Goal: Task Accomplishment & Management: Use online tool/utility

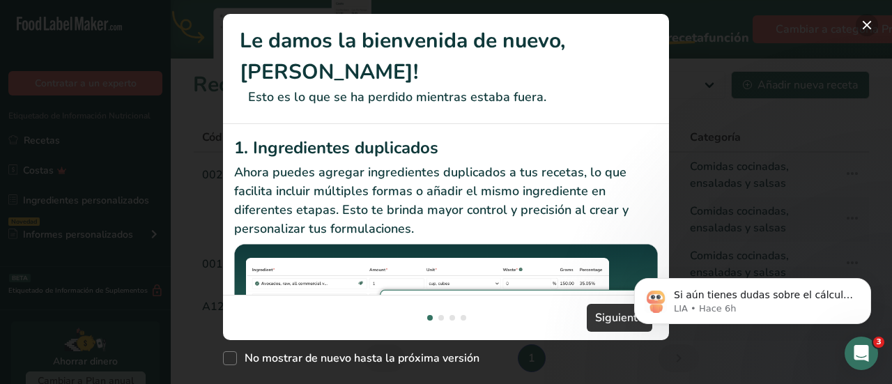
click at [864, 26] on button "New Features" at bounding box center [867, 25] width 22 height 22
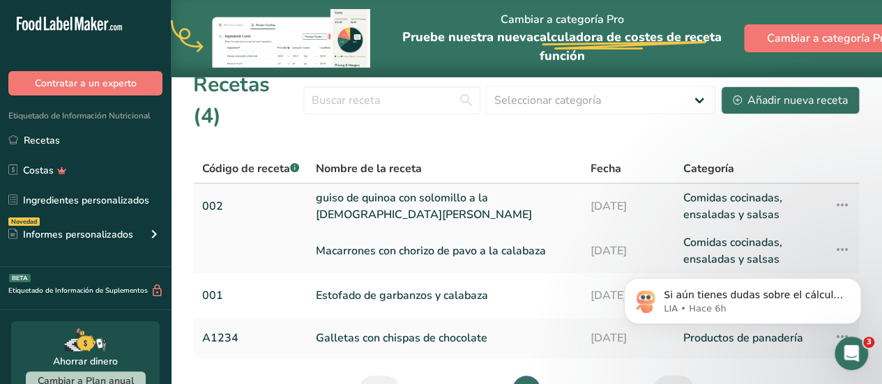
click at [388, 190] on link "guiso de quinoa con solomillo a la [DEMOGRAPHIC_DATA][PERSON_NAME]" at bounding box center [445, 206] width 258 height 33
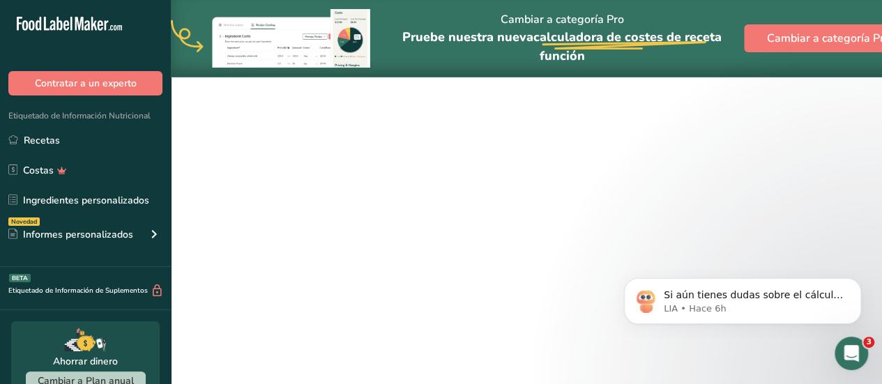
click at [388, 190] on link "guiso de quinoa con solomillo a la [DEMOGRAPHIC_DATA][PERSON_NAME]" at bounding box center [445, 206] width 258 height 33
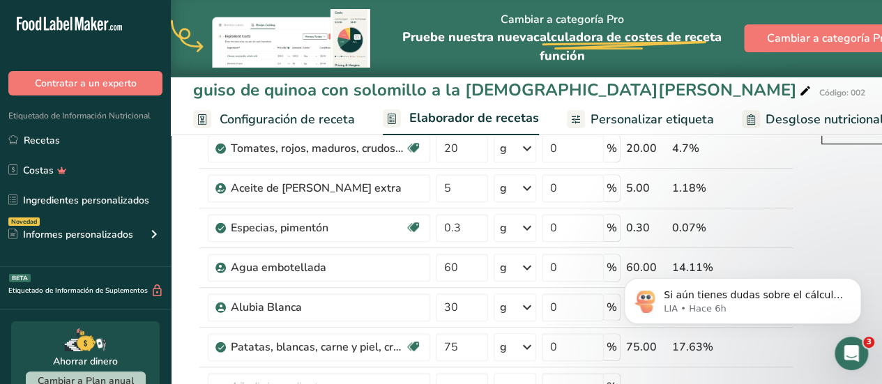
scroll to position [390, 0]
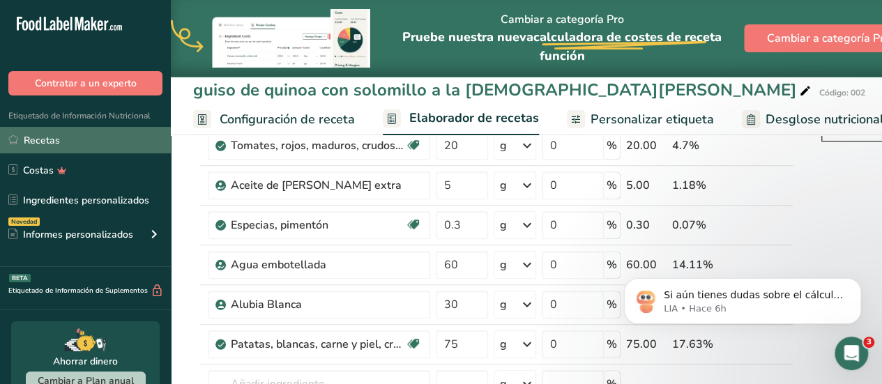
click at [40, 136] on link "Recetas" at bounding box center [85, 140] width 171 height 26
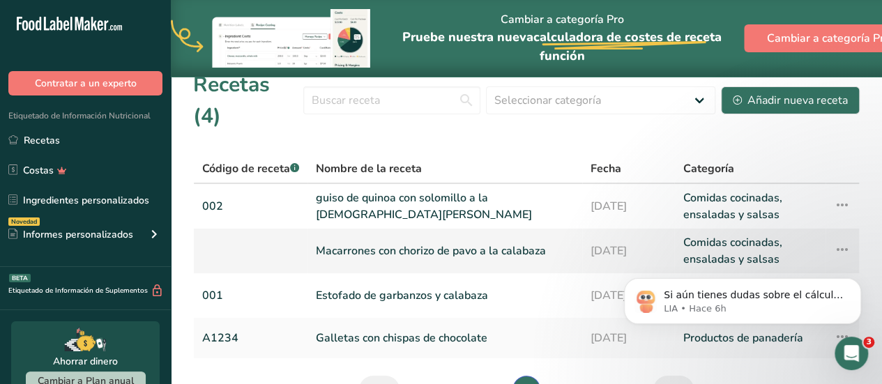
click at [369, 234] on link "Macarrones con chorizo de pavo a la calabaza" at bounding box center [445, 250] width 258 height 33
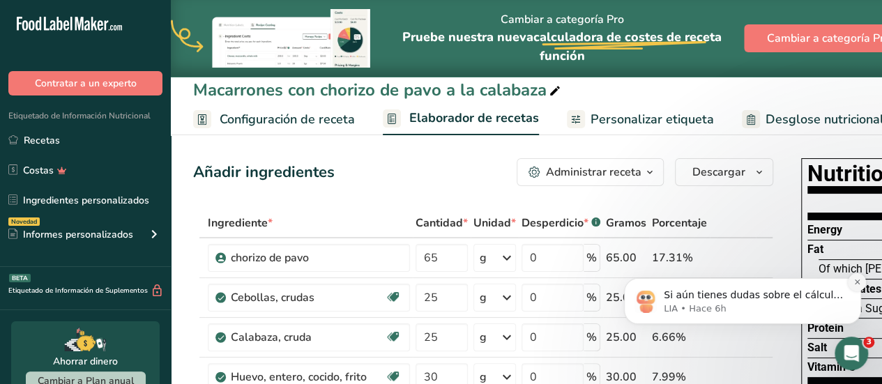
click at [858, 282] on icon "Dismiss notification" at bounding box center [856, 282] width 5 height 5
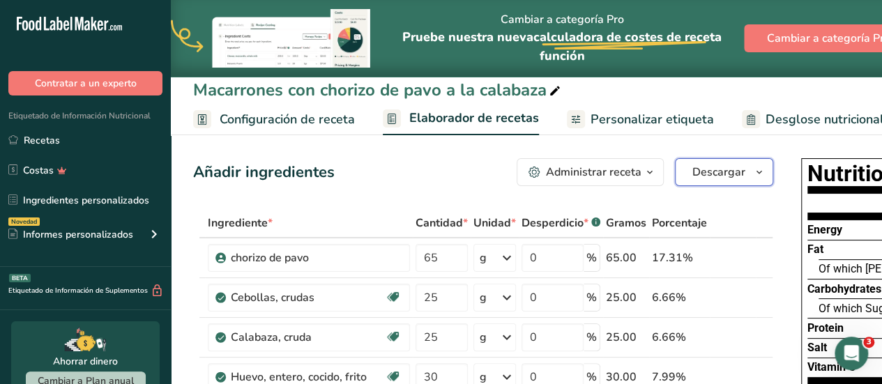
click at [747, 177] on button "Descargar" at bounding box center [724, 172] width 98 height 28
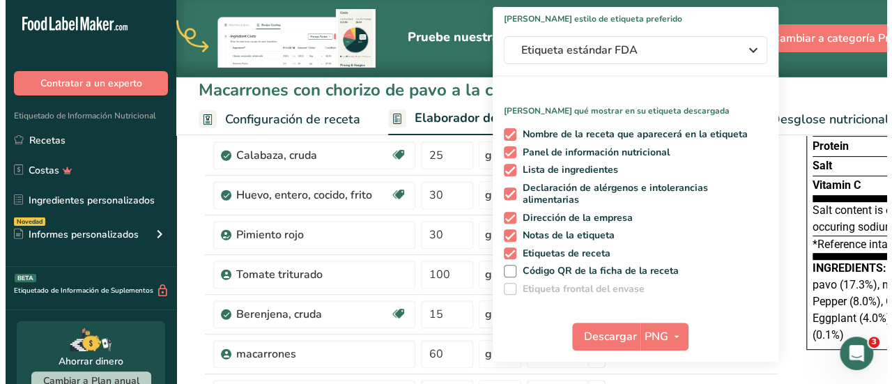
scroll to position [173, 0]
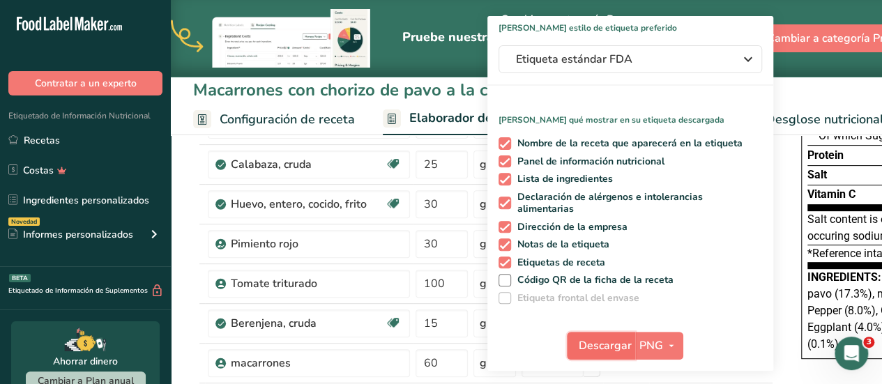
click at [591, 341] on span "Descargar" at bounding box center [605, 345] width 53 height 17
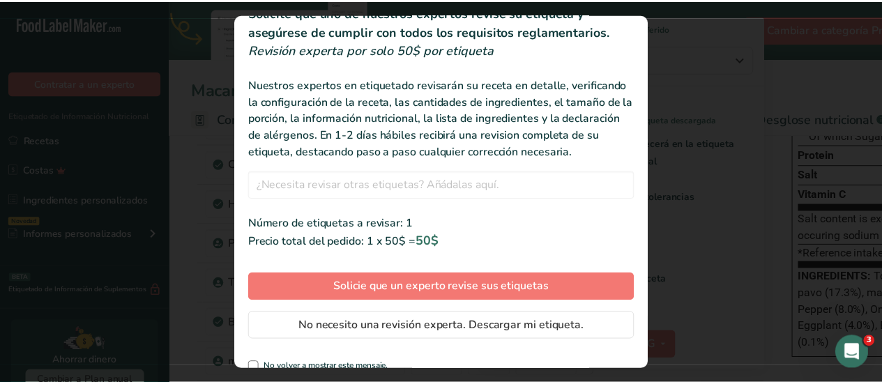
scroll to position [88, 0]
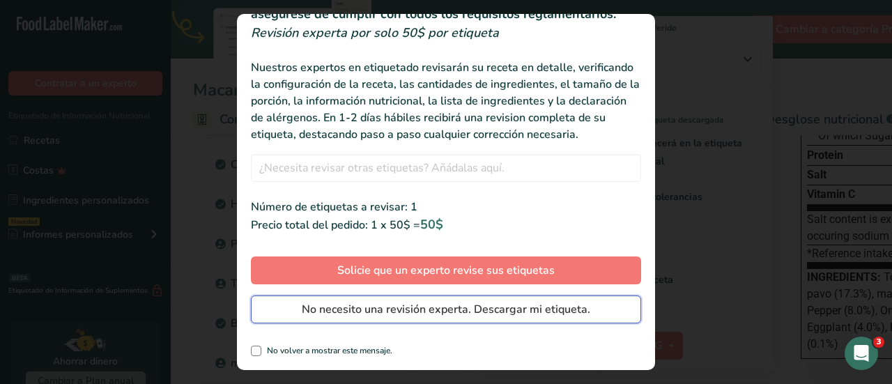
click at [268, 312] on button "No necesito una revisión experta. Descargar mi etiqueta." at bounding box center [446, 310] width 390 height 28
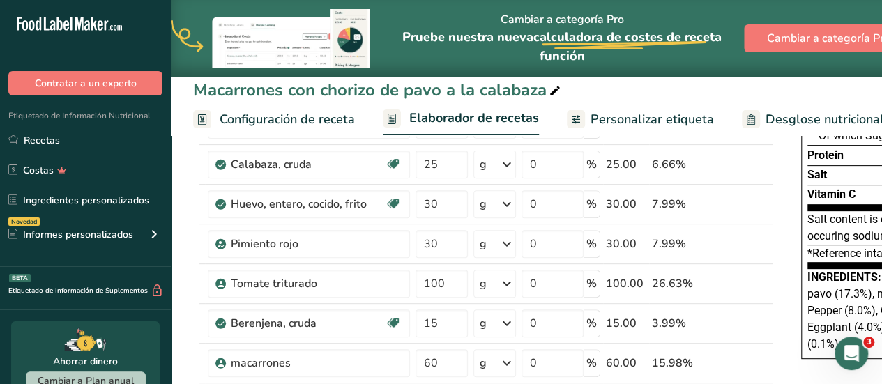
click at [624, 119] on span "Personalizar etiqueta" at bounding box center [651, 119] width 123 height 19
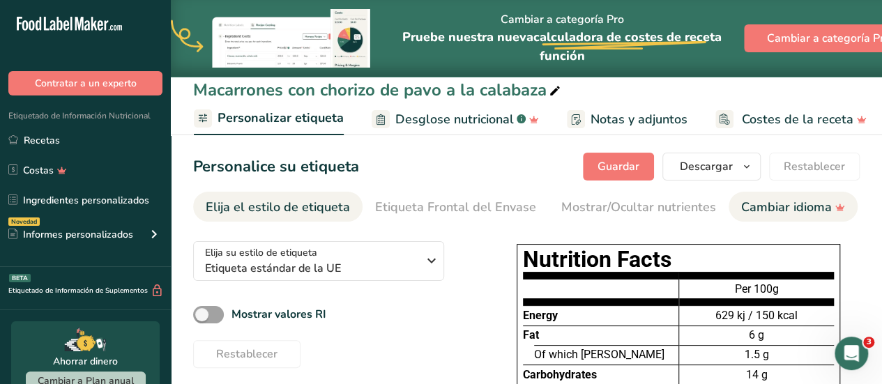
click at [776, 208] on div "Cambiar idioma" at bounding box center [793, 207] width 104 height 19
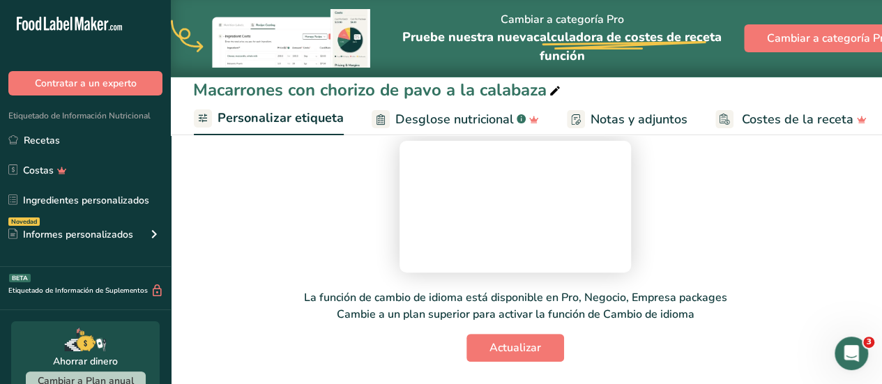
scroll to position [330, 0]
click at [453, 118] on span "Desglose nutricional" at bounding box center [454, 119] width 119 height 19
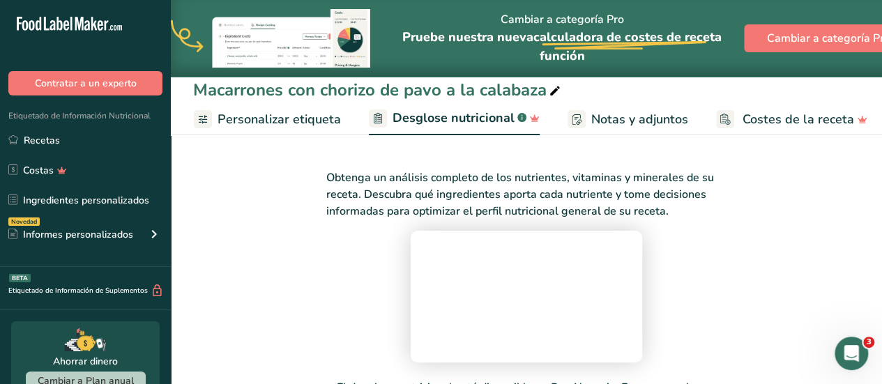
click at [280, 117] on span "Personalizar etiqueta" at bounding box center [278, 119] width 123 height 19
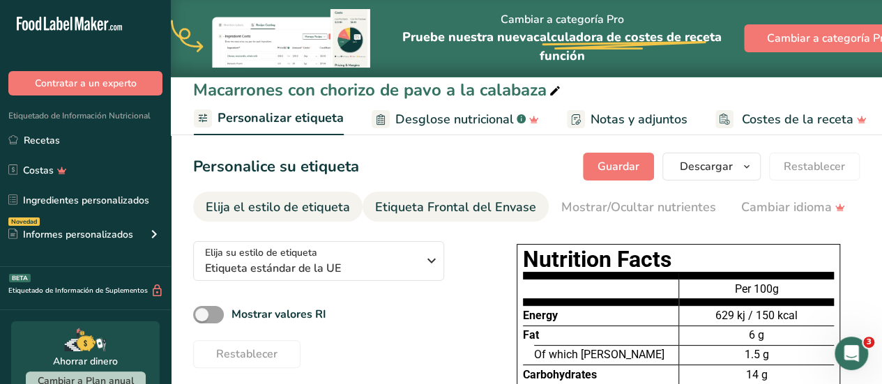
click at [424, 204] on div "Etiqueta Frontal del Envase" at bounding box center [455, 207] width 161 height 19
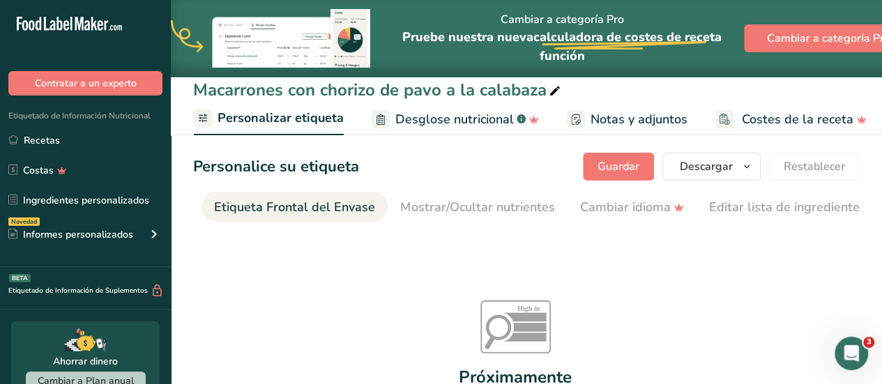
scroll to position [0, 166]
click at [619, 207] on div "Cambiar idioma" at bounding box center [627, 207] width 104 height 19
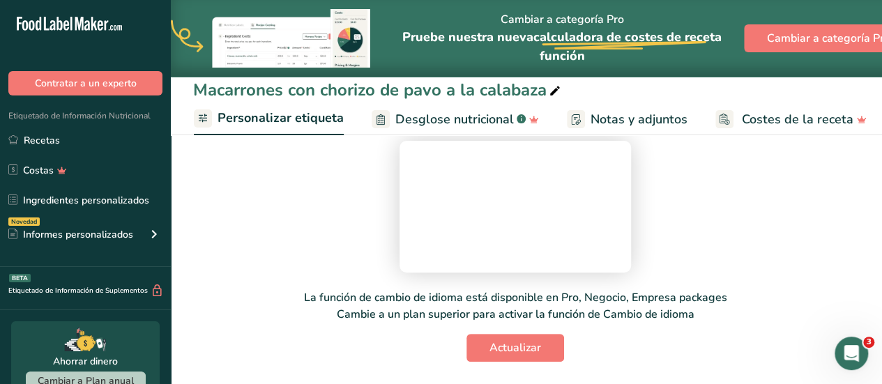
scroll to position [0, 0]
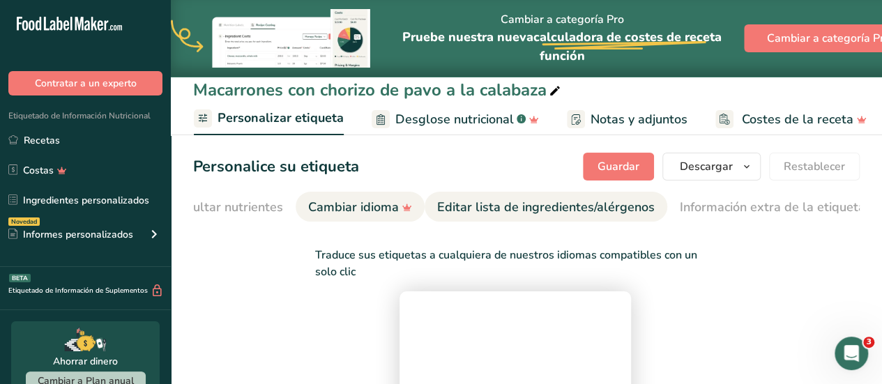
click at [495, 210] on div "Editar lista de ingredientes/alérgenos" at bounding box center [545, 207] width 217 height 19
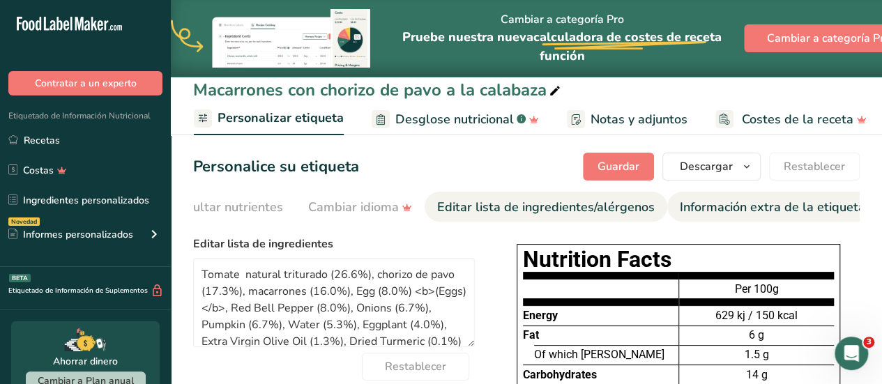
click at [731, 215] on div "Información extra de la etiqueta" at bounding box center [772, 207] width 185 height 19
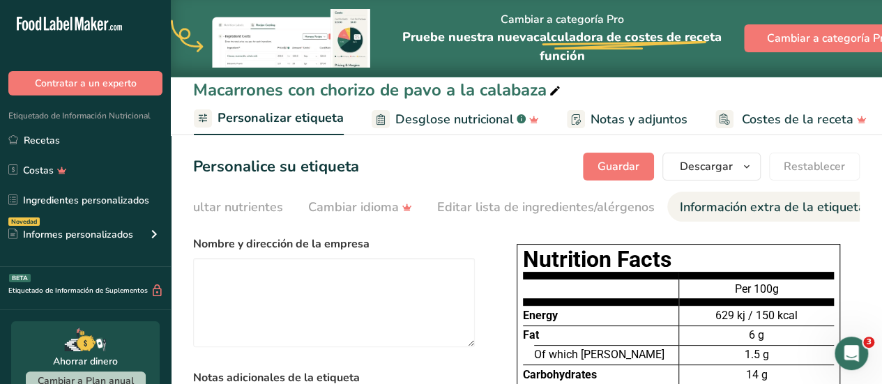
click at [237, 111] on span "Personalizar etiqueta" at bounding box center [280, 118] width 126 height 19
click at [360, 213] on div "Cambiar idioma" at bounding box center [360, 207] width 104 height 19
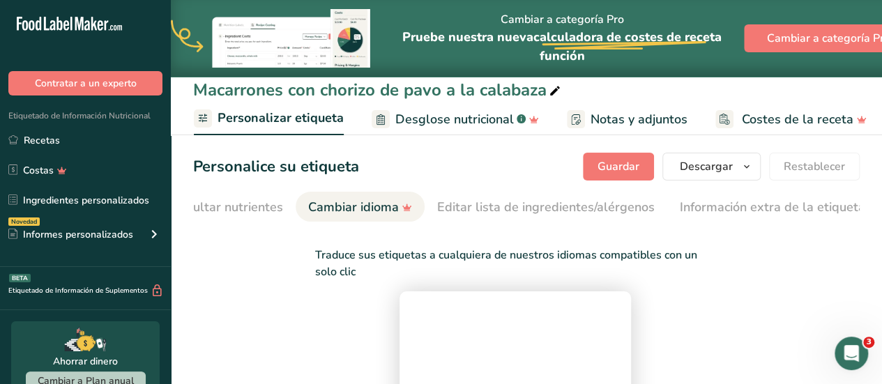
click at [411, 344] on video at bounding box center [515, 355] width 209 height 105
click at [411, 366] on video at bounding box center [515, 355] width 209 height 105
click at [264, 112] on span "Personalizar etiqueta" at bounding box center [280, 118] width 126 height 19
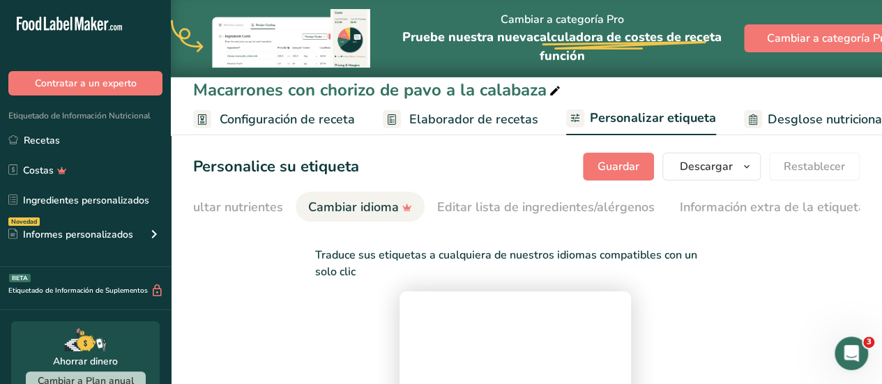
click at [257, 123] on span "Configuración de receta" at bounding box center [287, 119] width 135 height 19
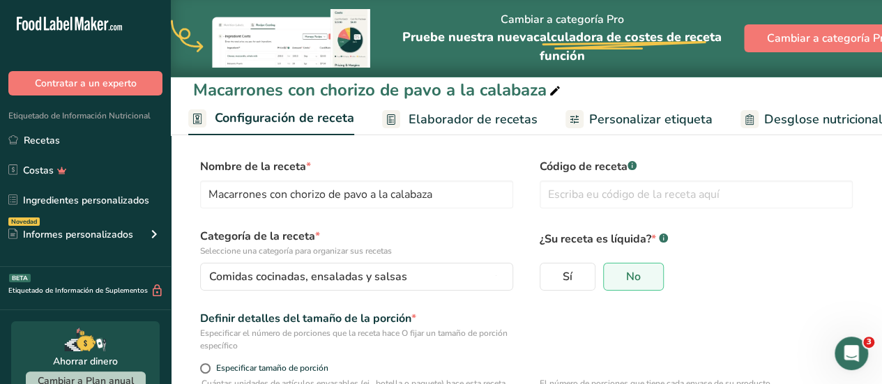
click at [427, 112] on span "Elaborador de recetas" at bounding box center [473, 119] width 129 height 19
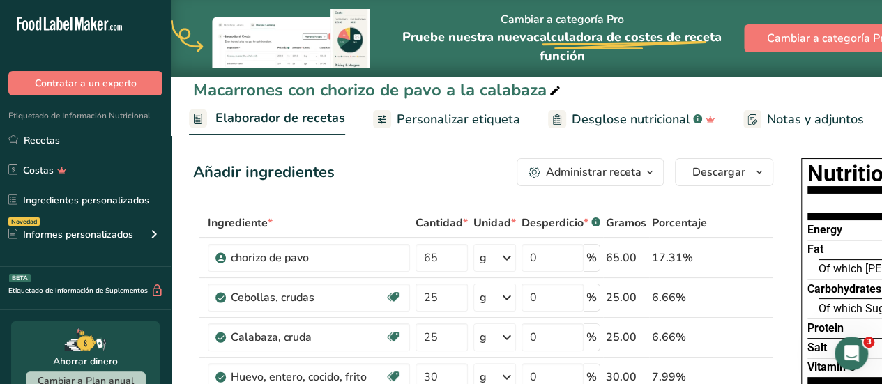
click at [445, 117] on span "Personalizar etiqueta" at bounding box center [458, 119] width 123 height 19
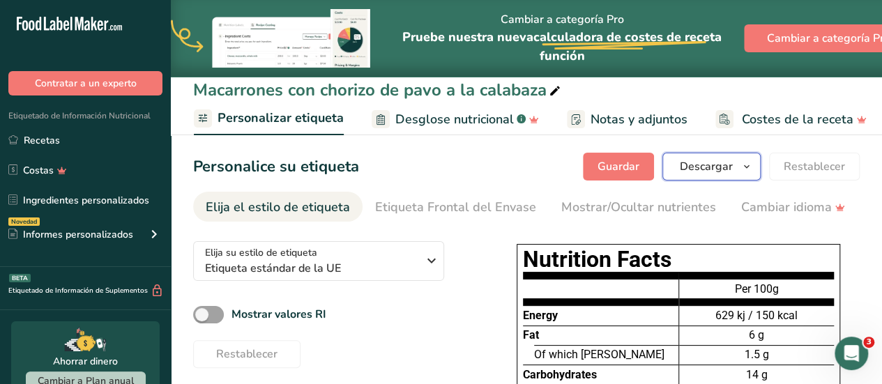
click at [747, 178] on button "Descargar" at bounding box center [711, 167] width 98 height 28
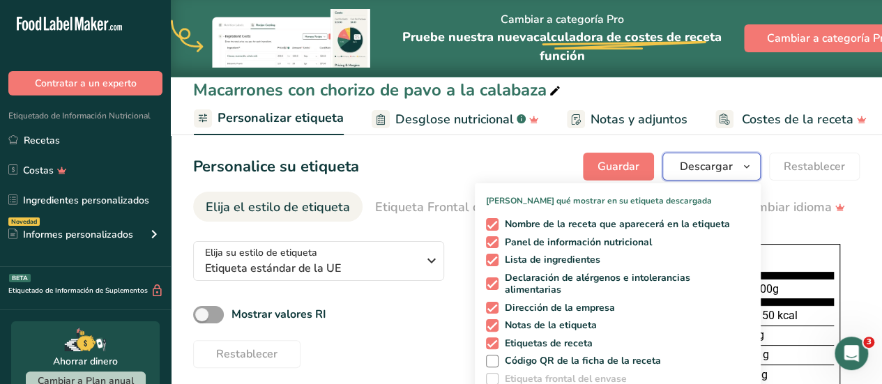
click at [747, 178] on button "Descargar" at bounding box center [711, 167] width 98 height 28
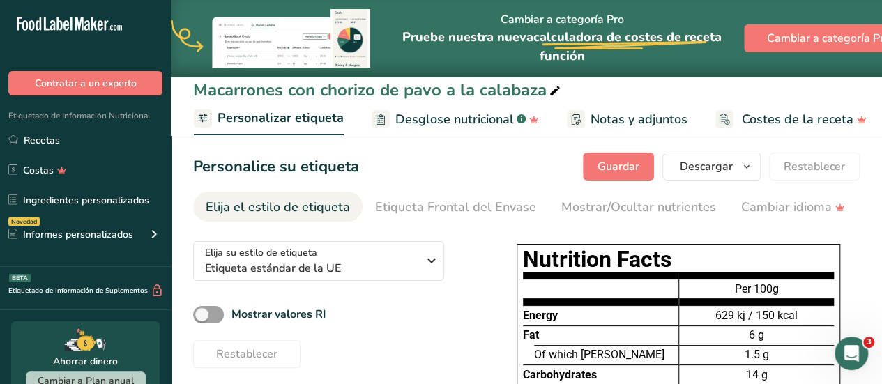
click at [434, 113] on span "Desglose nutricional" at bounding box center [454, 119] width 119 height 19
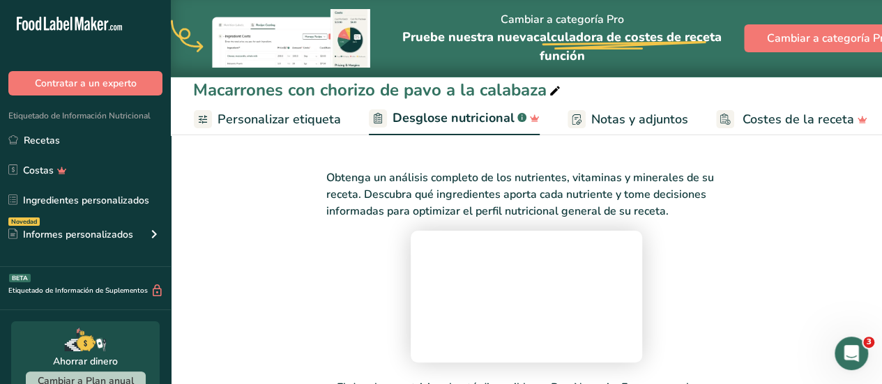
click at [639, 119] on span "Notas y adjuntos" at bounding box center [639, 119] width 97 height 19
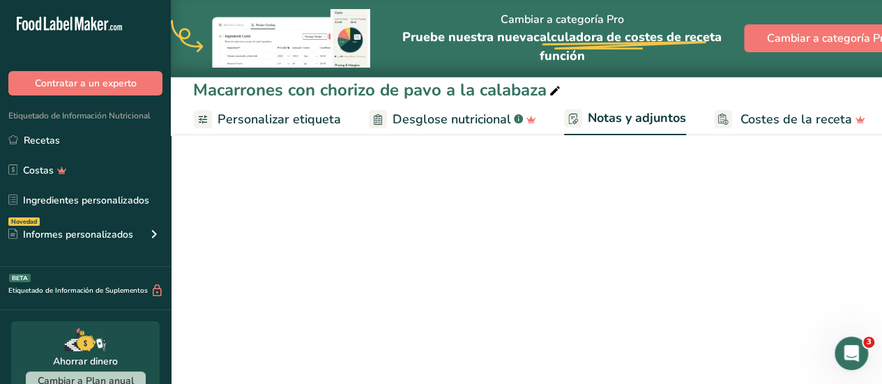
scroll to position [0, 371]
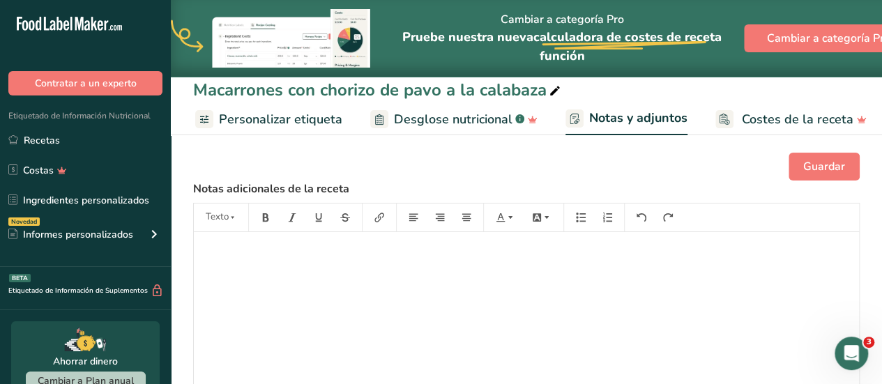
click at [763, 115] on span "Costes de la receta" at bounding box center [798, 119] width 112 height 19
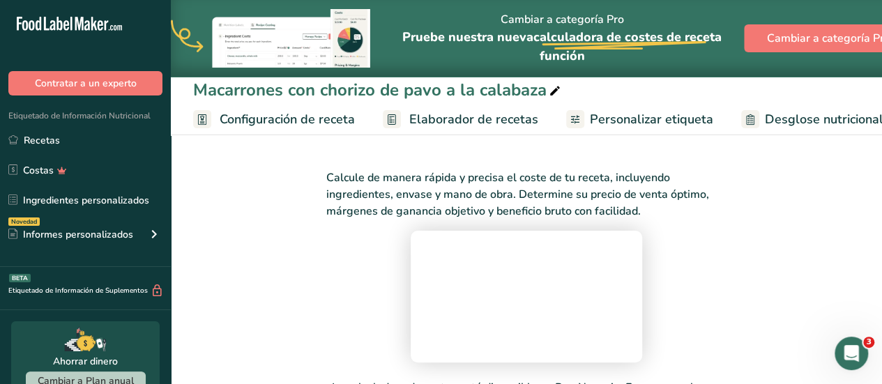
click at [325, 125] on span "Configuración de receta" at bounding box center [287, 119] width 135 height 19
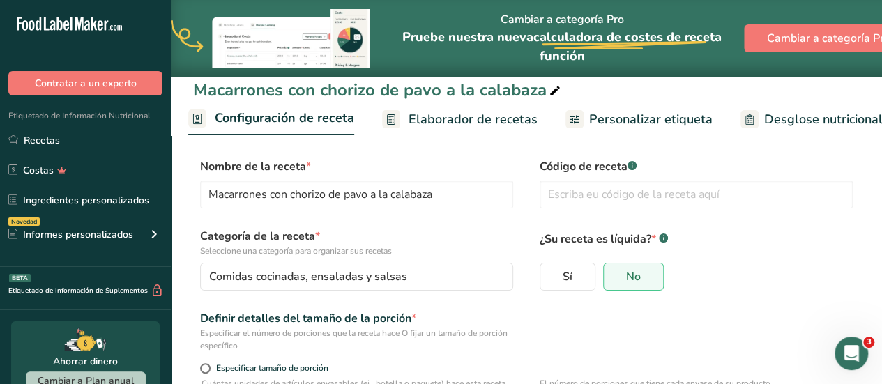
click at [436, 118] on span "Elaborador de recetas" at bounding box center [473, 119] width 129 height 19
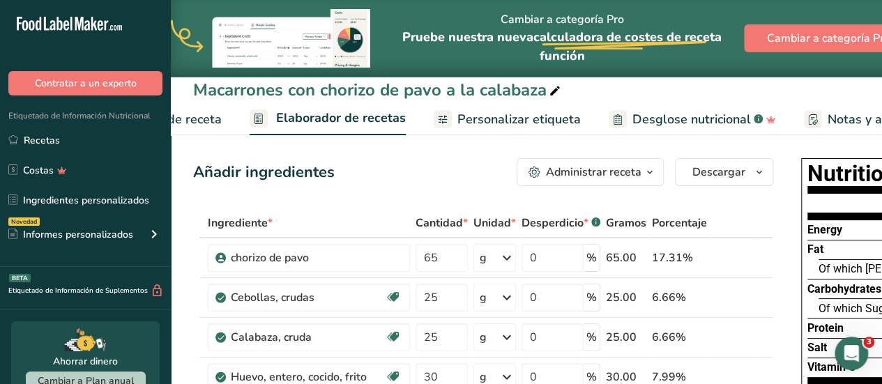
scroll to position [0, 194]
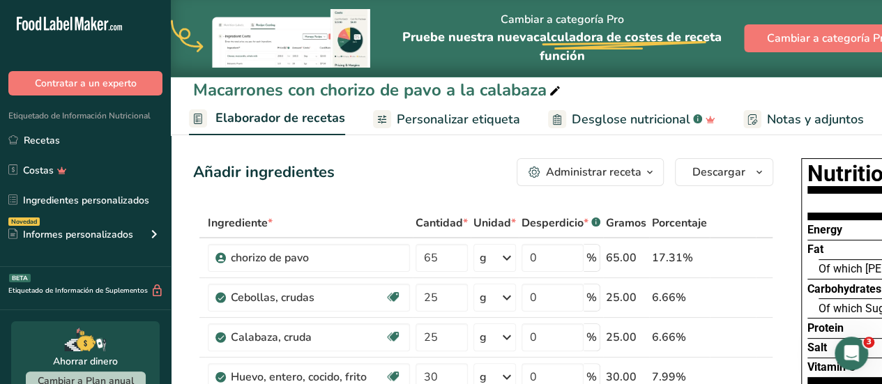
click at [636, 185] on button "Administrar receta" at bounding box center [590, 172] width 147 height 28
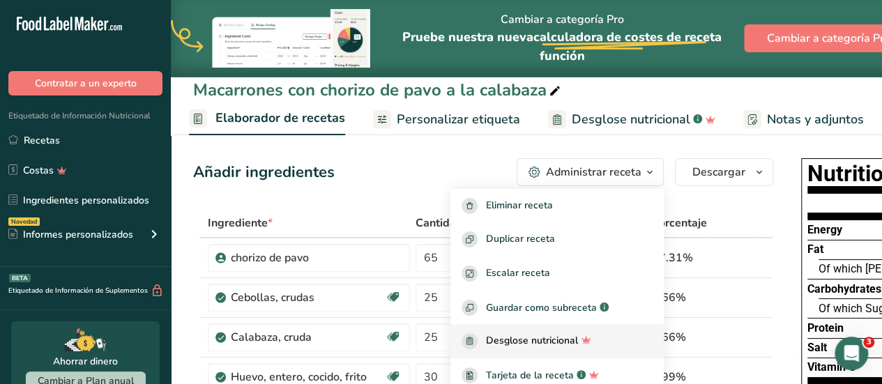
click at [510, 339] on span "Desglose nutricional" at bounding box center [532, 341] width 92 height 16
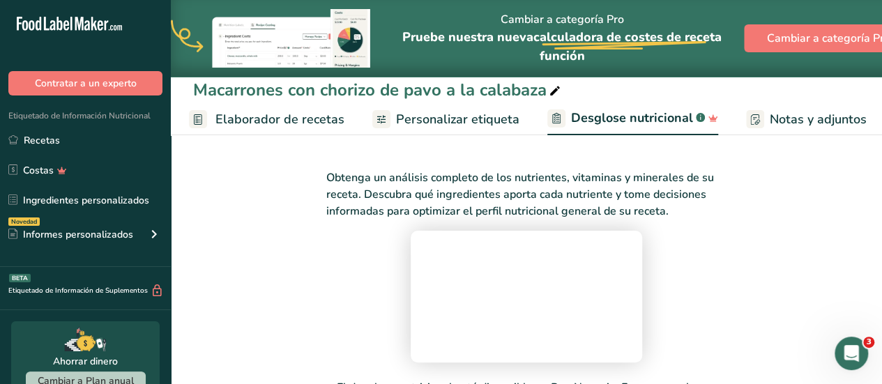
click at [429, 117] on span "Personalizar etiqueta" at bounding box center [457, 119] width 123 height 19
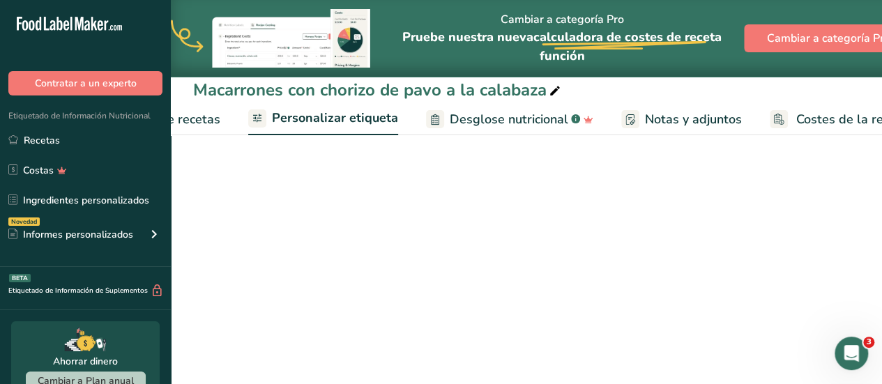
scroll to position [0, 372]
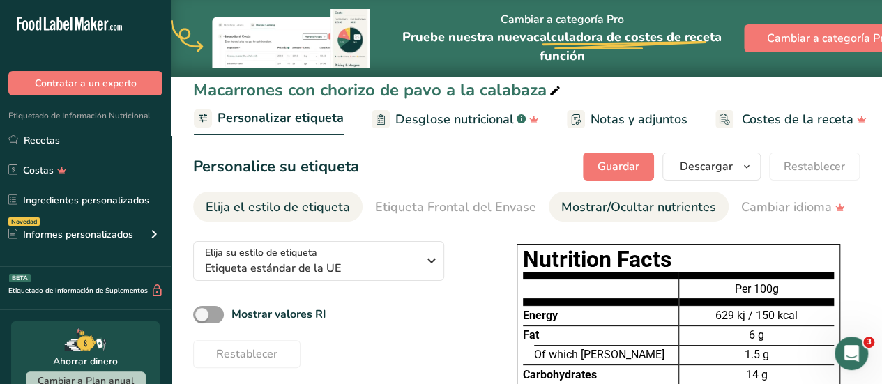
click at [679, 204] on div "Mostrar/Ocultar nutrientes" at bounding box center [638, 207] width 155 height 19
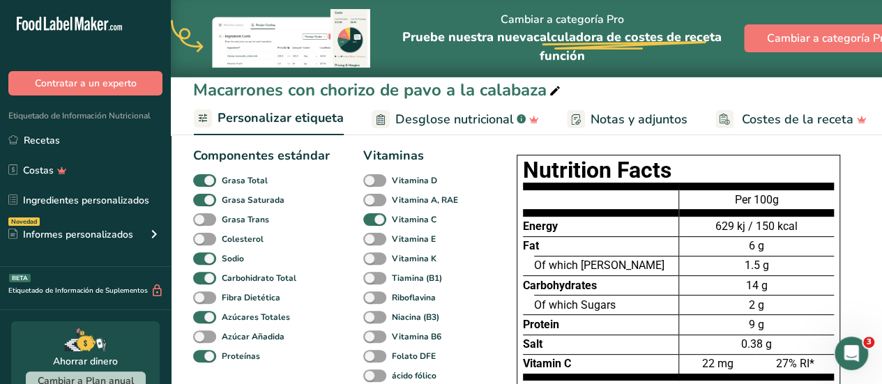
scroll to position [88, 0]
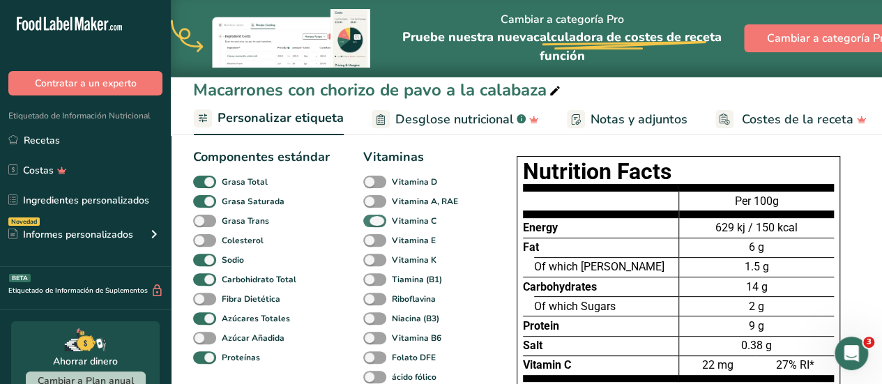
click at [367, 225] on span at bounding box center [374, 221] width 23 height 13
click at [367, 225] on input "Vitamina C" at bounding box center [367, 220] width 9 height 9
checkbox input "false"
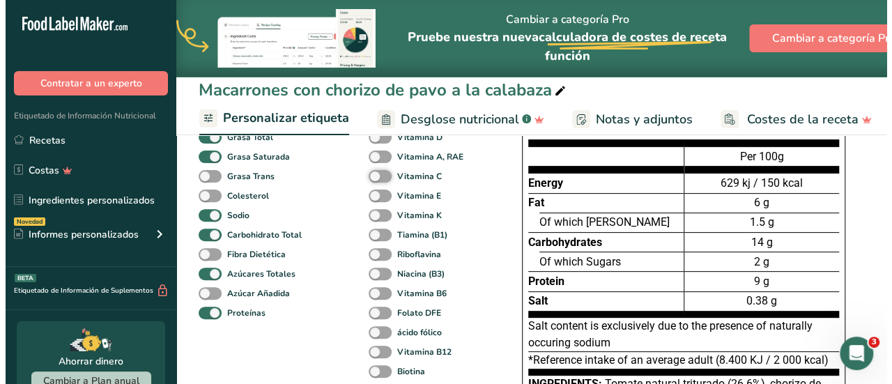
scroll to position [99, 0]
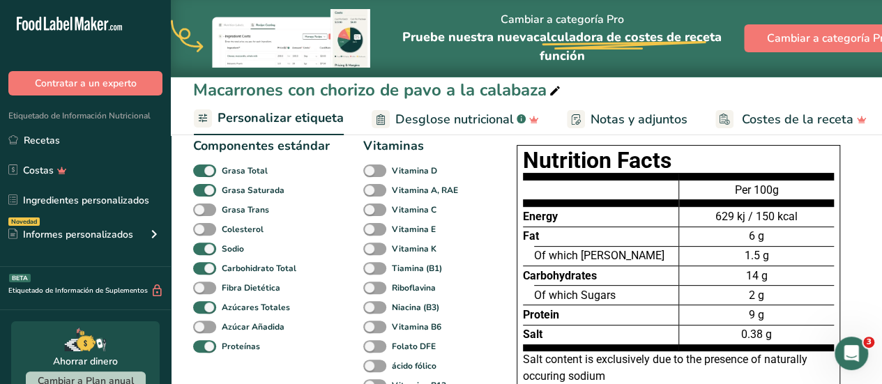
click at [436, 112] on span "Desglose nutricional" at bounding box center [454, 119] width 119 height 19
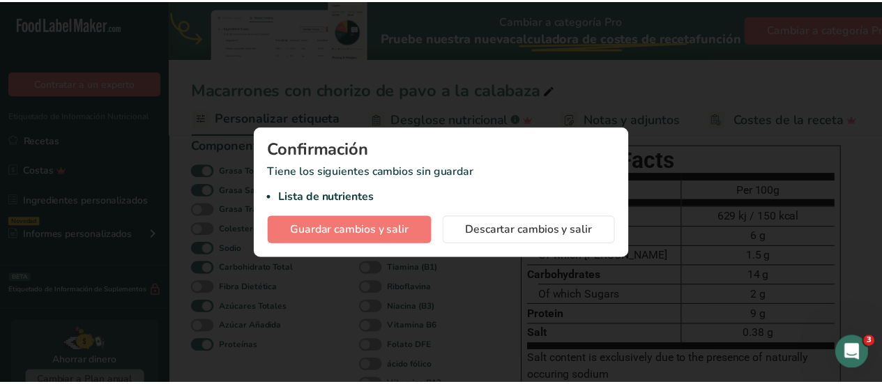
scroll to position [0, 361]
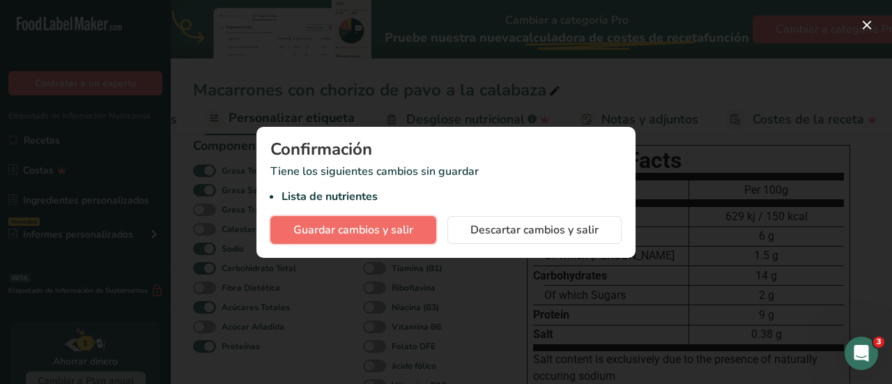
click at [355, 227] on span "Guardar cambios y salir" at bounding box center [353, 230] width 120 height 17
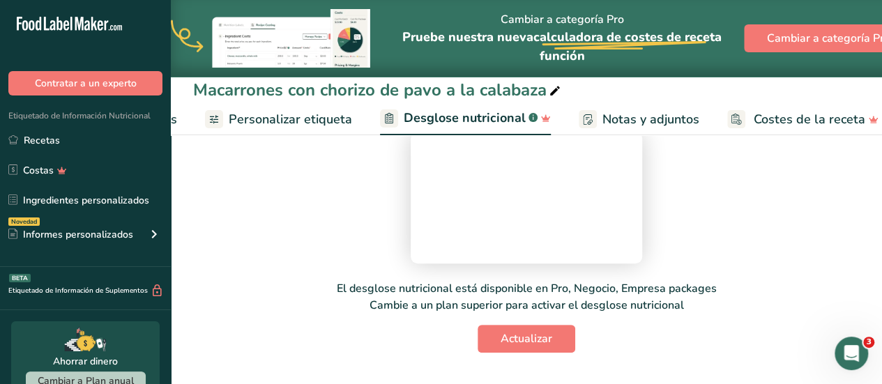
click at [296, 116] on span "Personalizar etiqueta" at bounding box center [290, 119] width 123 height 19
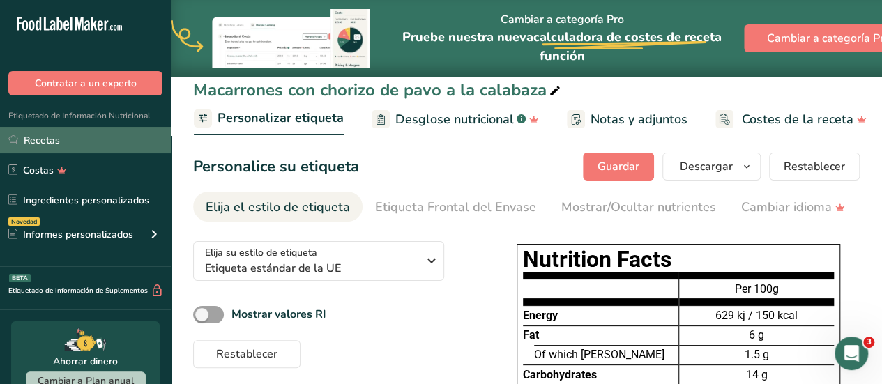
click at [72, 135] on link "Recetas" at bounding box center [85, 140] width 171 height 26
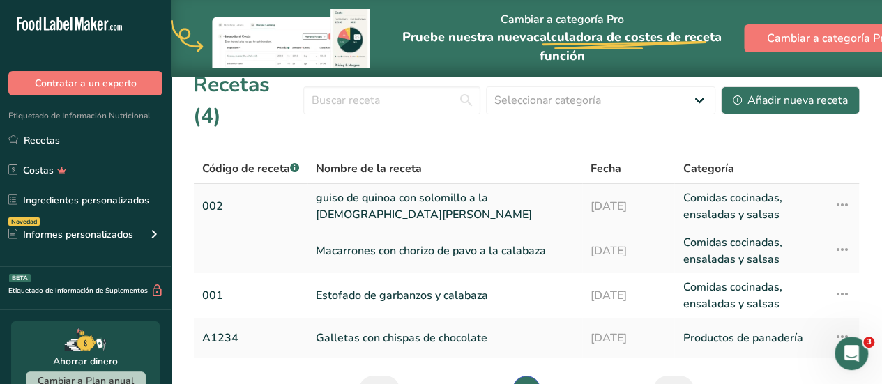
click at [450, 190] on link "guiso de quinoa con solomillo a la judía blanca" at bounding box center [445, 206] width 258 height 33
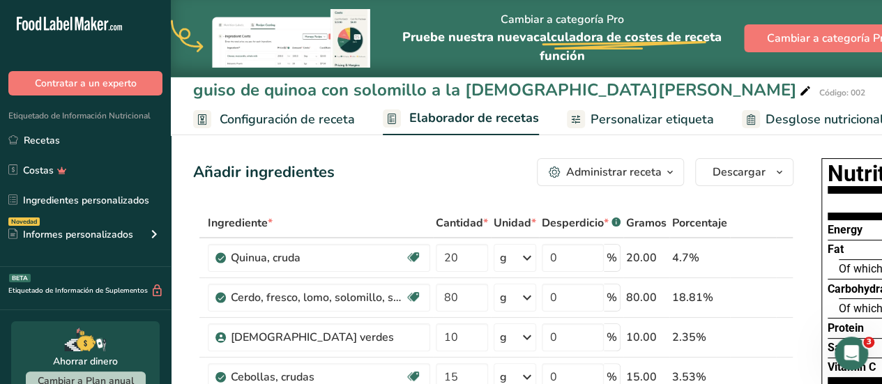
click at [795, 114] on span "Desglose nutricional" at bounding box center [824, 119] width 119 height 19
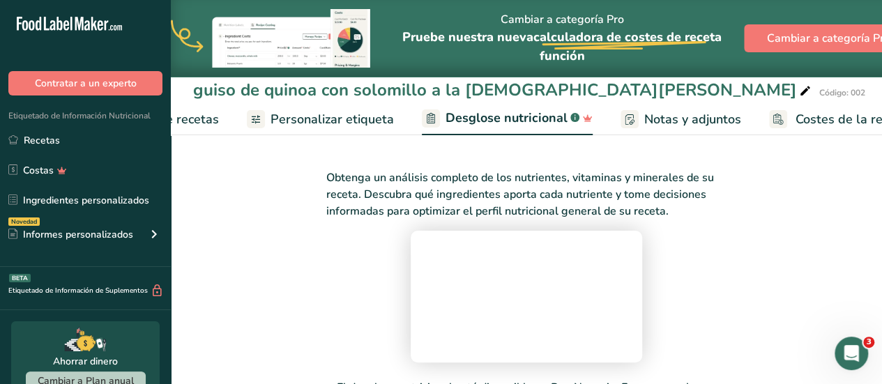
scroll to position [0, 372]
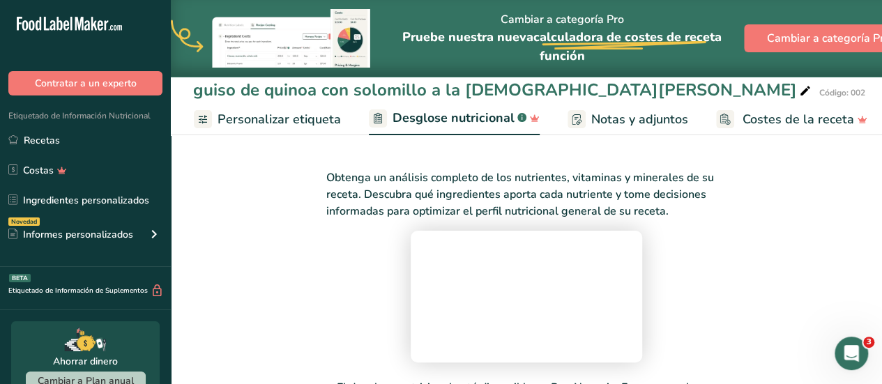
click at [286, 117] on span "Personalizar etiqueta" at bounding box center [278, 119] width 123 height 19
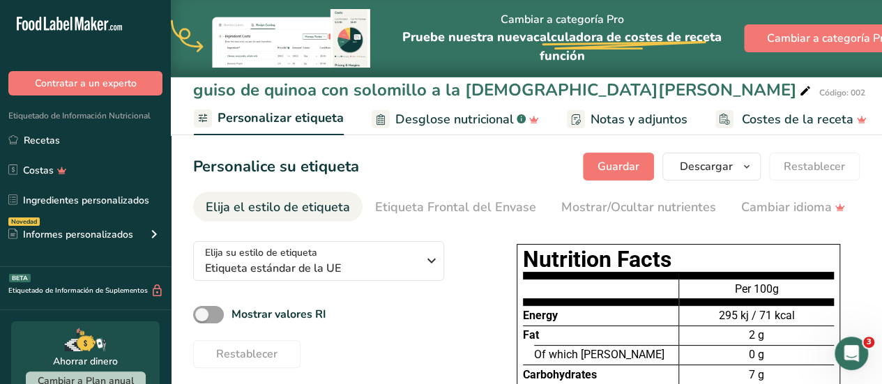
click at [409, 116] on span "Desglose nutricional" at bounding box center [454, 119] width 119 height 19
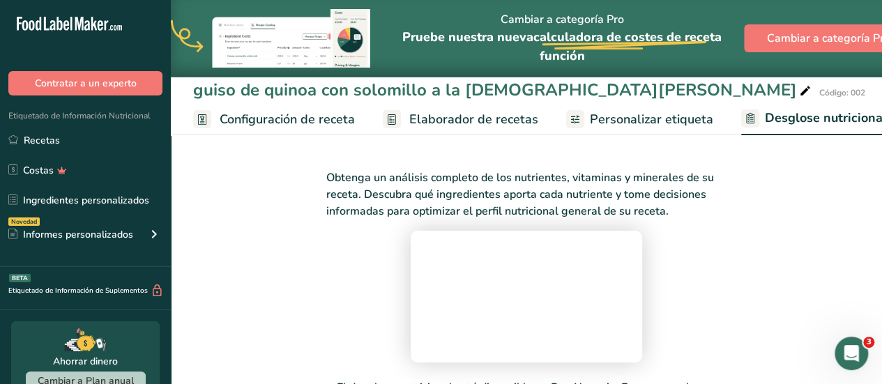
click at [224, 116] on span "Configuración de receta" at bounding box center [287, 119] width 135 height 19
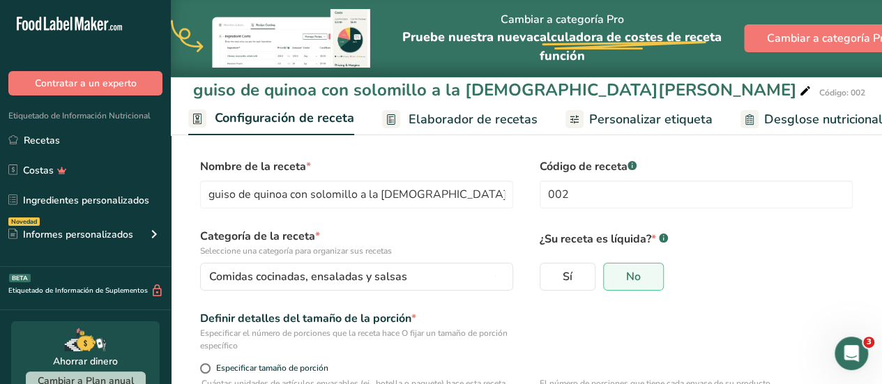
click at [422, 114] on span "Elaborador de recetas" at bounding box center [473, 119] width 129 height 19
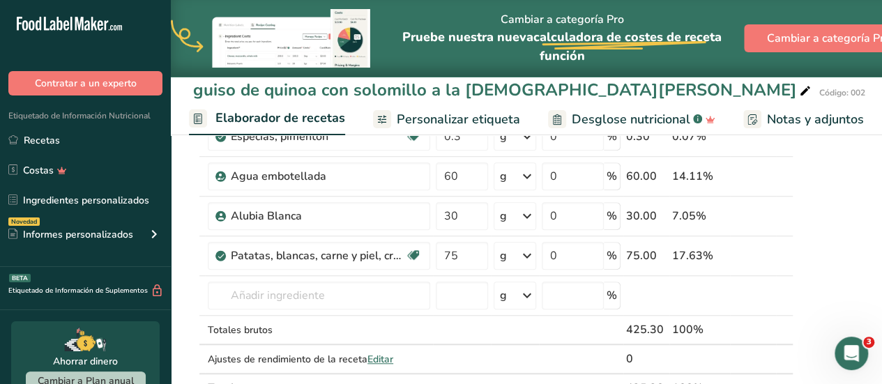
scroll to position [470, 0]
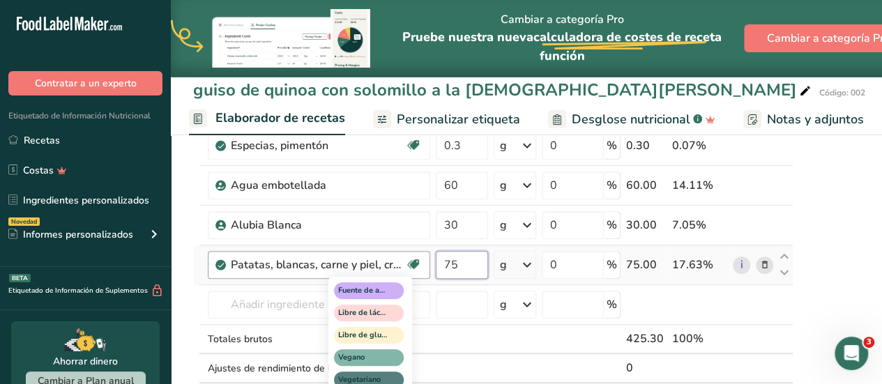
drag, startPoint x: 457, startPoint y: 264, endPoint x: 415, endPoint y: 271, distance: 41.8
click at [415, 271] on tr "Patatas, blancas, carne y piel, crudas Fuente de antioxidantes Libre de lácteos…" at bounding box center [493, 265] width 599 height 40
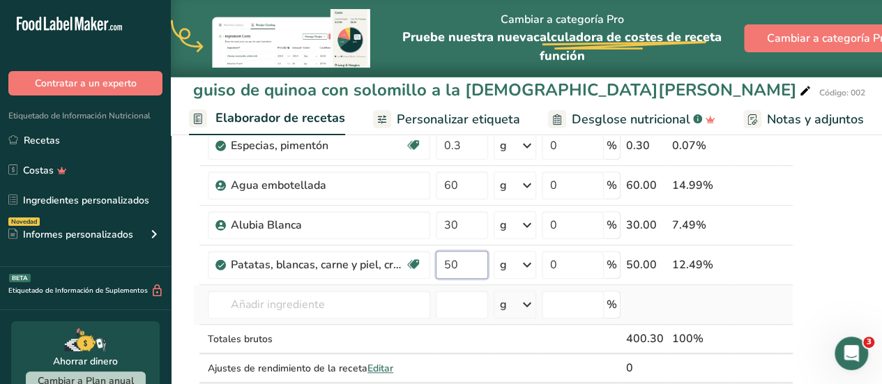
type input "50"
click at [198, 284] on div "Ingrediente * Cantidad * Unidad * Desperdicio * .a-a{fill:#347362;}.b-a{fill:#f…" at bounding box center [493, 75] width 600 height 673
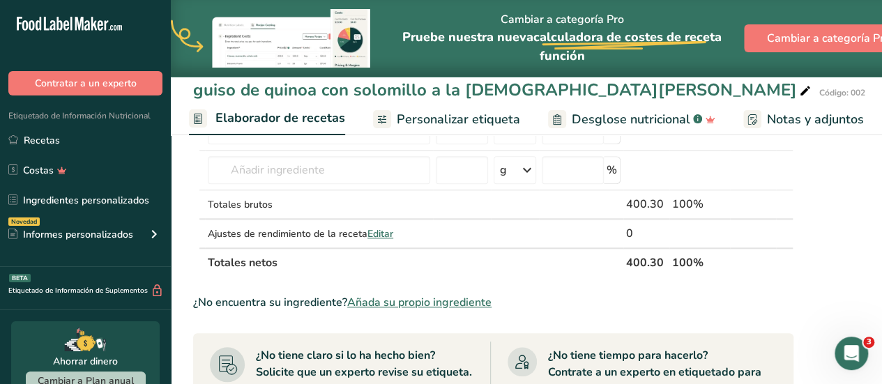
scroll to position [415, 0]
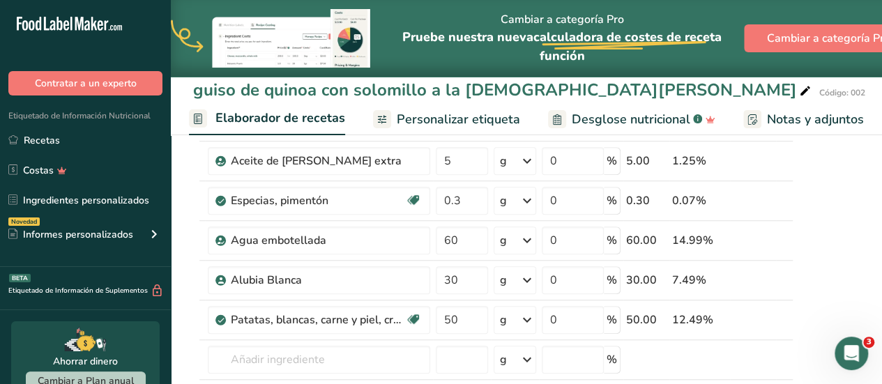
click at [495, 118] on span "Personalizar etiqueta" at bounding box center [458, 119] width 123 height 19
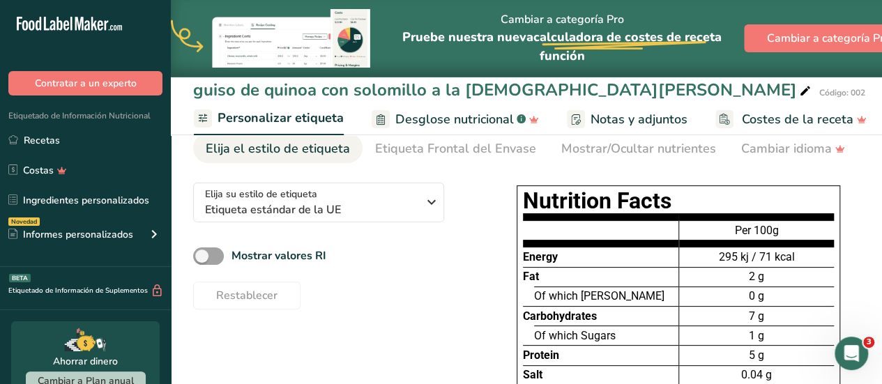
scroll to position [56, 0]
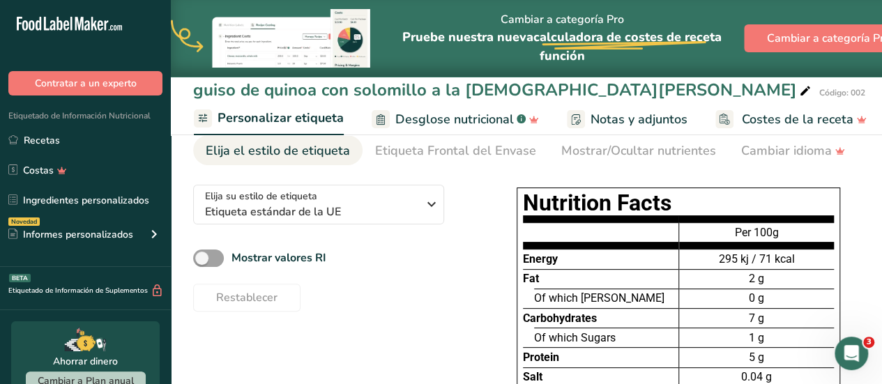
click at [240, 113] on span "Personalizar etiqueta" at bounding box center [280, 118] width 126 height 19
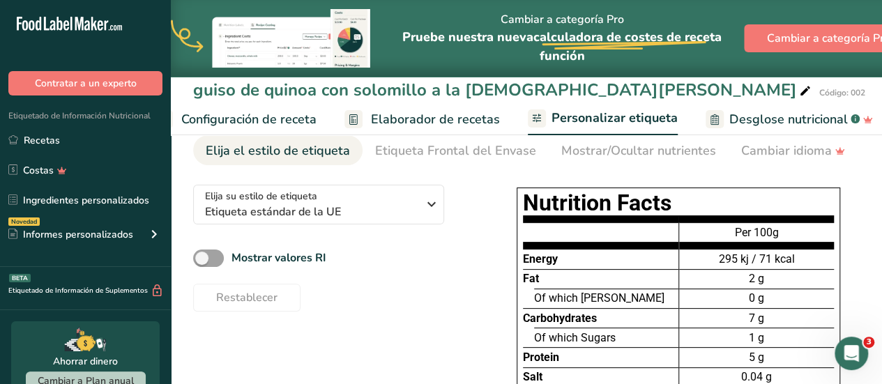
scroll to position [0, 38]
click at [425, 115] on span "Elaborador de recetas" at bounding box center [436, 119] width 129 height 19
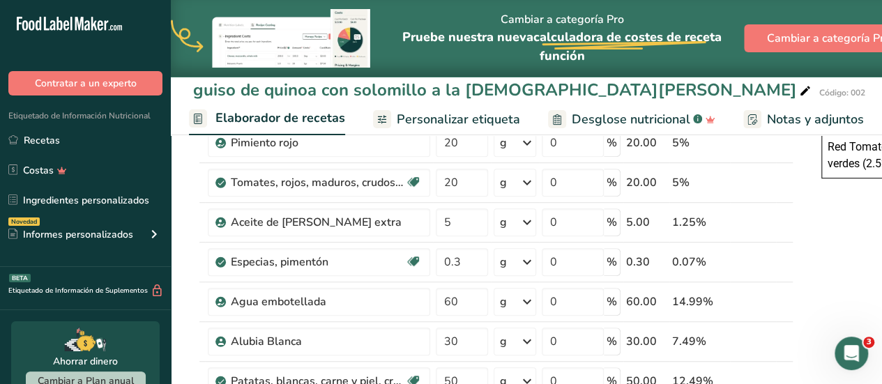
scroll to position [422, 0]
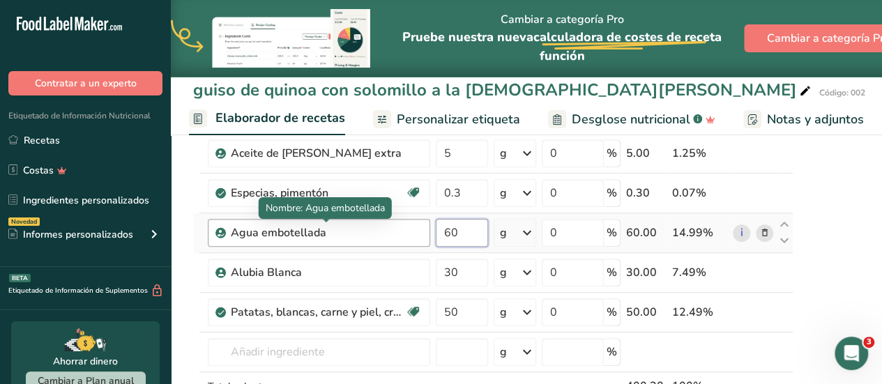
drag, startPoint x: 464, startPoint y: 229, endPoint x: 385, endPoint y: 231, distance: 79.5
click at [385, 231] on tr "Agua embotellada 60 g Unidades de peso g kg mg Ver más Unidades de volumen litr…" at bounding box center [493, 233] width 599 height 40
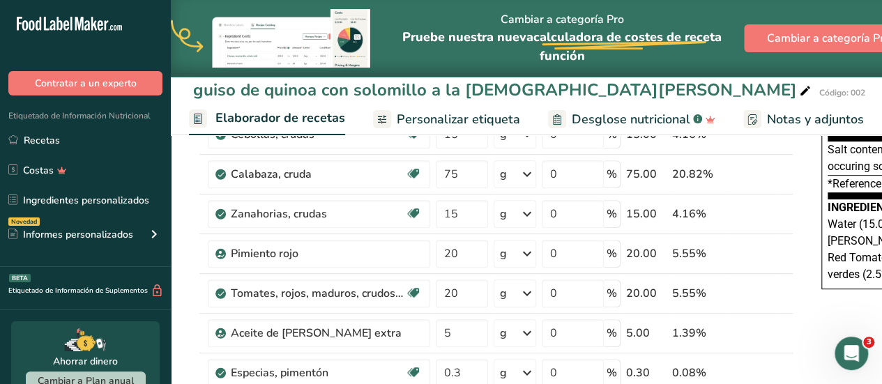
scroll to position [240, 0]
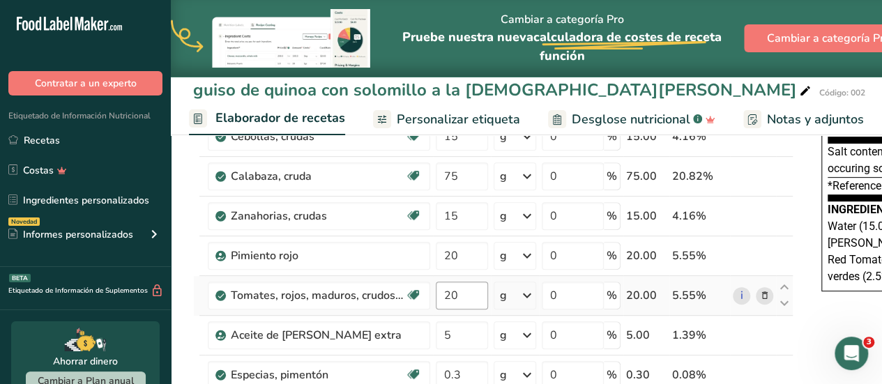
type input "20"
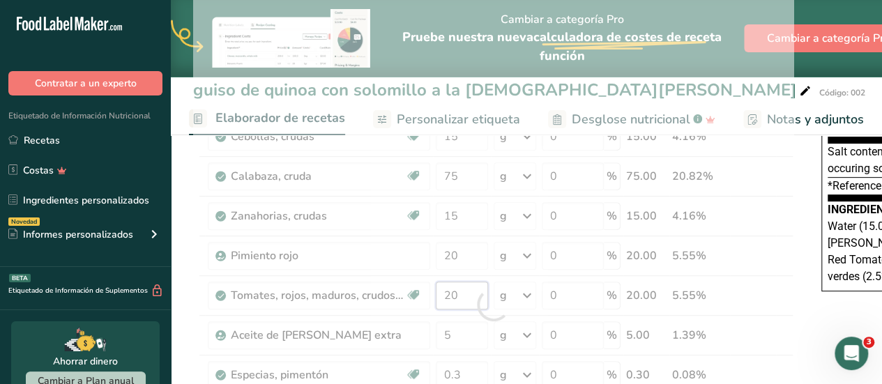
drag, startPoint x: 463, startPoint y: 295, endPoint x: 411, endPoint y: 299, distance: 51.8
click at [411, 299] on div "Ingrediente * Cantidad * Unidad * Desperdicio * .a-a{fill:#347362;}.b-a{fill:#f…" at bounding box center [493, 304] width 600 height 673
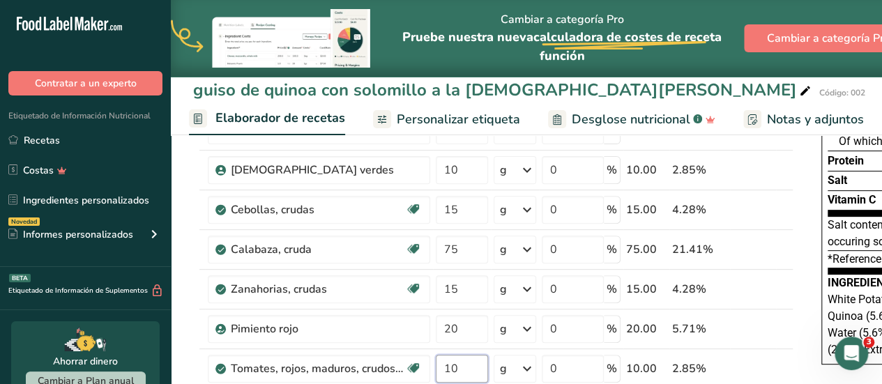
scroll to position [169, 0]
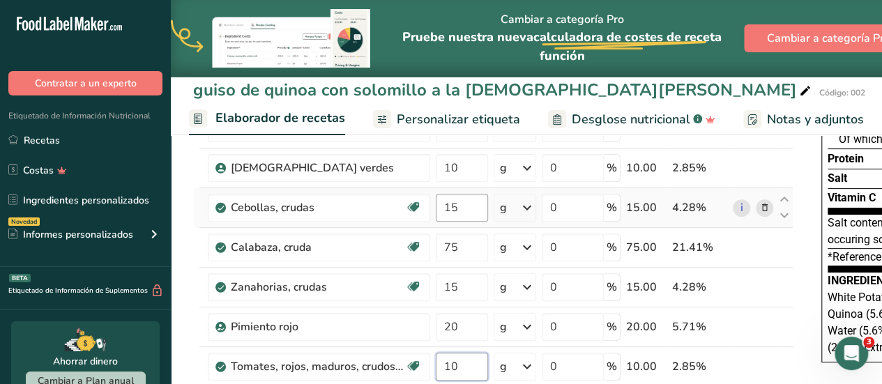
type input "10"
click at [471, 199] on div "Ingrediente * Cantidad * Unidad * Desperdicio * .a-a{fill:#347362;}.b-a{fill:#f…" at bounding box center [493, 375] width 600 height 673
type input "10"
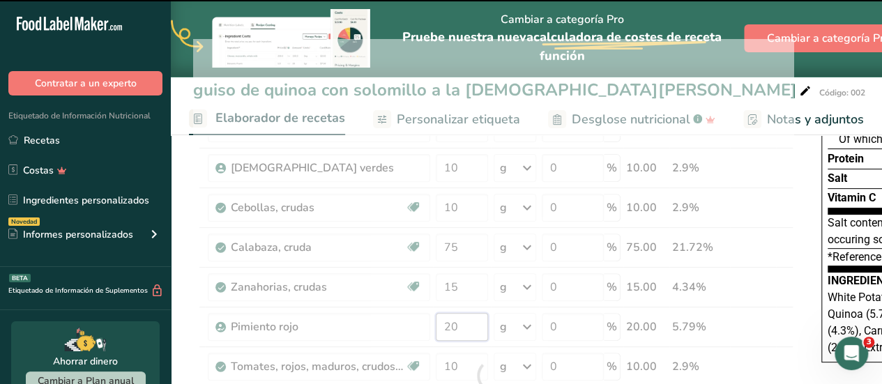
drag, startPoint x: 466, startPoint y: 326, endPoint x: 438, endPoint y: 326, distance: 28.6
click at [438, 326] on div "Ingrediente * Cantidad * Unidad * Desperdicio * .a-a{fill:#347362;}.b-a{fill:#f…" at bounding box center [493, 375] width 600 height 673
type input "20"
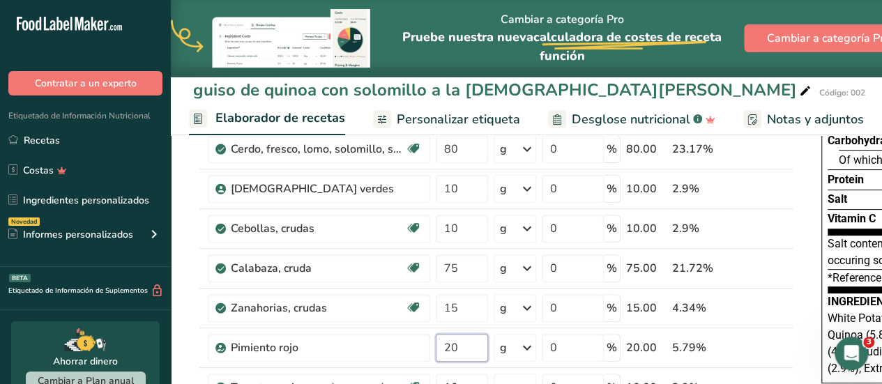
scroll to position [161, 0]
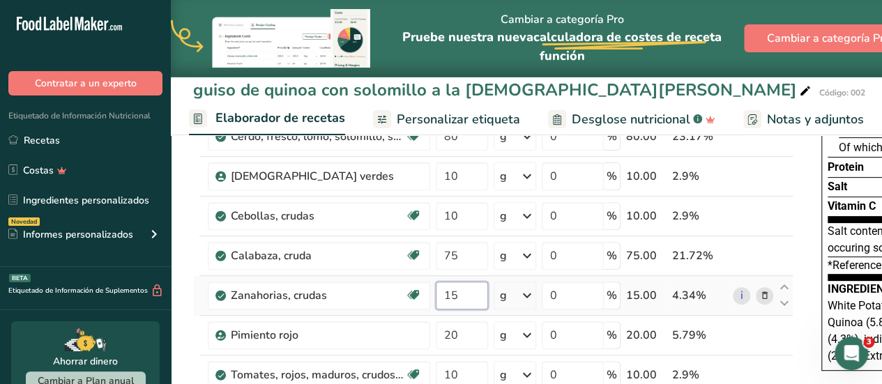
click at [461, 288] on div "Ingrediente * Cantidad * Unidad * Desperdicio * .a-a{fill:#347362;}.b-a{fill:#f…" at bounding box center [493, 383] width 600 height 673
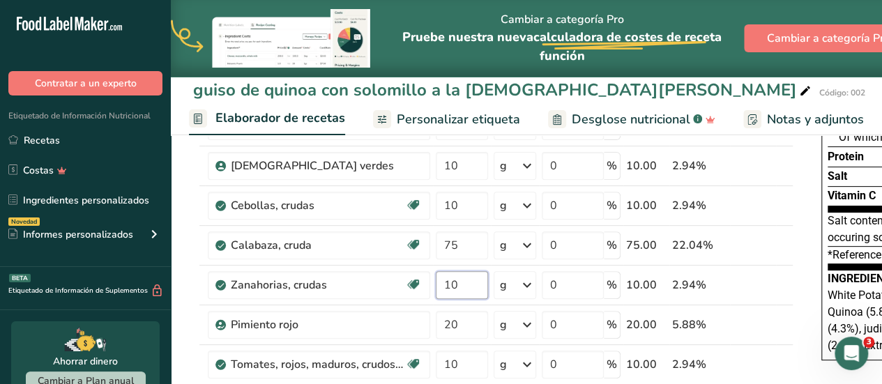
scroll to position [105, 0]
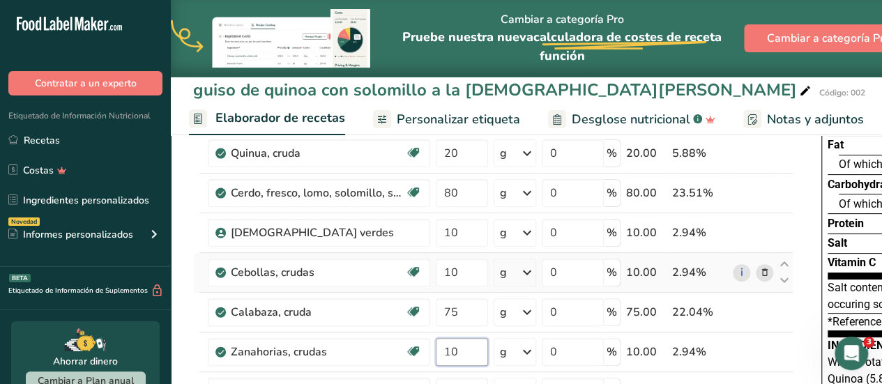
type input "10"
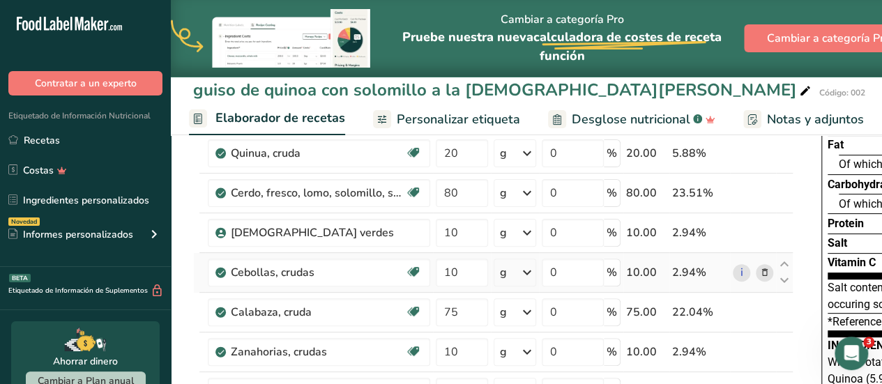
click at [761, 271] on icon at bounding box center [765, 273] width 10 height 15
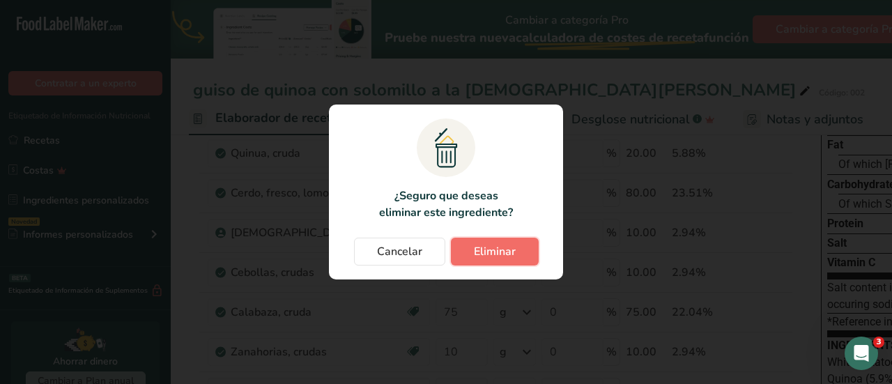
click at [513, 264] on button "Eliminar" at bounding box center [495, 252] width 88 height 28
type input "75"
type input "10"
type input "20"
type input "10"
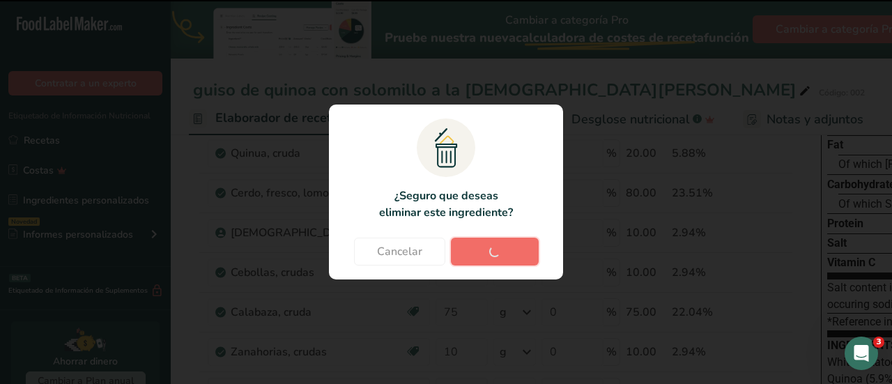
type input "5"
type input "0.3"
type input "20"
type input "30"
type input "50"
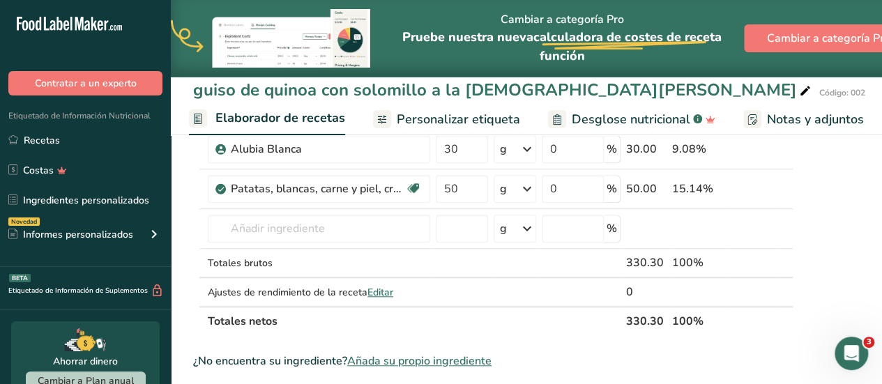
scroll to position [512, 0]
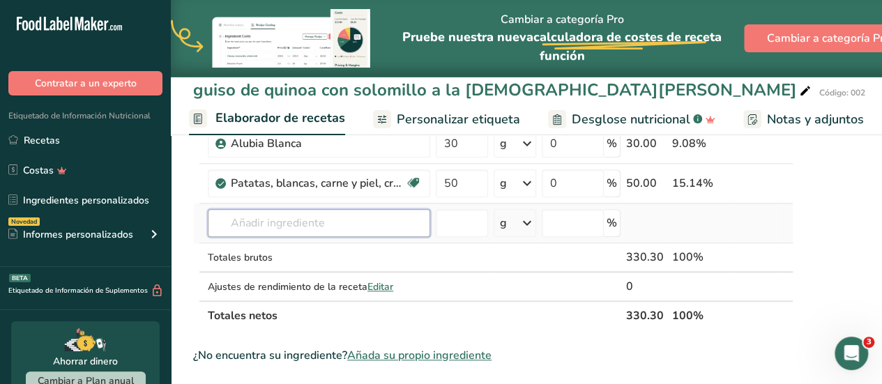
click at [365, 217] on input "text" at bounding box center [319, 223] width 222 height 28
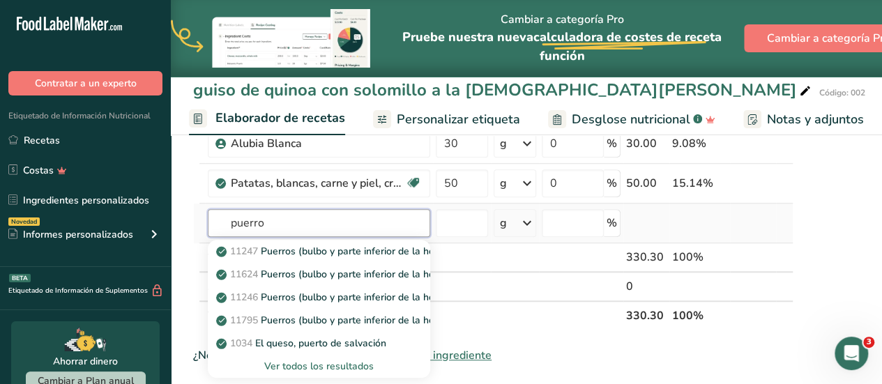
type input "puerro"
click at [336, 361] on div "Ver todos los resultados" at bounding box center [319, 366] width 200 height 15
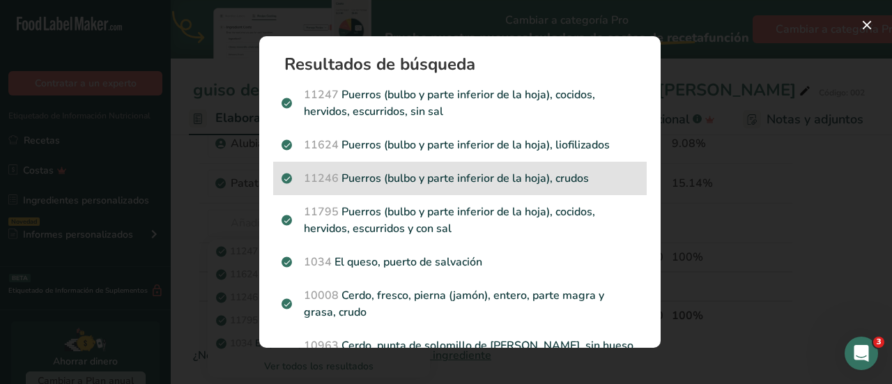
click at [461, 183] on p "11246 Puerros (bulbo y parte inferior de la hoja), crudos" at bounding box center [460, 178] width 357 height 17
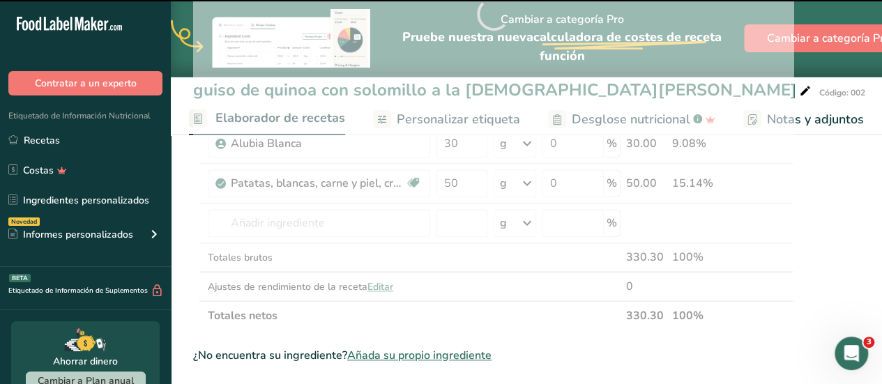
type input "0"
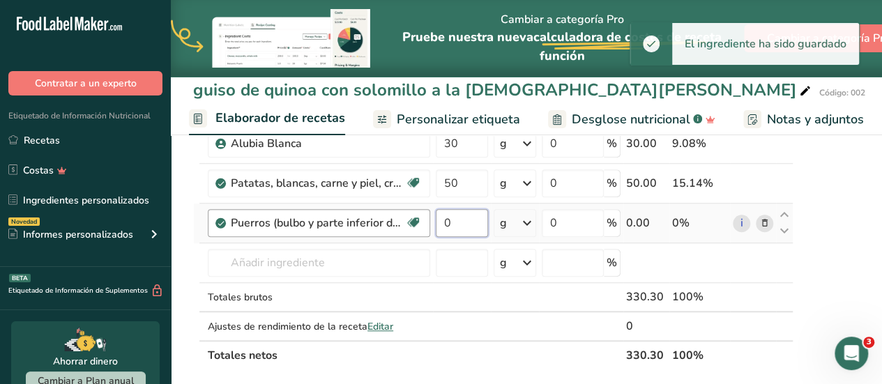
drag, startPoint x: 455, startPoint y: 212, endPoint x: 409, endPoint y: 214, distance: 46.1
click at [409, 214] on tr "Puerros (bulbo y parte inferior de la hoja), crudos Libre de lácteos Libre de g…" at bounding box center [493, 224] width 599 height 40
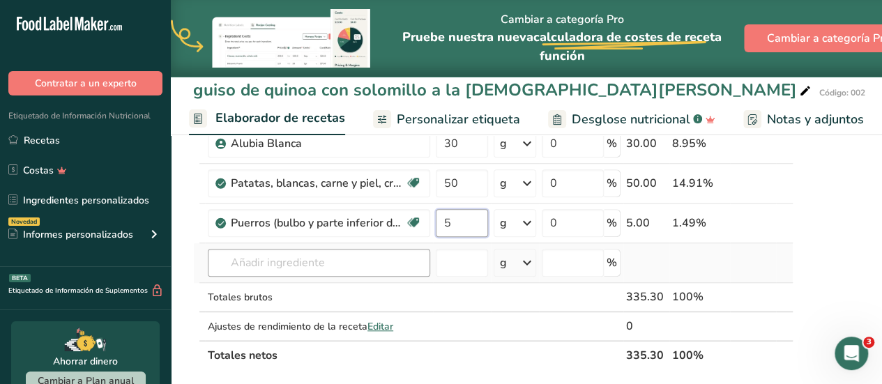
type input "5"
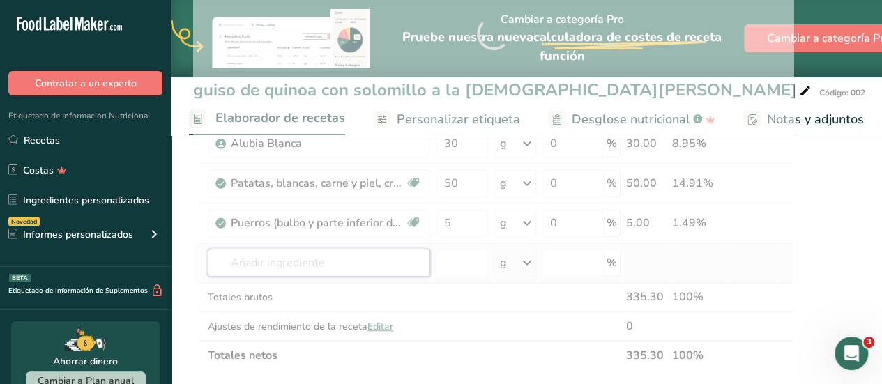
click at [284, 252] on div "Ingrediente * Cantidad * Unidad * Desperdicio * .a-a{fill:#347362;}.b-a{fill:#f…" at bounding box center [493, 33] width 600 height 673
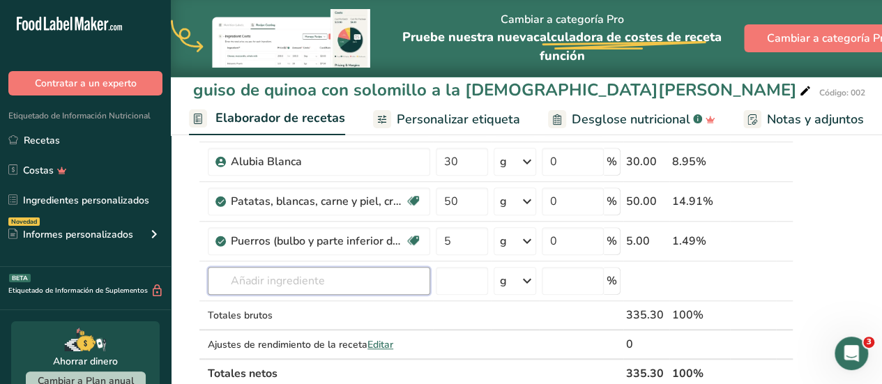
scroll to position [515, 0]
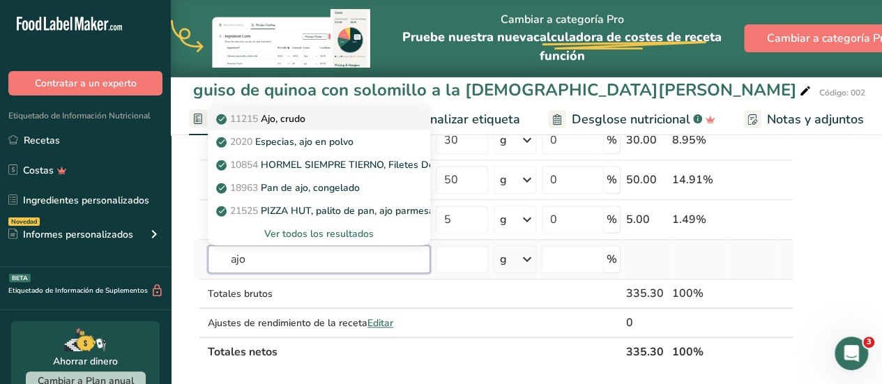
type input "ajo"
click at [322, 114] on div "11215 Ajo, crudo" at bounding box center [308, 119] width 178 height 15
type input "Garlic, raw"
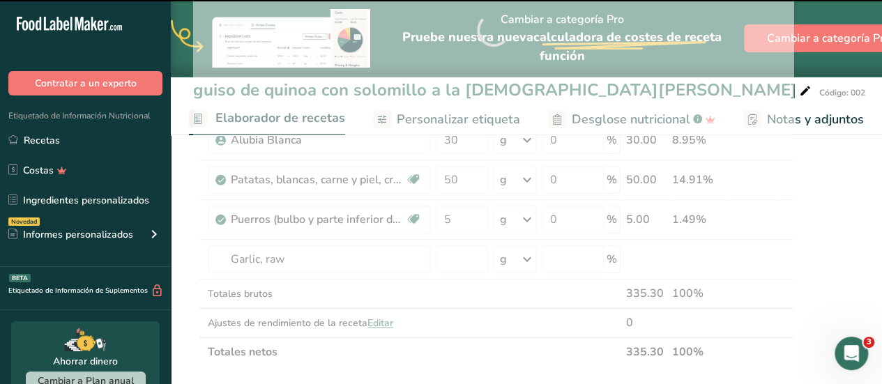
type input "0"
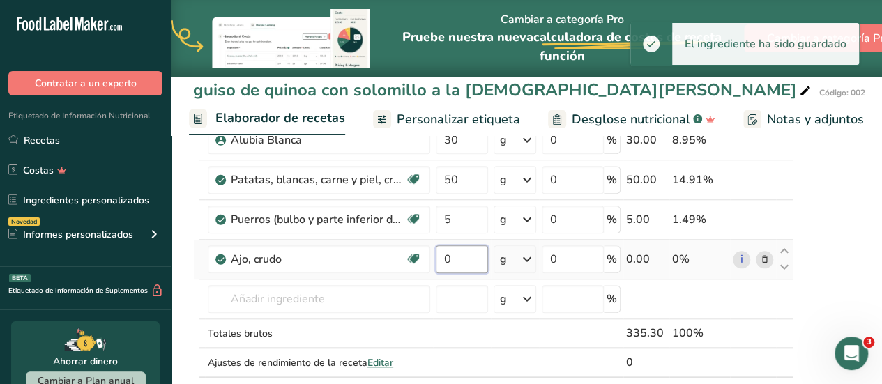
click at [460, 251] on input "0" at bounding box center [462, 259] width 52 height 28
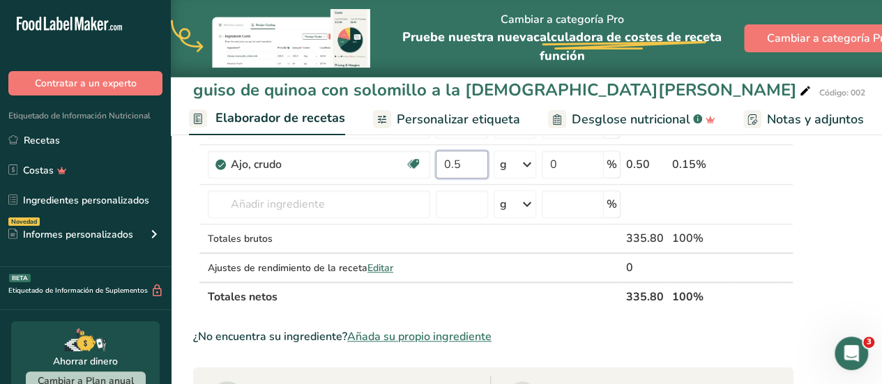
scroll to position [597, 0]
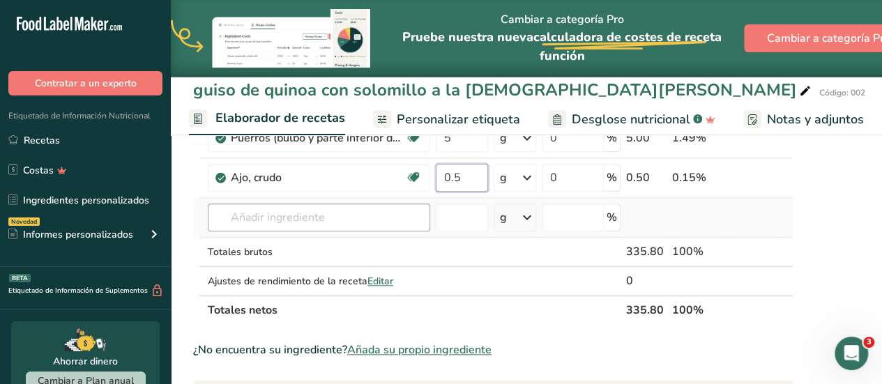
type input "0.5"
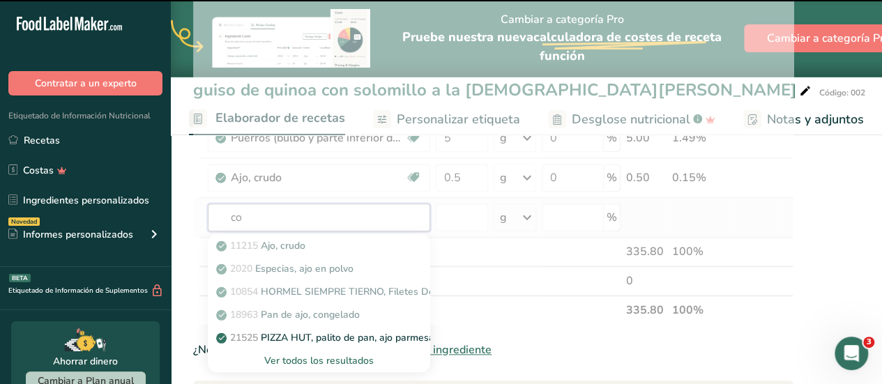
type input "com"
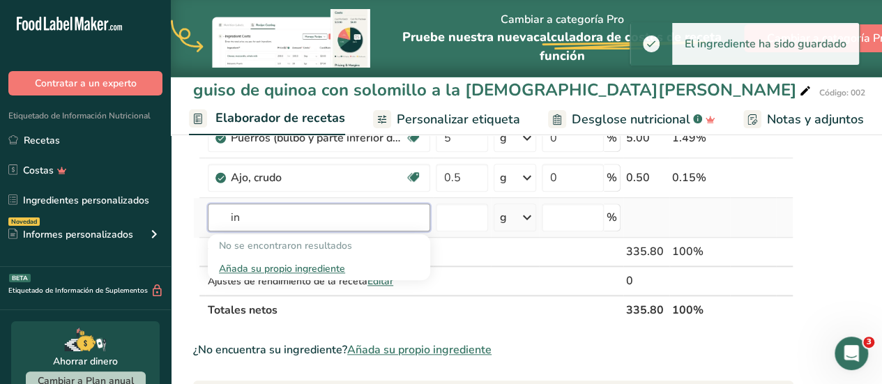
type input "i"
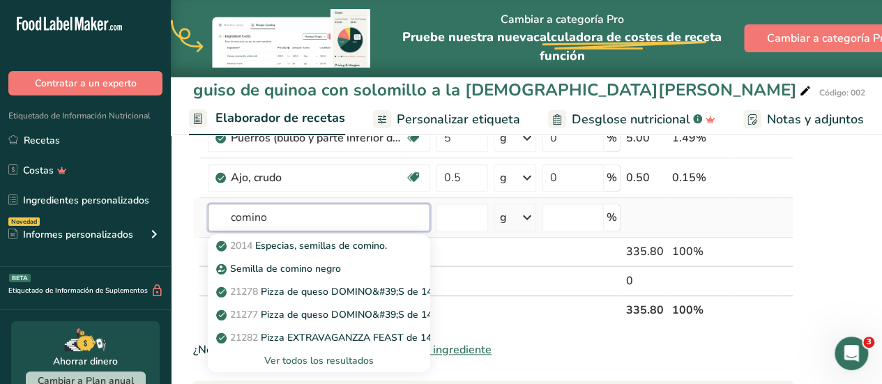
click at [231, 213] on input "comino" at bounding box center [319, 218] width 222 height 28
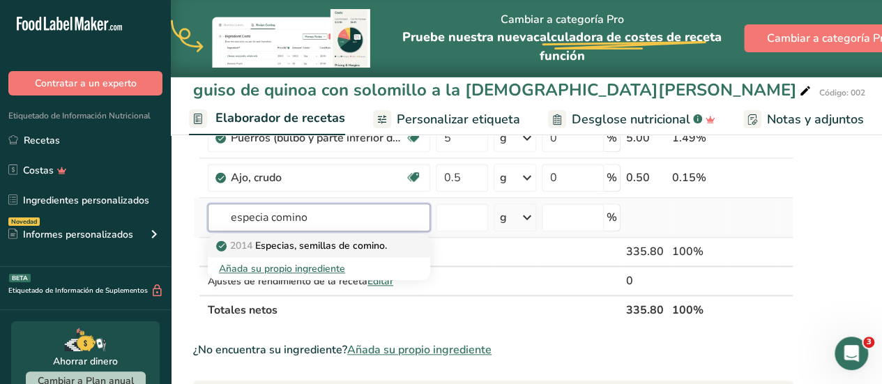
type input "especia comino"
click at [286, 244] on p "2014 Especias, semillas de comino." at bounding box center [303, 245] width 168 height 15
type input "Spices, cumin seed"
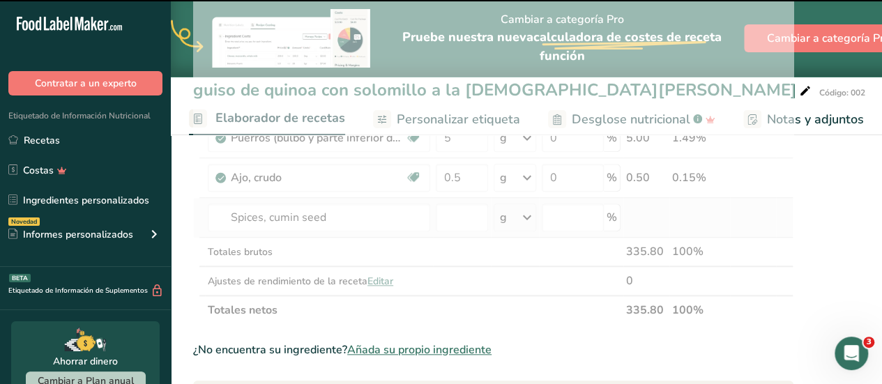
type input "0"
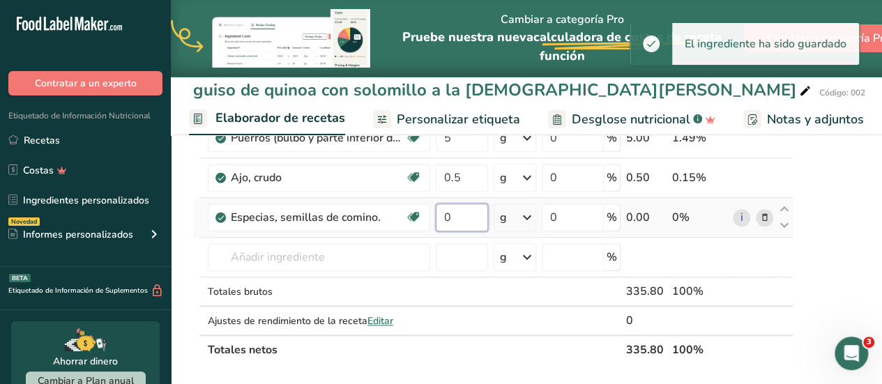
click at [457, 218] on input "0" at bounding box center [462, 218] width 52 height 28
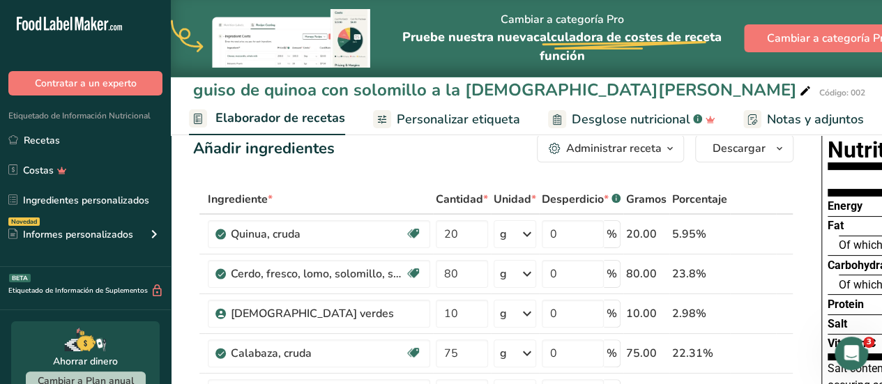
scroll to position [10, 0]
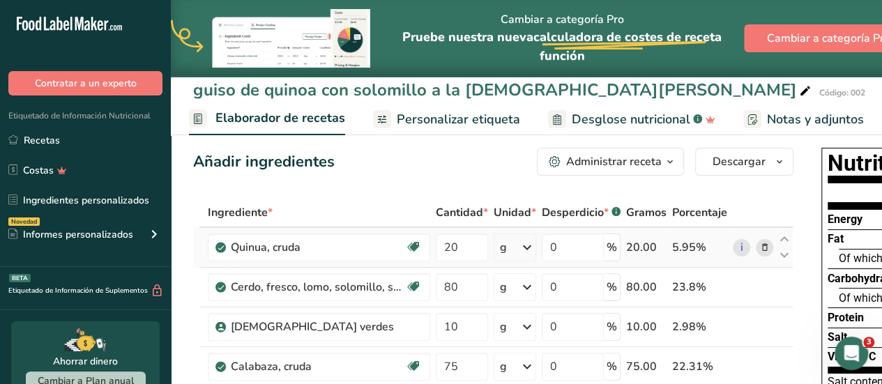
type input "0.3"
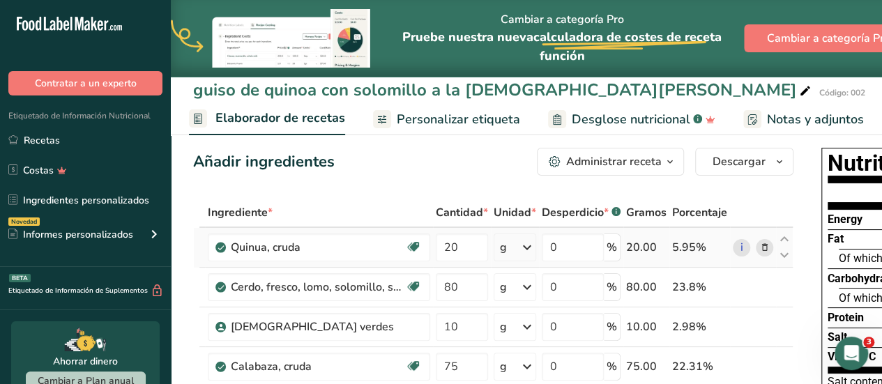
click at [760, 246] on icon at bounding box center [765, 247] width 10 height 15
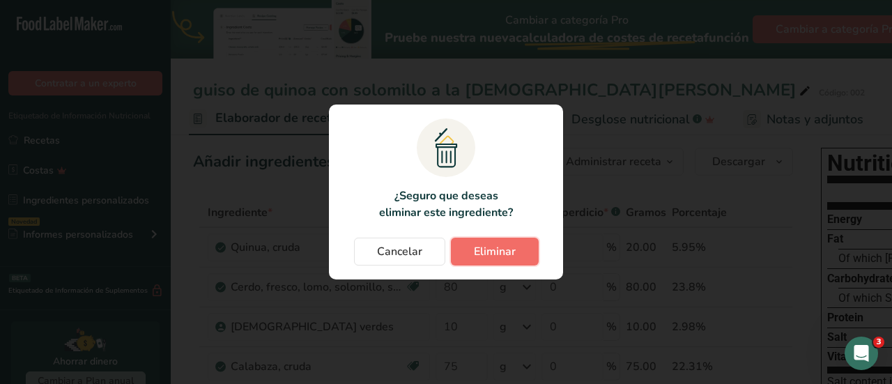
click at [484, 252] on span "Eliminar" at bounding box center [495, 251] width 42 height 17
type input "80"
type input "10"
type input "75"
type input "10"
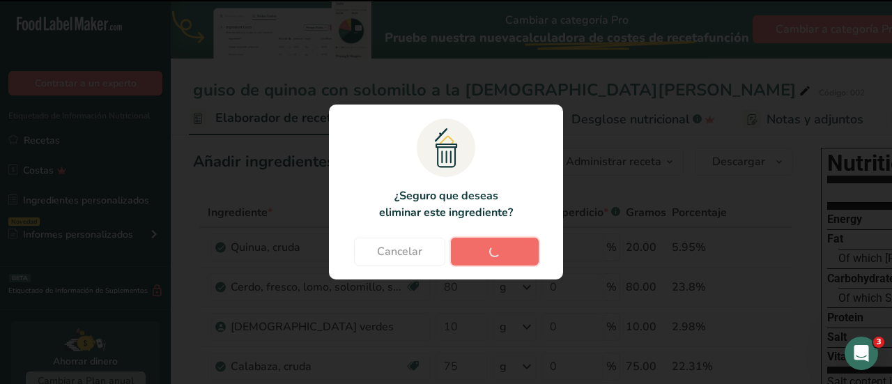
type input "20"
type input "10"
type input "5"
type input "0.3"
type input "20"
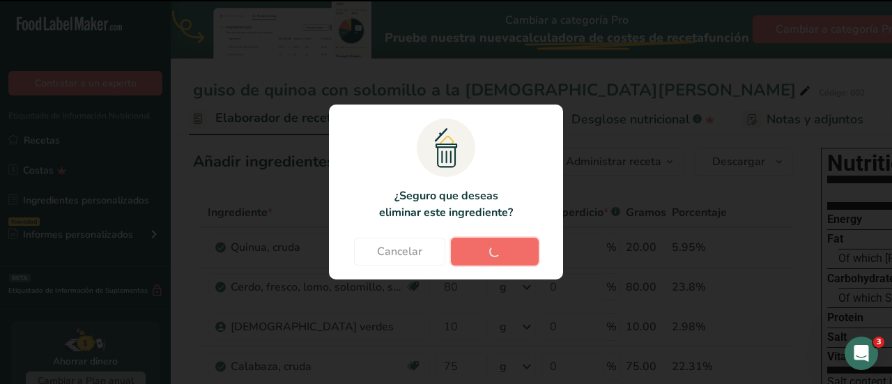
type input "30"
type input "50"
type input "5"
type input "0.5"
type input "0.3"
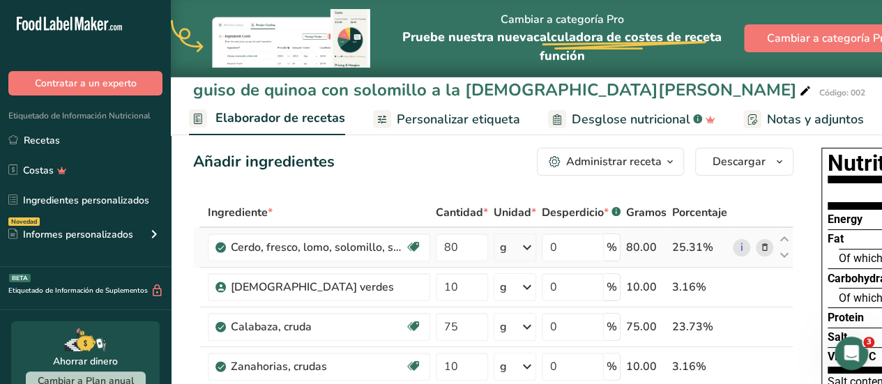
click at [761, 245] on icon at bounding box center [765, 247] width 10 height 15
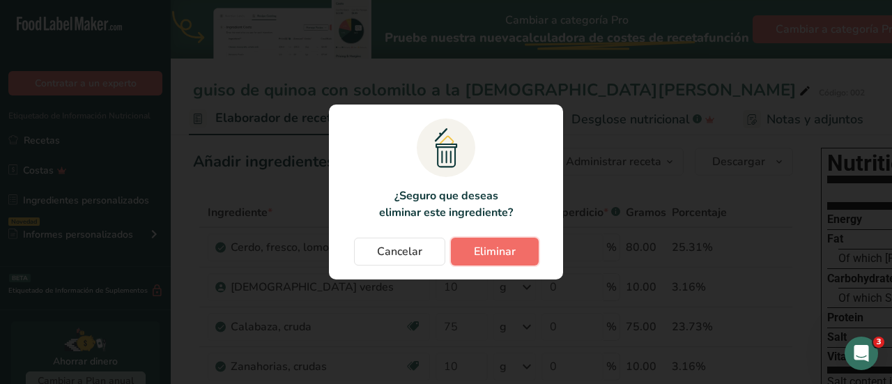
click at [503, 252] on span "Eliminar" at bounding box center [495, 251] width 42 height 17
type input "10"
type input "75"
type input "10"
type input "20"
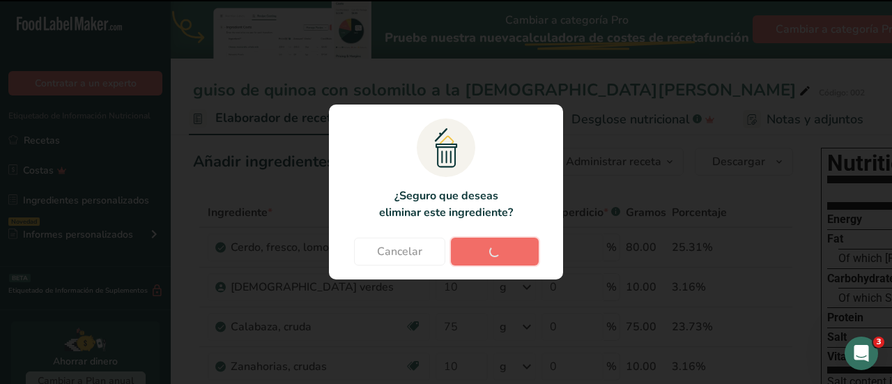
type input "10"
type input "5"
type input "0.3"
type input "20"
type input "30"
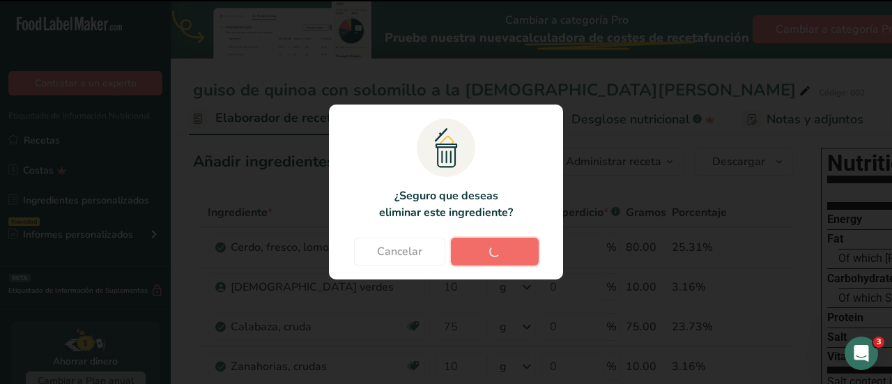
type input "50"
type input "5"
type input "0.5"
type input "0.3"
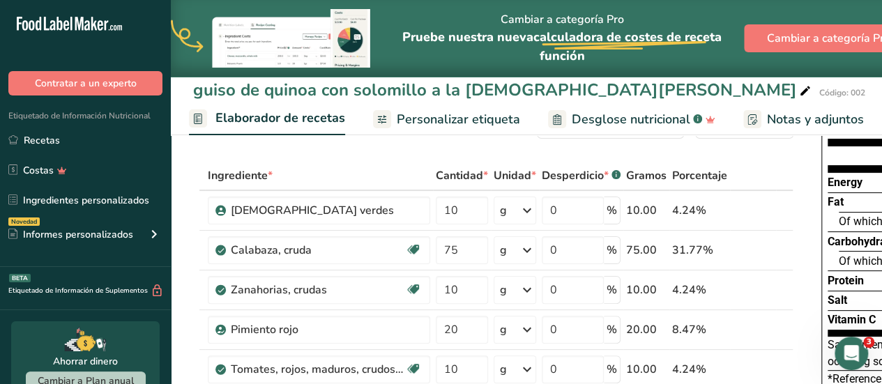
scroll to position [56, 0]
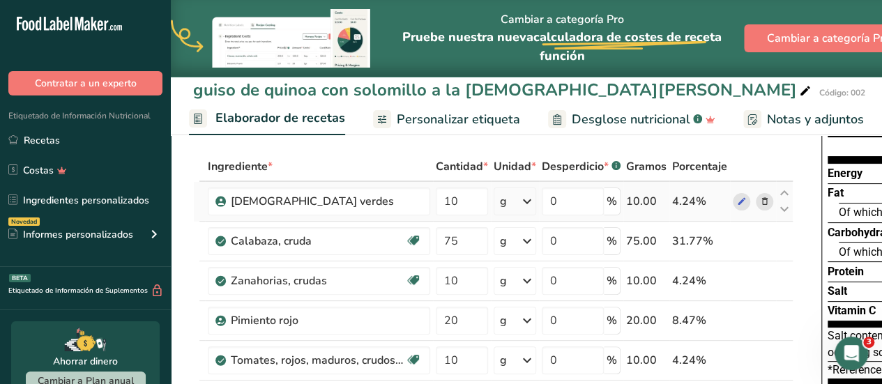
click at [763, 201] on icon at bounding box center [765, 201] width 10 height 15
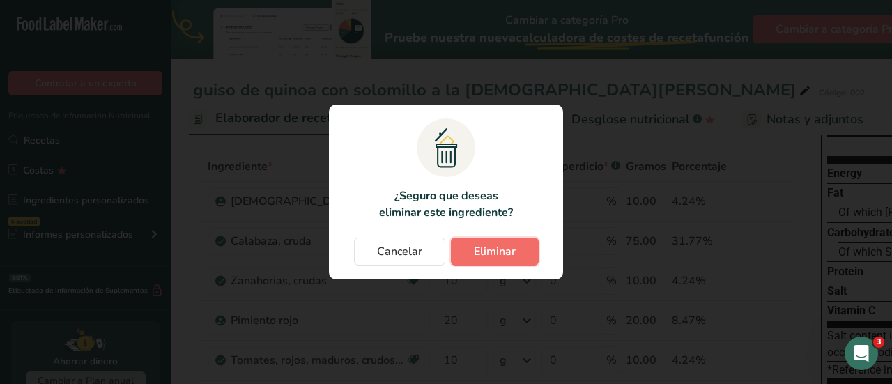
click at [501, 250] on span "Eliminar" at bounding box center [495, 251] width 42 height 17
type input "75"
type input "10"
type input "20"
type input "10"
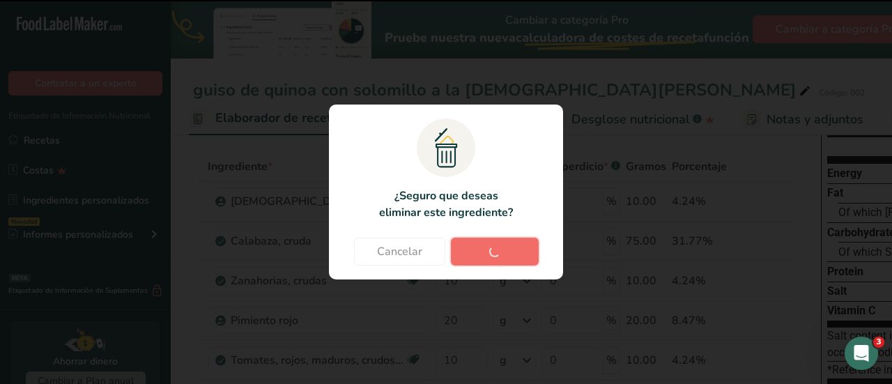
type input "5"
type input "0.3"
type input "20"
type input "30"
type input "50"
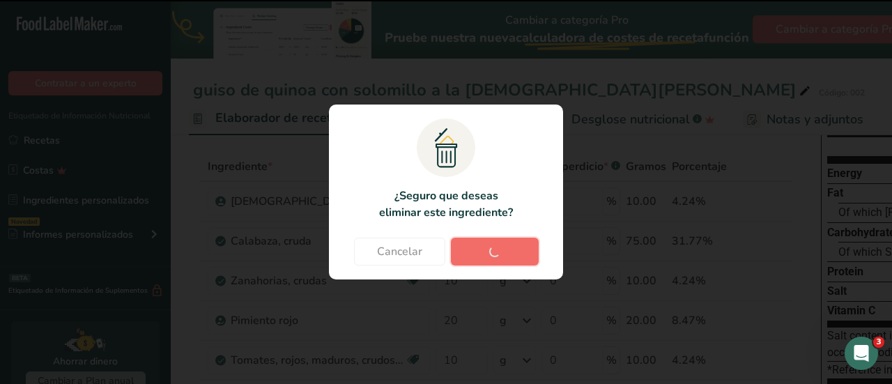
type input "5"
type input "0.5"
type input "0.3"
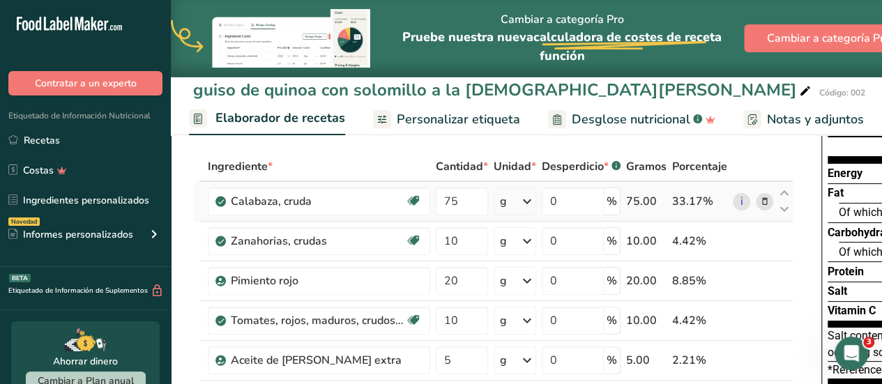
click at [761, 201] on icon at bounding box center [765, 201] width 10 height 15
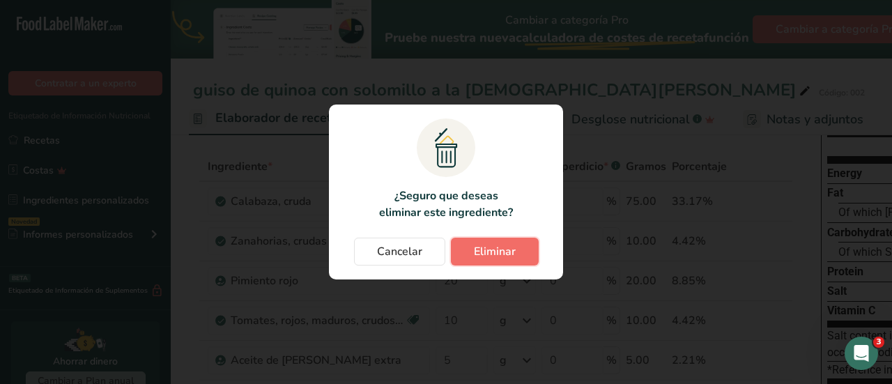
click at [514, 254] on button "Eliminar" at bounding box center [495, 252] width 88 height 28
type input "10"
type input "20"
type input "10"
type input "5"
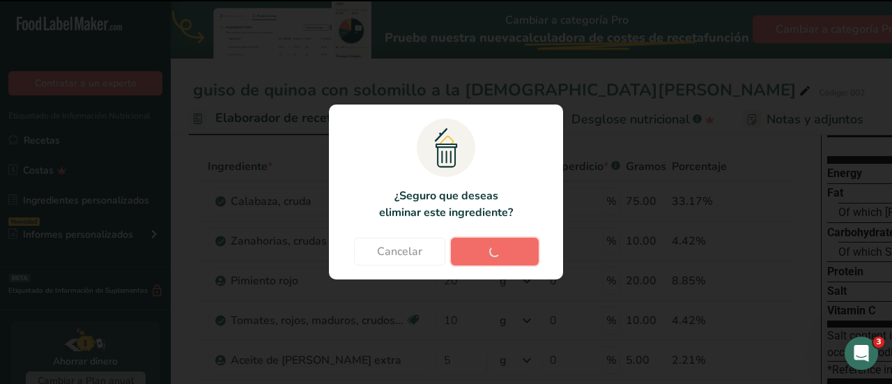
type input "0.3"
type input "20"
type input "30"
type input "50"
type input "5"
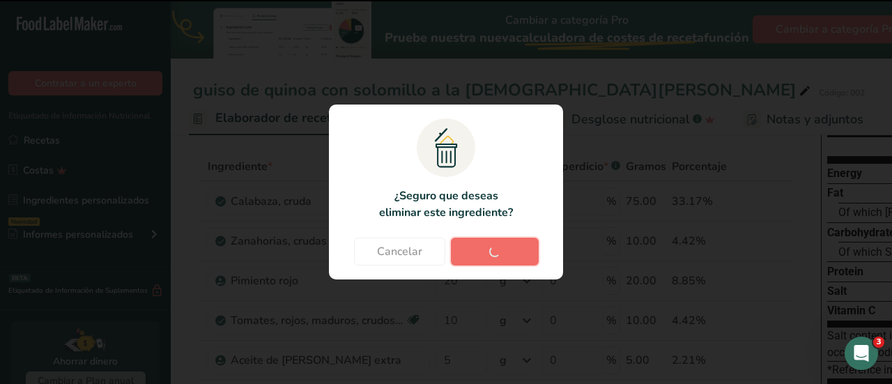
type input "0.5"
type input "0.3"
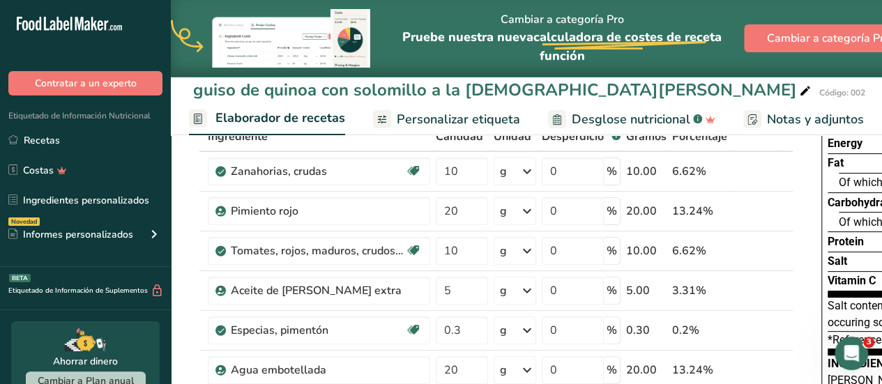
scroll to position [0, 0]
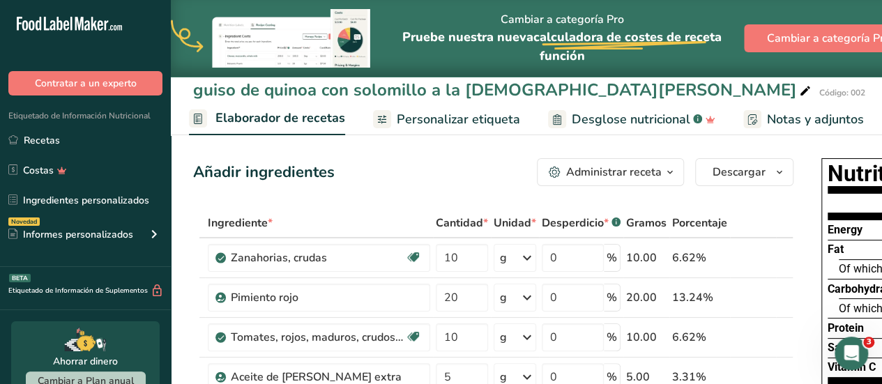
click at [425, 115] on span "Personalizar etiqueta" at bounding box center [458, 119] width 123 height 19
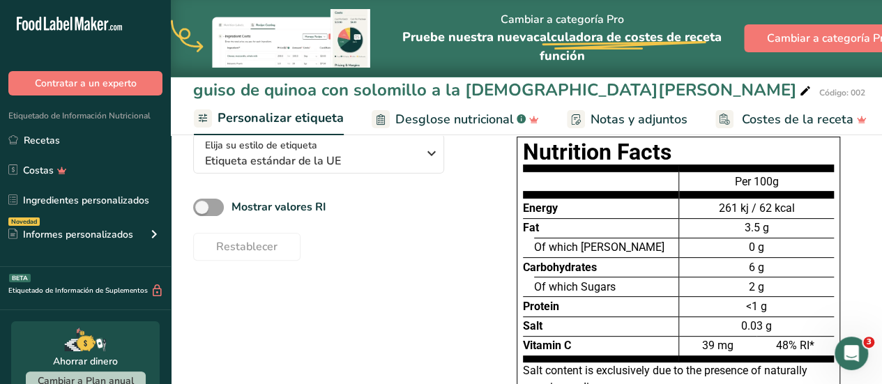
scroll to position [105, 0]
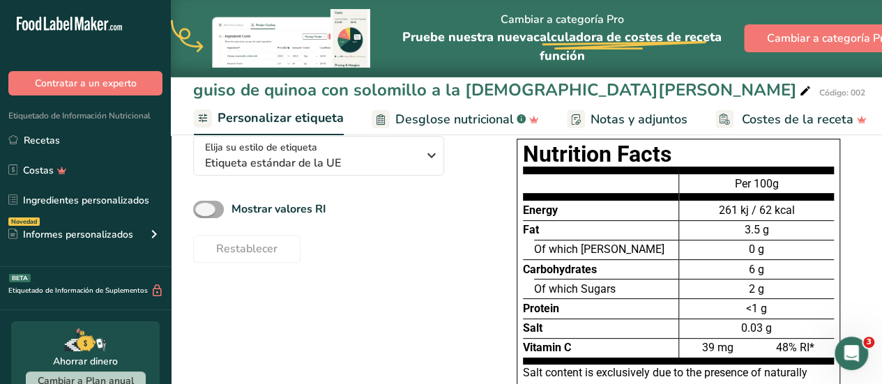
click at [216, 214] on span at bounding box center [208, 209] width 31 height 17
click at [202, 214] on input "Mostrar valores RI" at bounding box center [197, 209] width 9 height 9
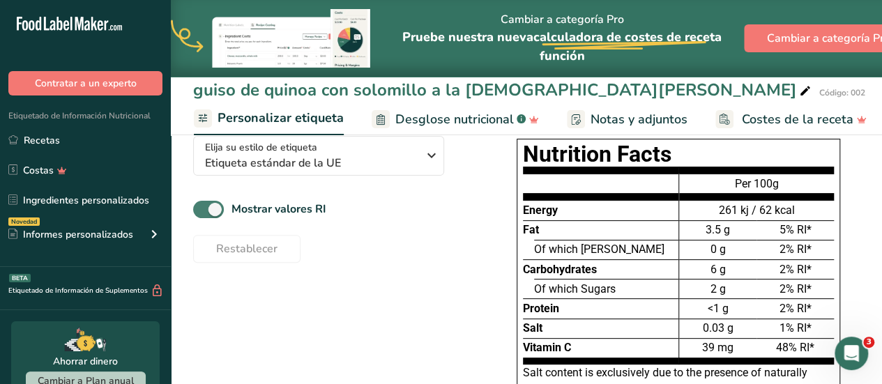
click at [202, 213] on span at bounding box center [208, 209] width 31 height 17
click at [202, 213] on input "Mostrar valores RI" at bounding box center [197, 209] width 9 height 9
checkbox input "false"
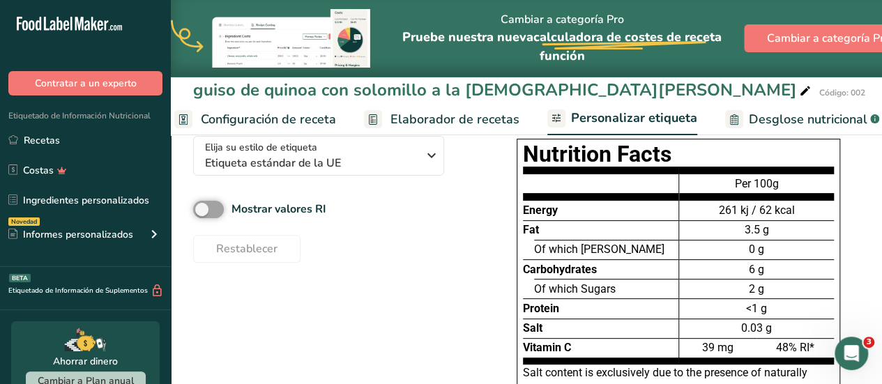
scroll to position [0, 0]
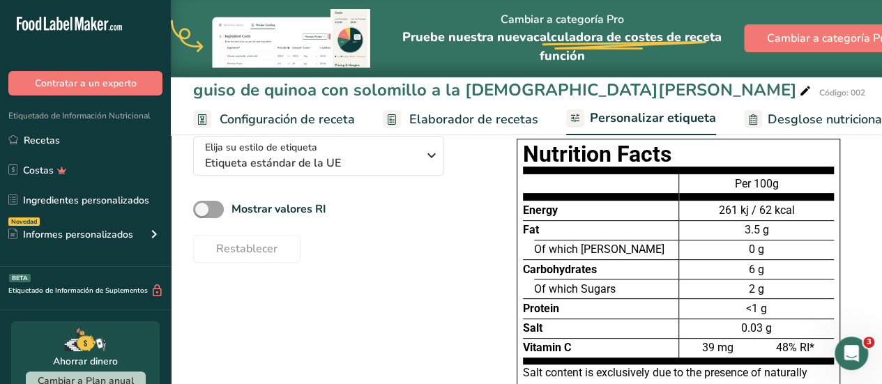
click at [287, 111] on span "Configuración de receta" at bounding box center [287, 119] width 135 height 19
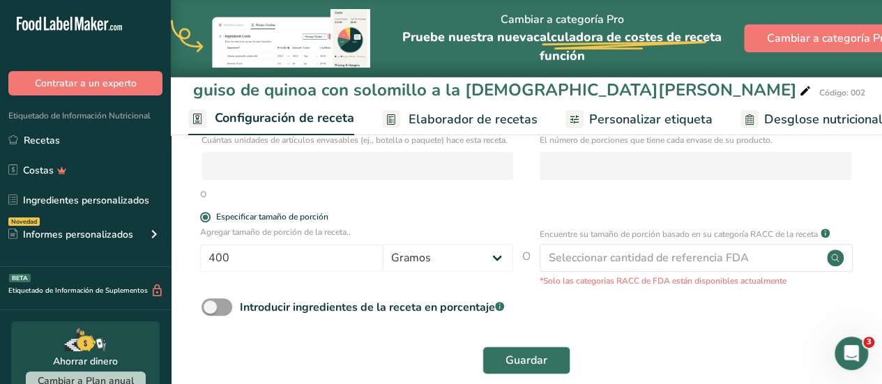
scroll to position [276, 0]
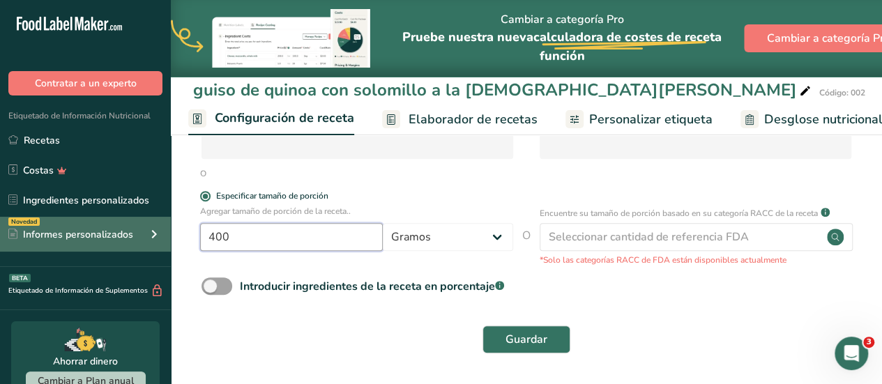
drag, startPoint x: 254, startPoint y: 234, endPoint x: 168, endPoint y: 234, distance: 85.7
click at [168, 234] on div ".a-20{fill:#fff;} Contratar a un experto Etiquetado de Información Nutricional …" at bounding box center [441, 60] width 882 height 648
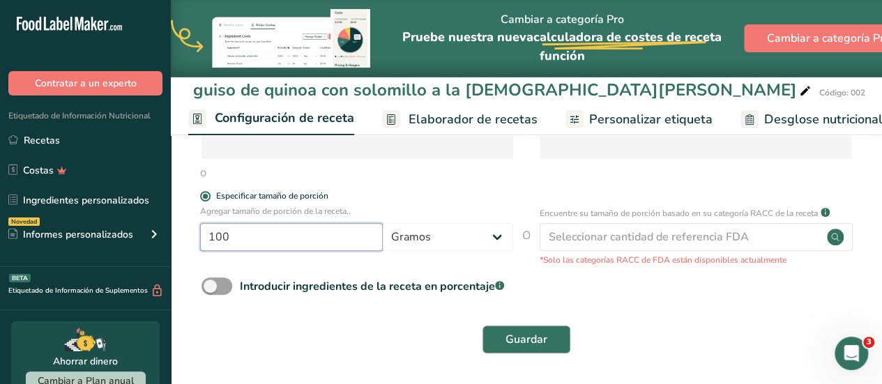
type input "100"
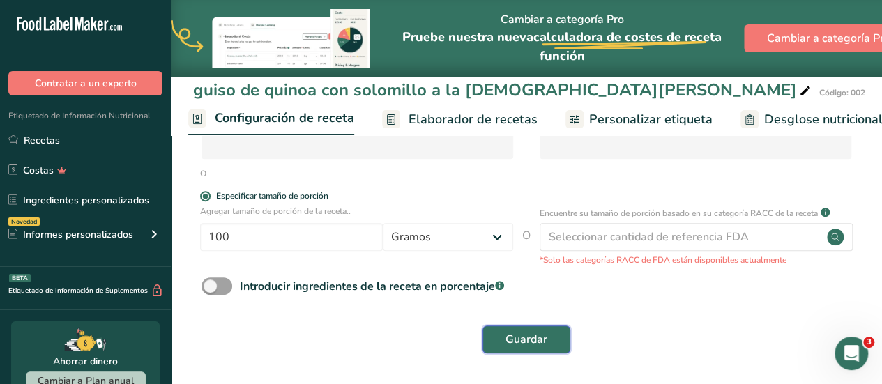
click at [542, 348] on button "Guardar" at bounding box center [526, 340] width 88 height 28
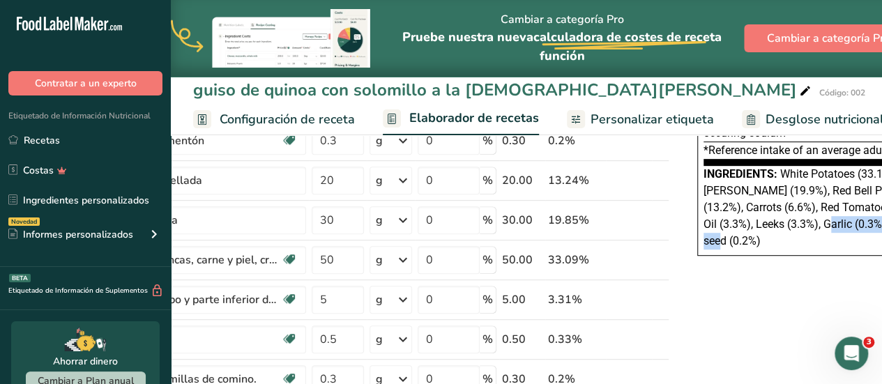
scroll to position [0, 280]
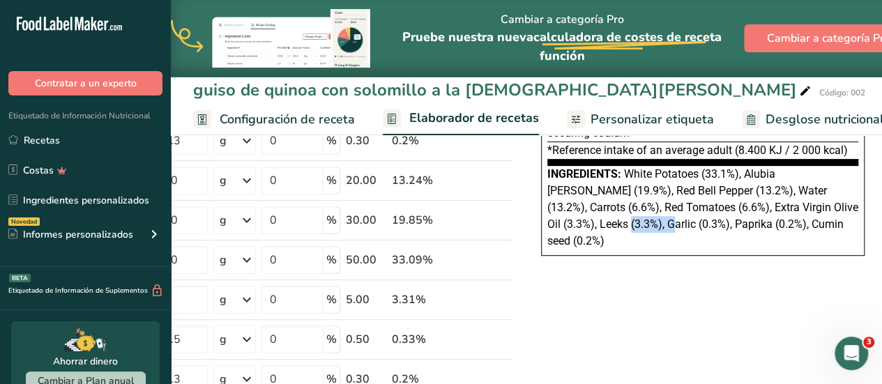
drag, startPoint x: 860, startPoint y: 220, endPoint x: 892, endPoint y: 208, distance: 33.5
click at [881, 208] on html ".a-20{fill:#fff;} Contratar a un experto Etiquetado de Información Nutricional …" at bounding box center [441, 380] width 882 height 1312
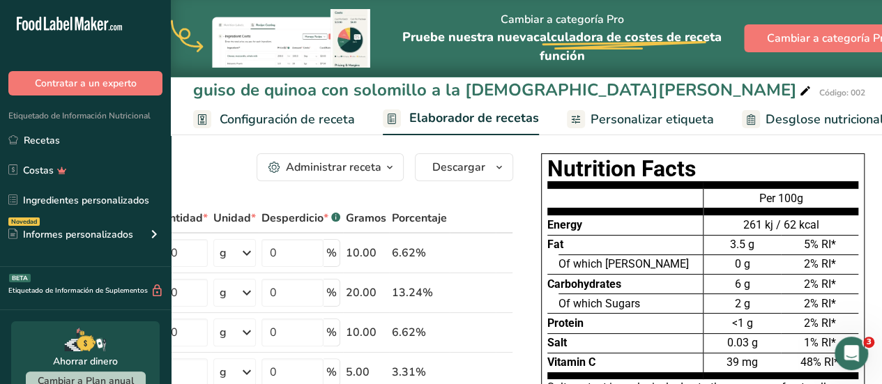
scroll to position [0, 0]
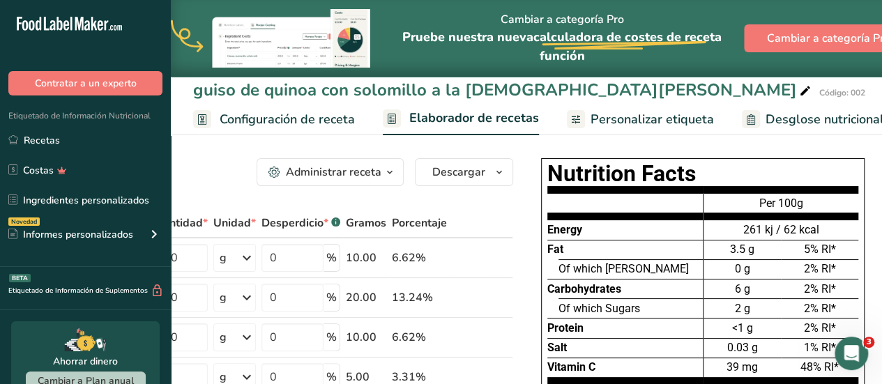
click at [287, 116] on span "Configuración de receta" at bounding box center [287, 119] width 135 height 19
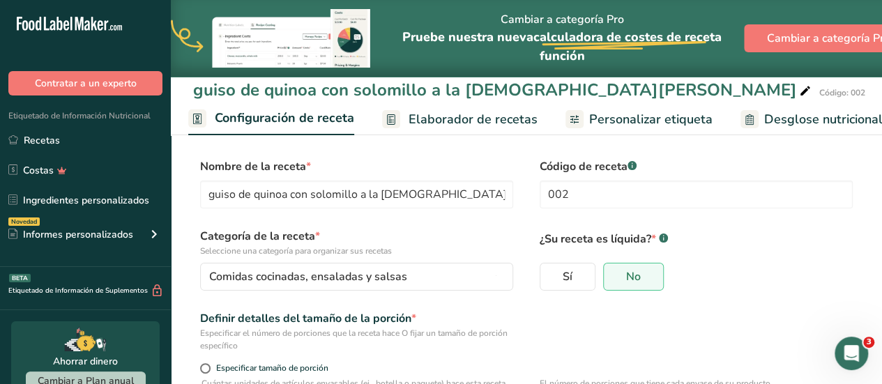
click at [443, 122] on span "Elaborador de recetas" at bounding box center [473, 119] width 129 height 19
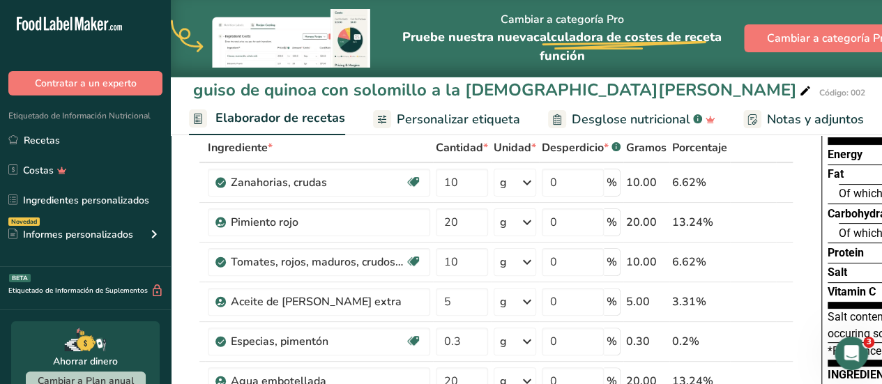
scroll to position [74, 0]
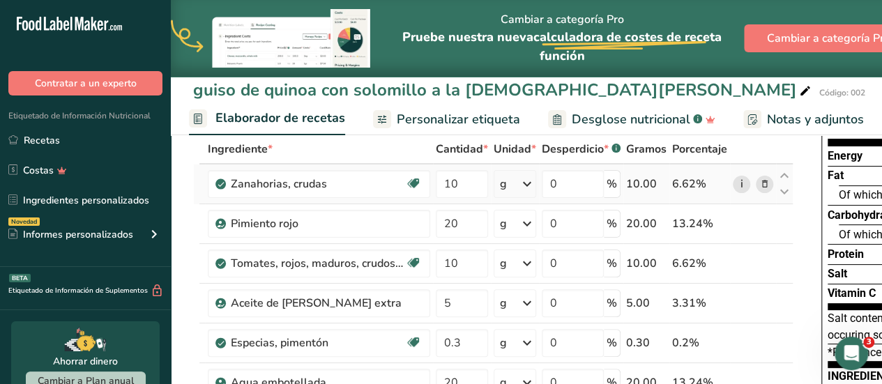
click at [740, 186] on link "i" at bounding box center [741, 184] width 17 height 17
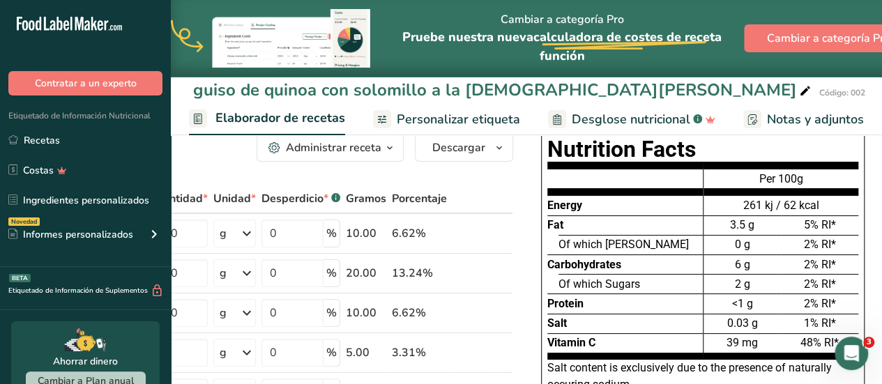
scroll to position [0, 0]
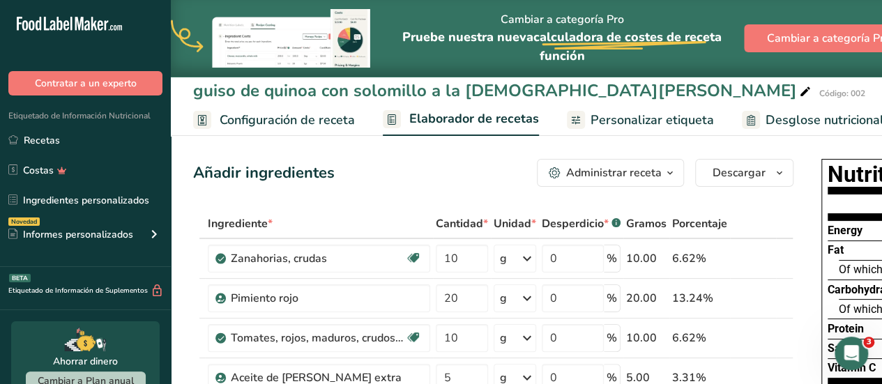
click at [669, 121] on span "Personalizar etiqueta" at bounding box center [651, 120] width 123 height 19
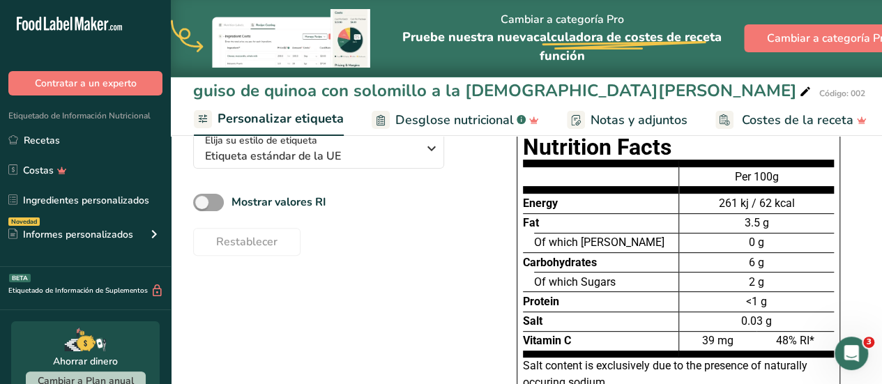
scroll to position [107, 0]
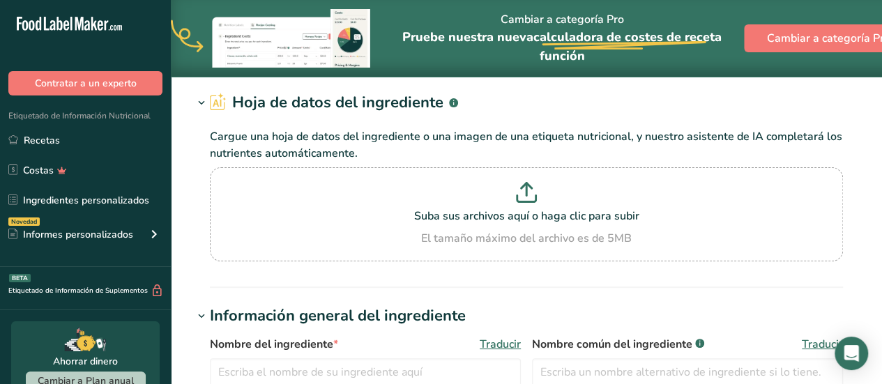
type input "Carrots, raw"
type input "Carrots"
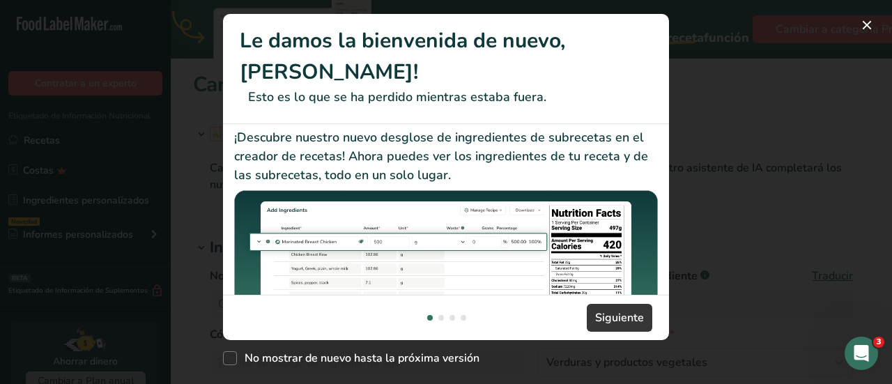
scroll to position [335, 0]
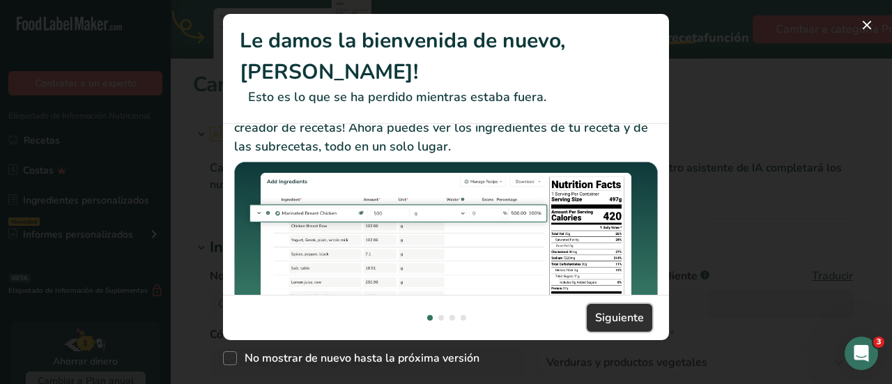
click at [615, 321] on span "Siguiente" at bounding box center [619, 318] width 49 height 17
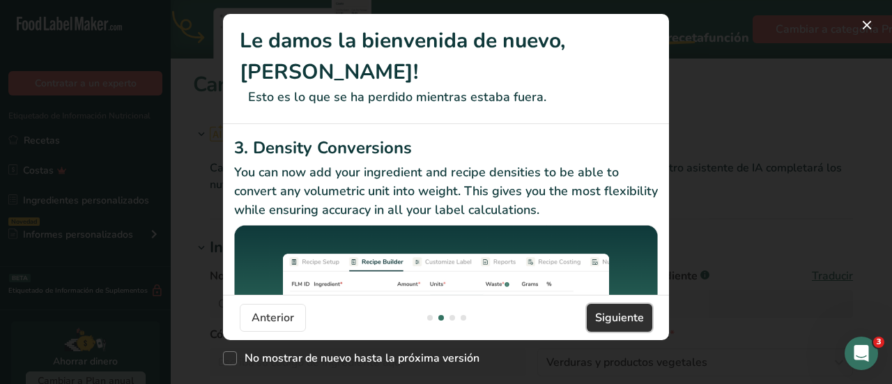
click at [615, 321] on span "Siguiente" at bounding box center [619, 318] width 49 height 17
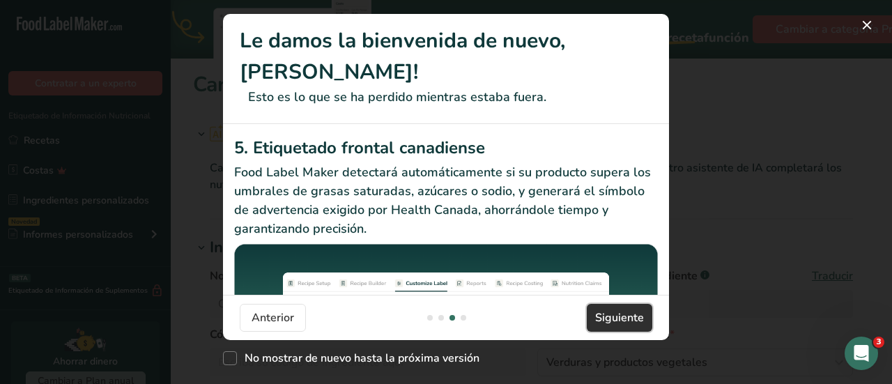
click at [615, 321] on span "Siguiente" at bounding box center [619, 318] width 49 height 17
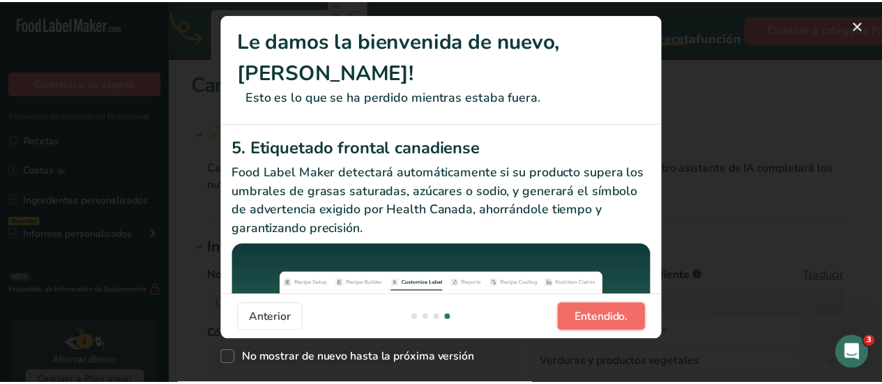
scroll to position [0, 1338]
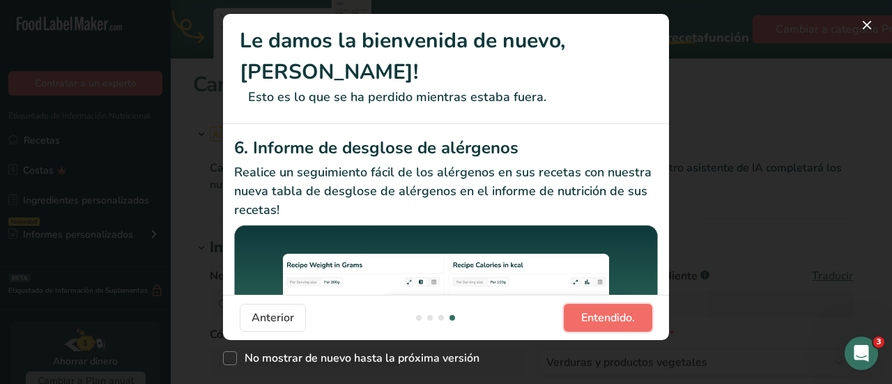
click at [615, 321] on span "Entendido." at bounding box center [608, 318] width 54 height 17
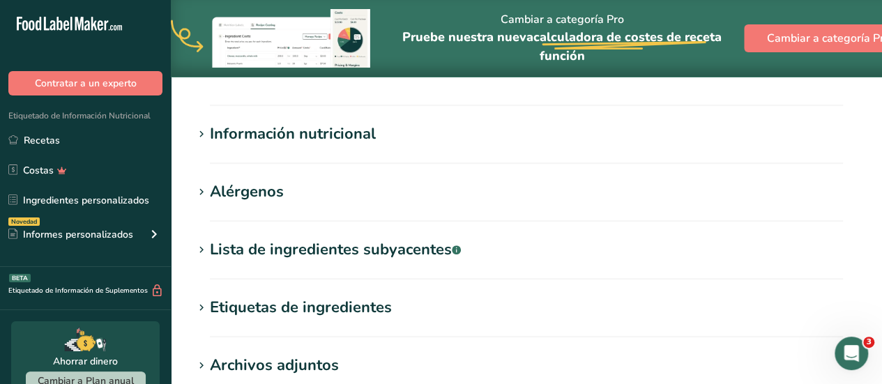
scroll to position [369, 0]
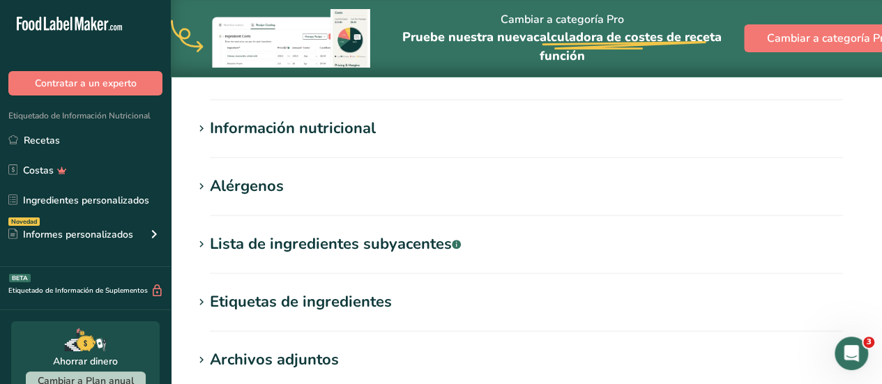
click at [205, 126] on icon at bounding box center [201, 129] width 13 height 20
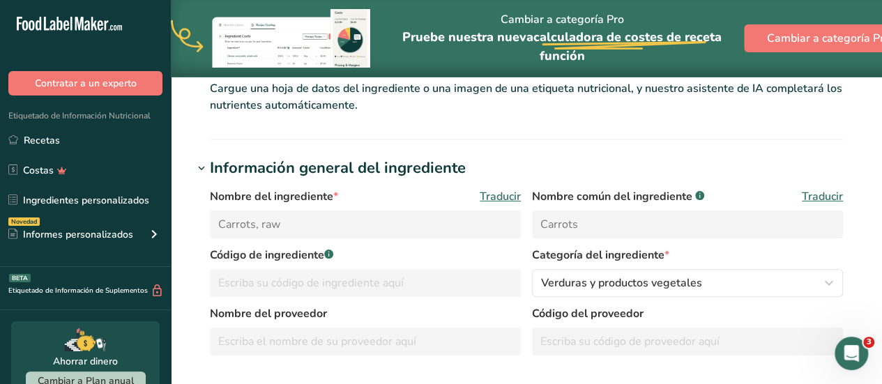
scroll to position [0, 0]
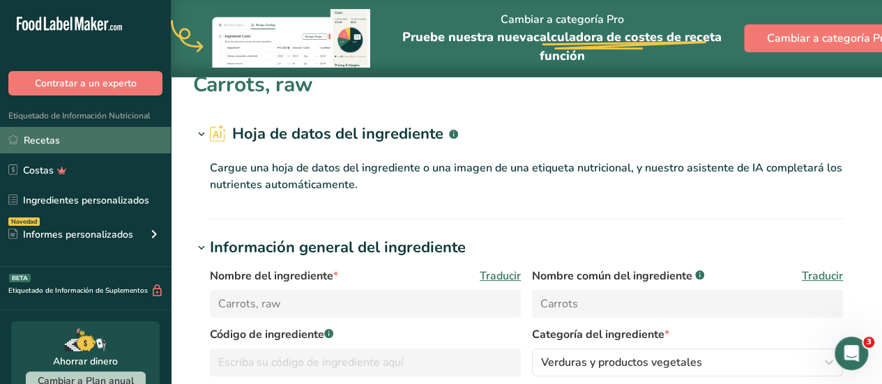
click at [45, 137] on link "Recetas" at bounding box center [85, 140] width 171 height 26
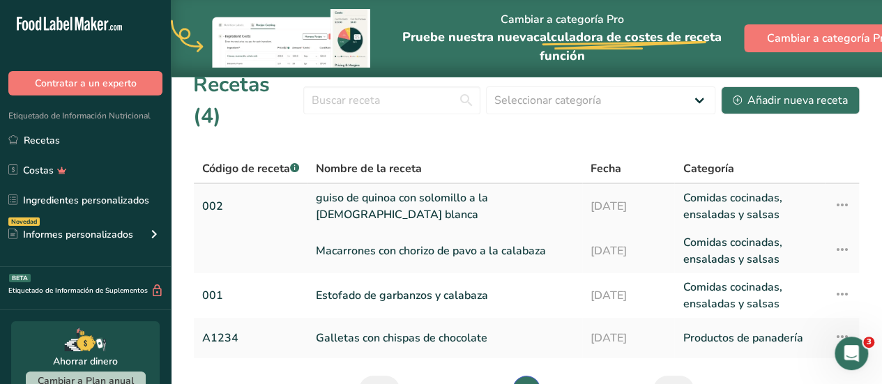
click at [387, 190] on link "guiso de quinoa con solomillo a la [DEMOGRAPHIC_DATA][PERSON_NAME]" at bounding box center [445, 206] width 258 height 33
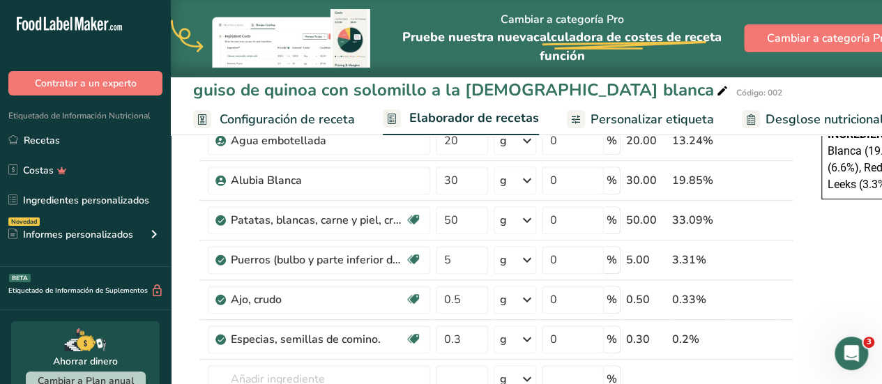
scroll to position [283, 0]
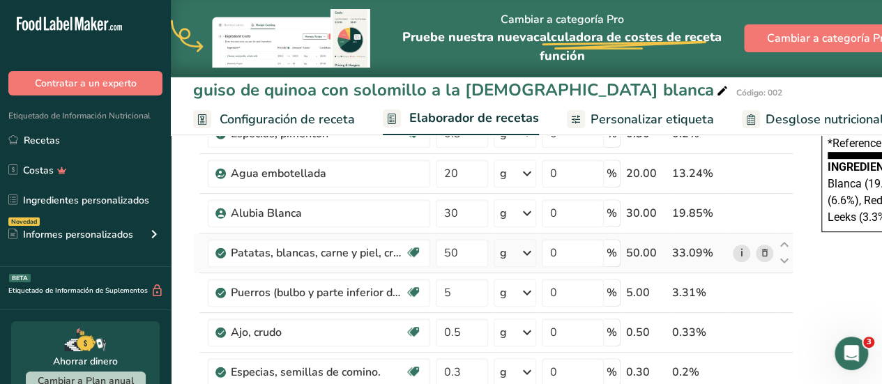
click at [740, 251] on link "i" at bounding box center [741, 253] width 17 height 17
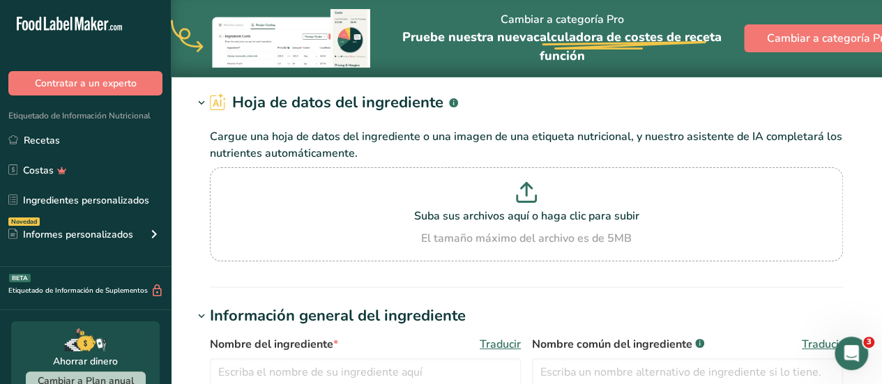
type input "Potatoes, white, flesh and skin, raw"
type input "White Potatoes"
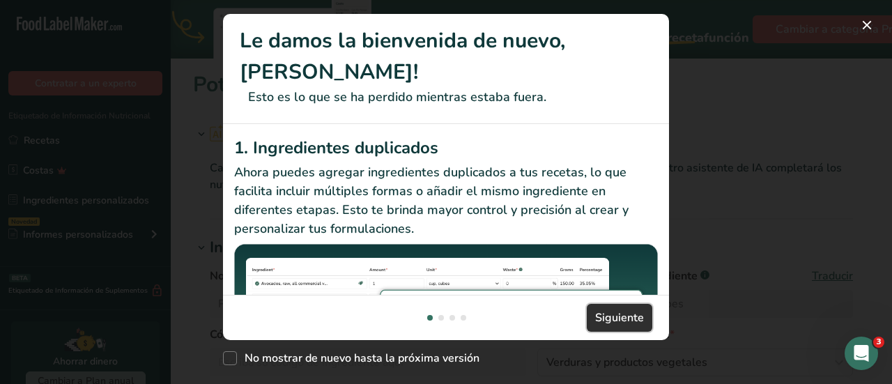
click at [604, 318] on span "Siguiente" at bounding box center [619, 318] width 49 height 17
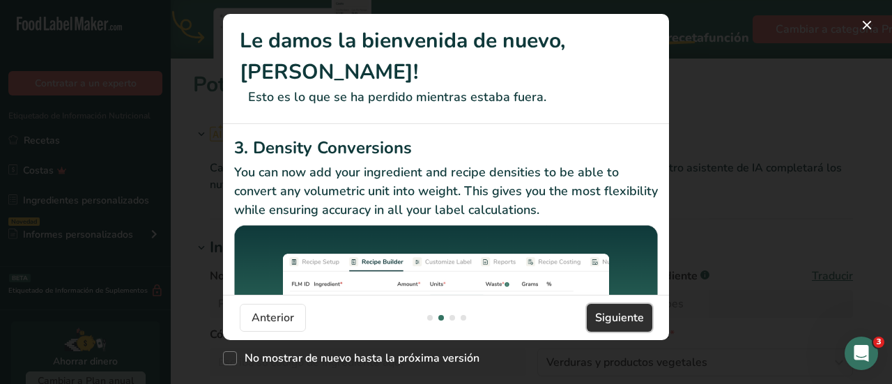
click at [604, 318] on span "Siguiente" at bounding box center [619, 318] width 49 height 17
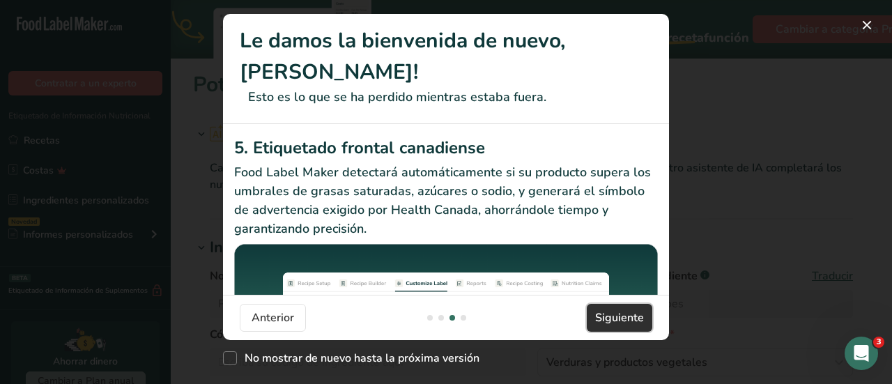
click at [604, 318] on span "Siguiente" at bounding box center [619, 318] width 49 height 17
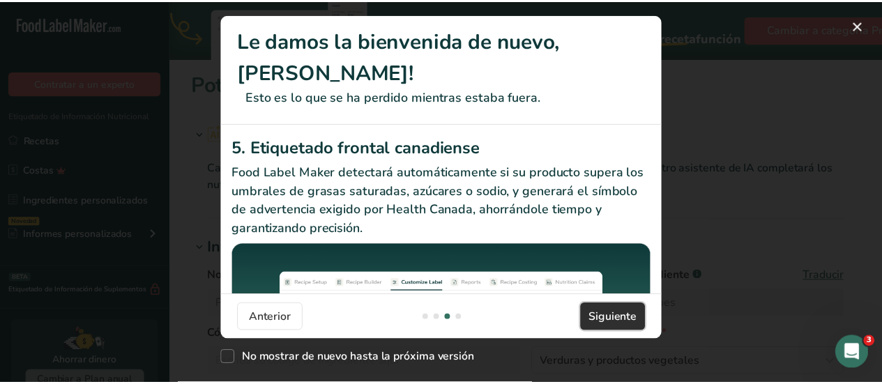
scroll to position [0, 1338]
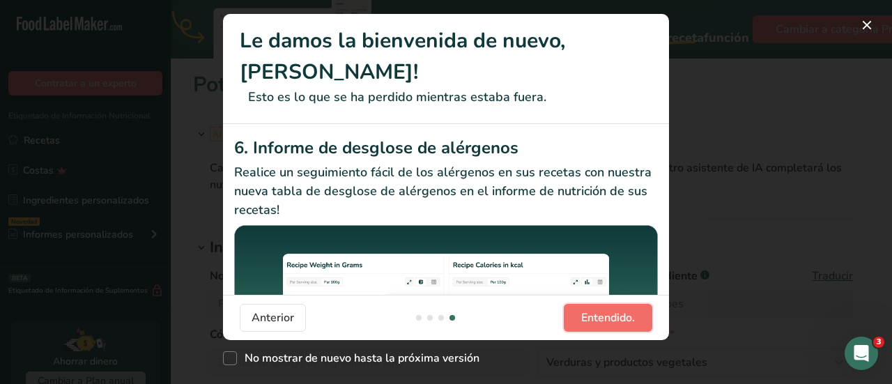
click at [604, 318] on span "Entendido." at bounding box center [608, 318] width 54 height 17
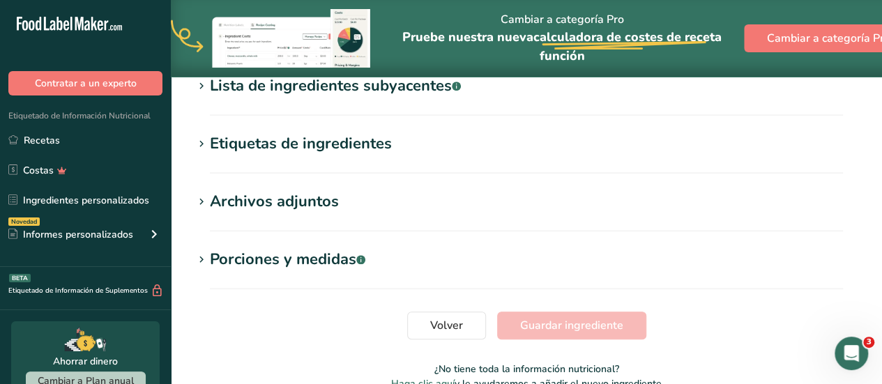
scroll to position [469, 0]
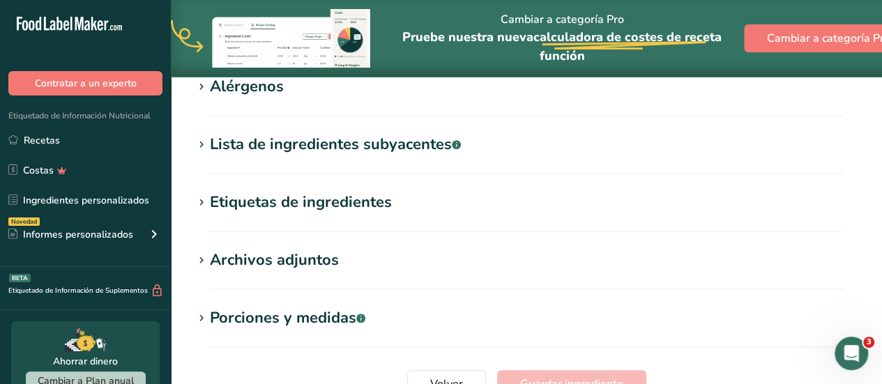
click at [203, 204] on icon at bounding box center [201, 203] width 13 height 20
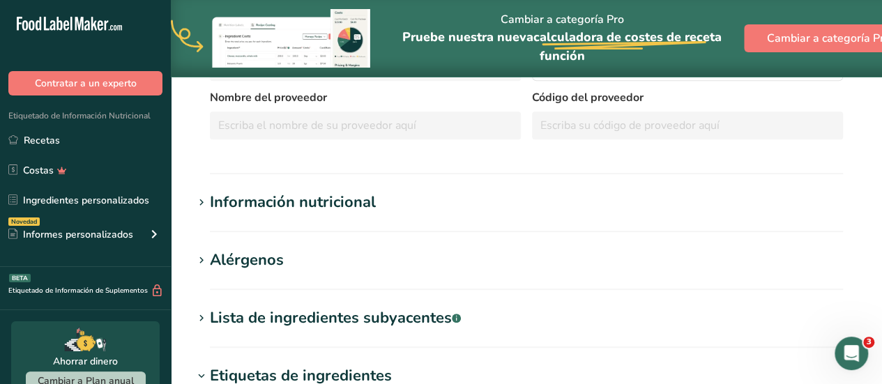
scroll to position [288, 0]
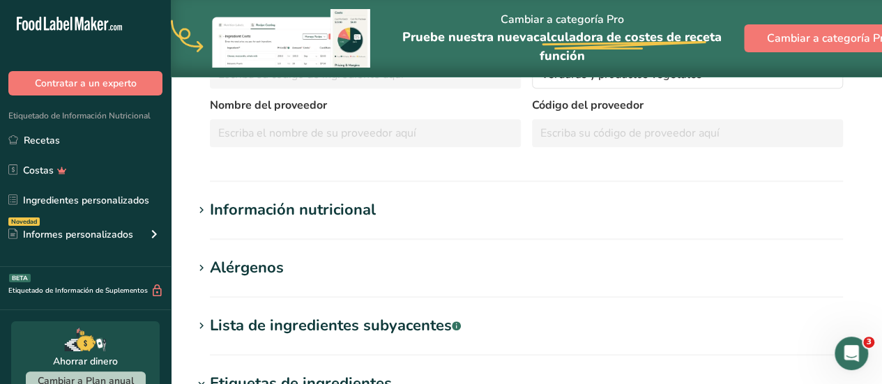
click at [204, 208] on icon at bounding box center [201, 211] width 13 height 20
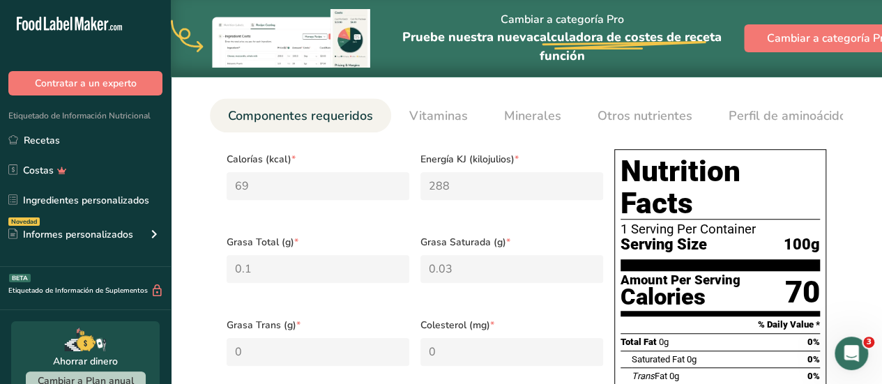
scroll to position [0, 0]
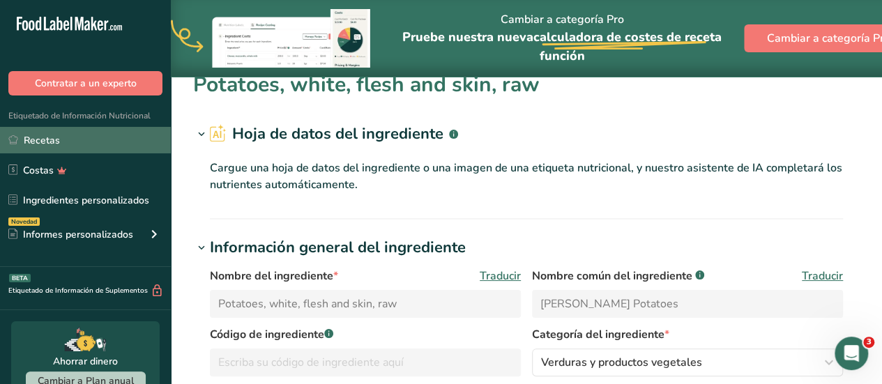
click at [46, 137] on link "Recetas" at bounding box center [85, 140] width 171 height 26
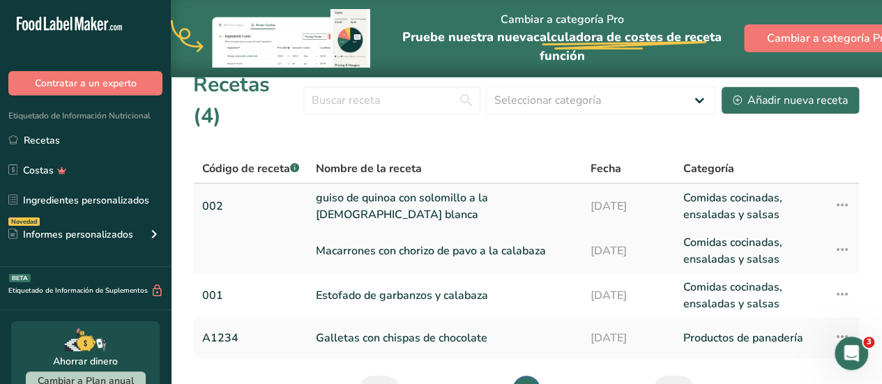
click at [427, 190] on link "guiso de quinoa con solomillo a la [DEMOGRAPHIC_DATA] blanca" at bounding box center [445, 206] width 258 height 33
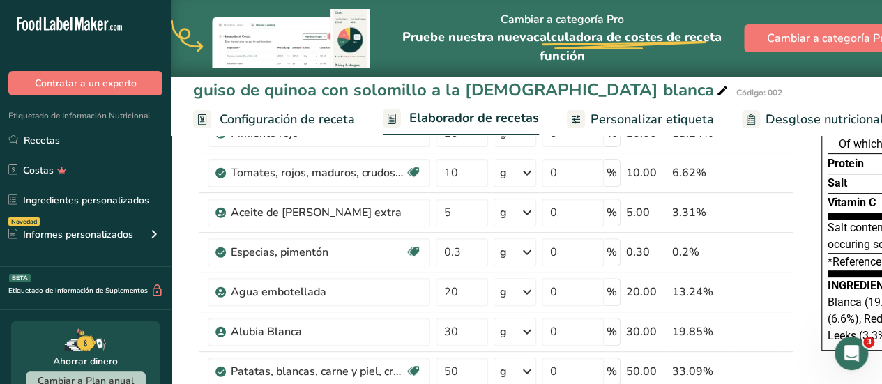
scroll to position [197, 0]
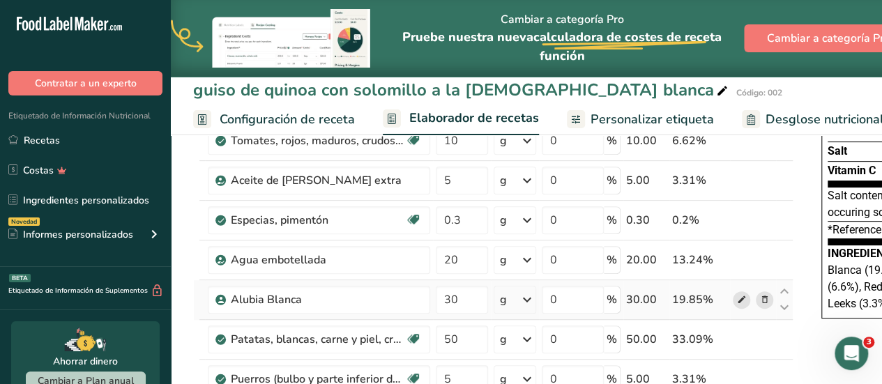
click at [740, 300] on icon at bounding box center [742, 300] width 10 height 15
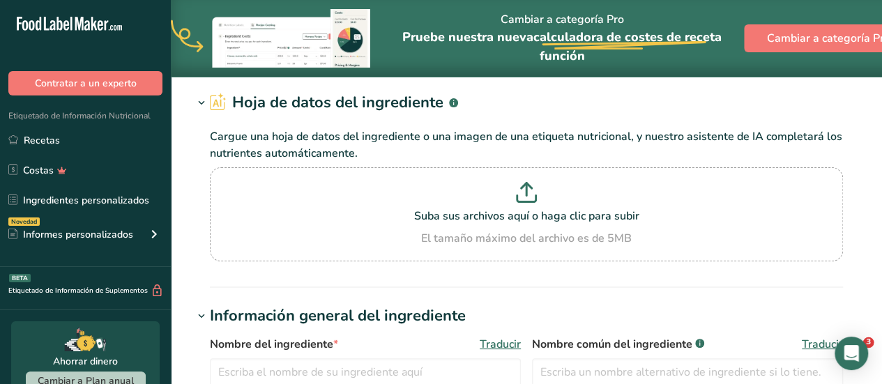
type input "Alubia Blanca"
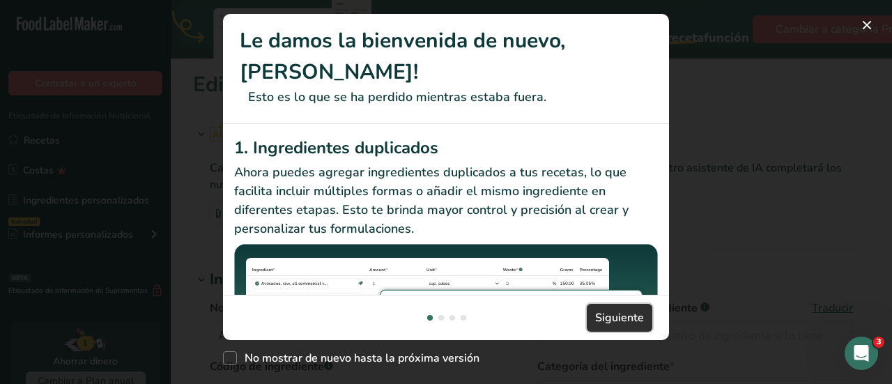
click at [630, 316] on span "Siguiente" at bounding box center [619, 318] width 49 height 17
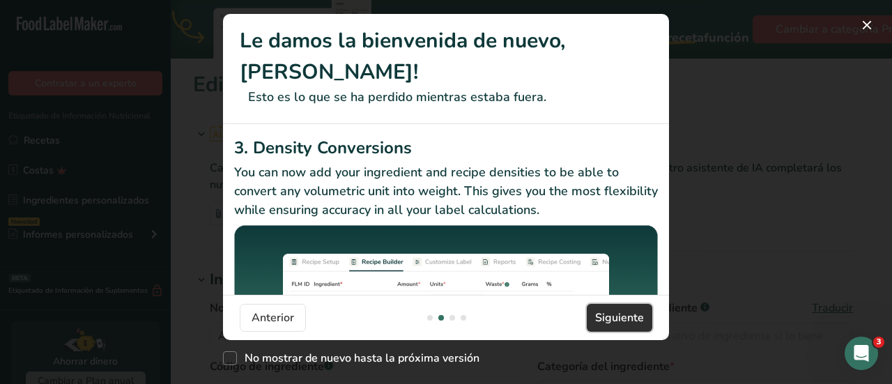
click at [630, 316] on span "Siguiente" at bounding box center [619, 318] width 49 height 17
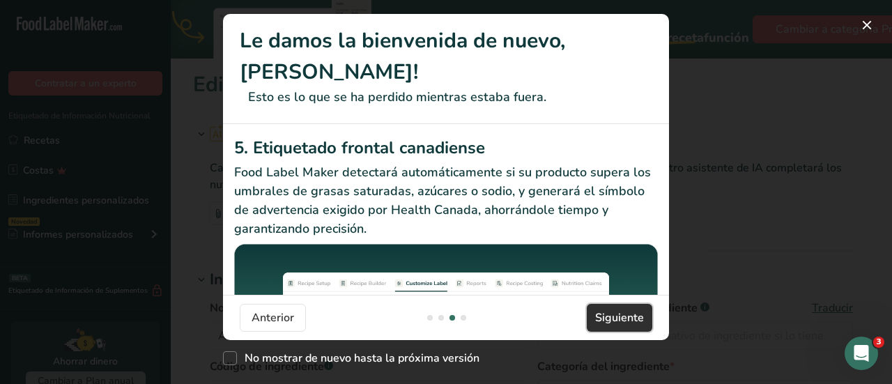
click at [630, 316] on span "Siguiente" at bounding box center [619, 318] width 49 height 17
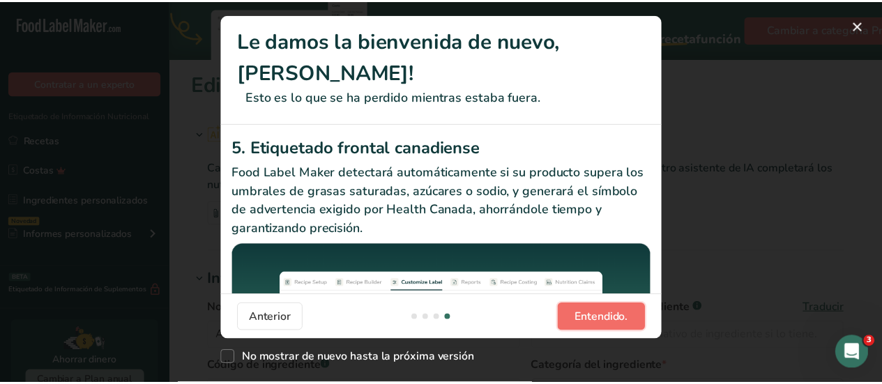
scroll to position [0, 1338]
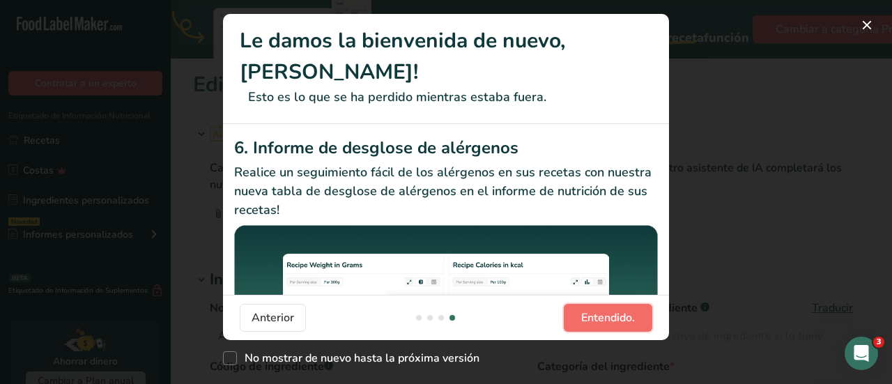
click at [630, 316] on span "Entendido." at bounding box center [608, 318] width 54 height 17
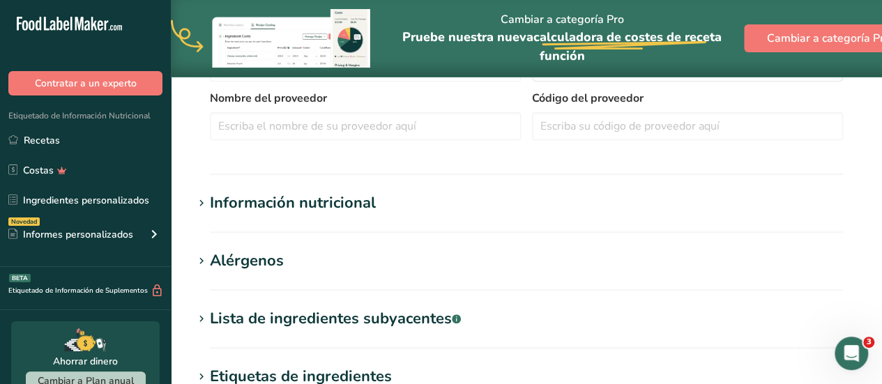
scroll to position [337, 0]
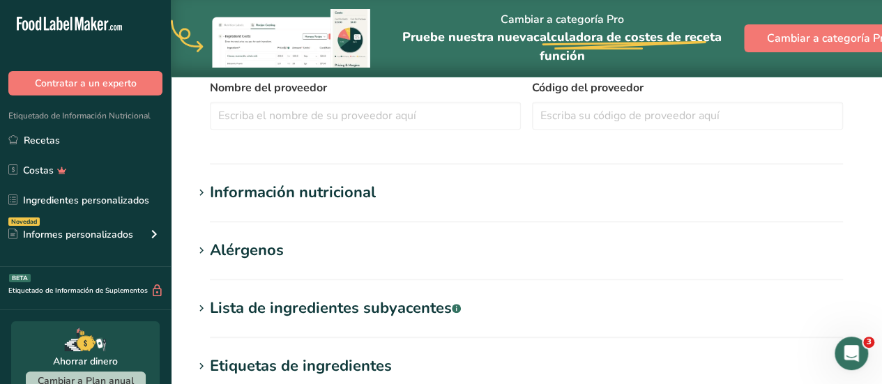
click at [201, 191] on icon at bounding box center [201, 193] width 13 height 20
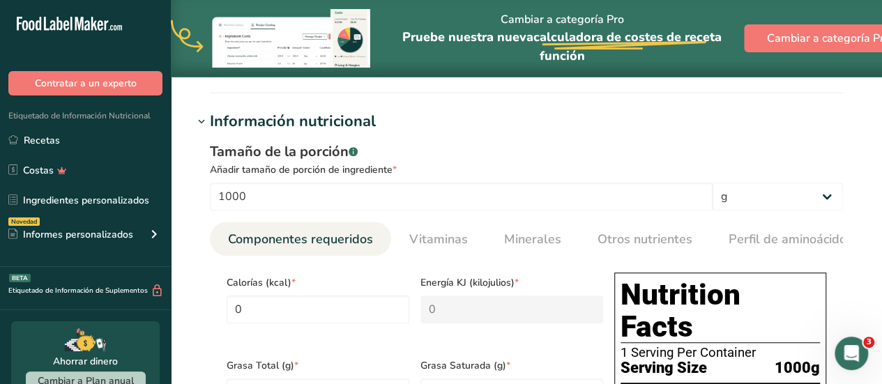
scroll to position [0, 0]
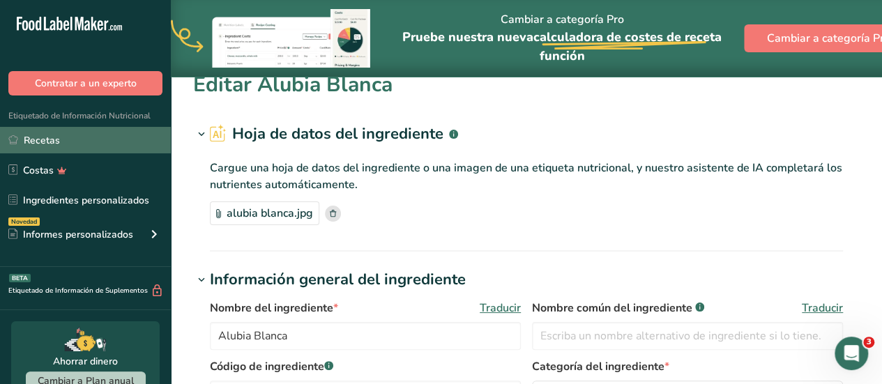
click at [55, 140] on link "Recetas" at bounding box center [85, 140] width 171 height 26
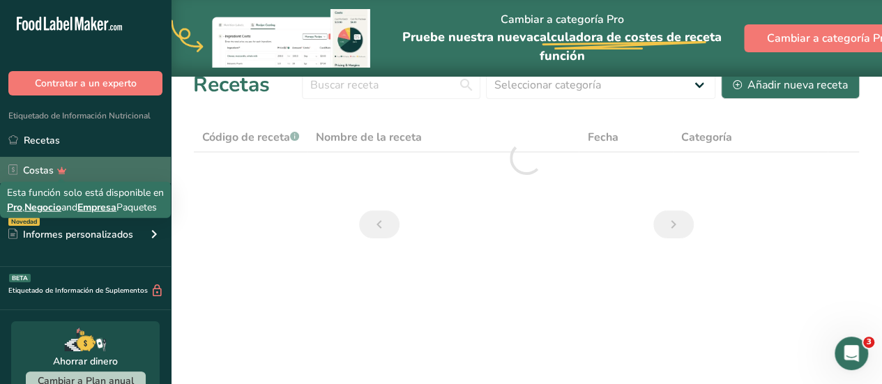
click at [71, 199] on div "Esta función solo está disponible en Pro , Negocio and Empresa Paquetes" at bounding box center [85, 199] width 157 height 29
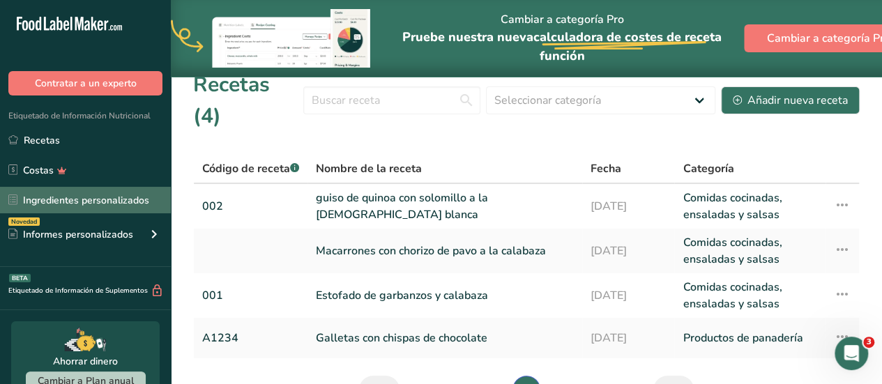
click at [91, 192] on link "Ingredientes personalizados" at bounding box center [85, 200] width 171 height 26
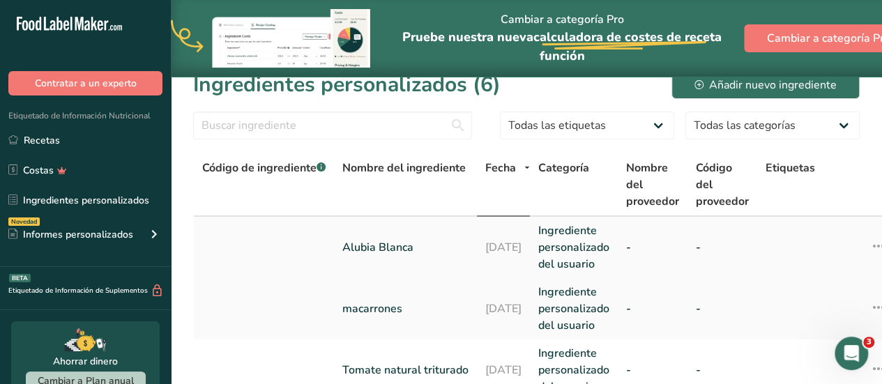
click at [870, 249] on icon at bounding box center [878, 246] width 17 height 25
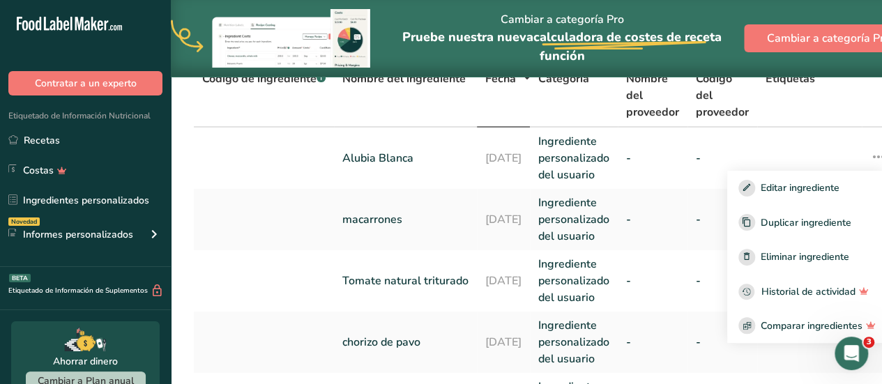
scroll to position [88, 0]
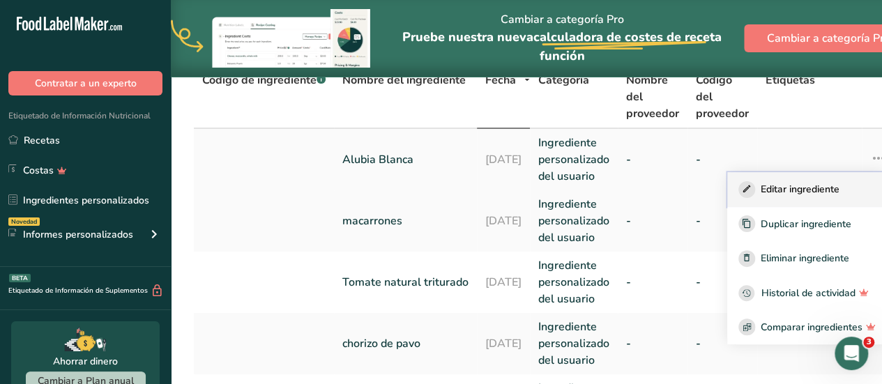
click at [770, 192] on span "Editar ingrediente" at bounding box center [800, 189] width 79 height 15
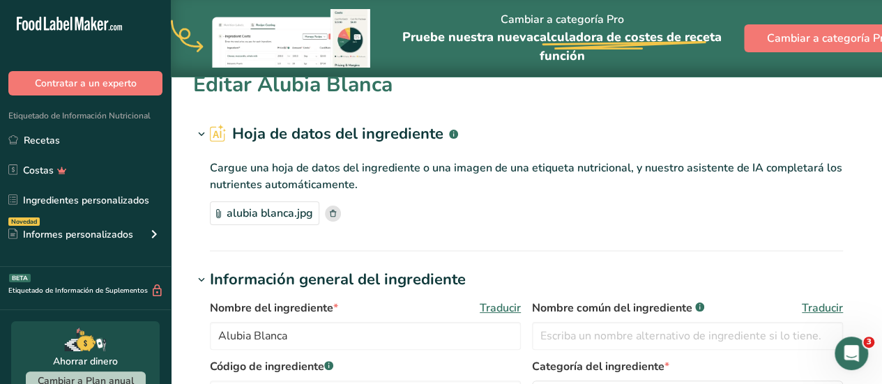
click at [278, 222] on div "alubia blanca.jpg" at bounding box center [264, 213] width 109 height 24
click at [333, 213] on rect at bounding box center [333, 214] width 16 height 16
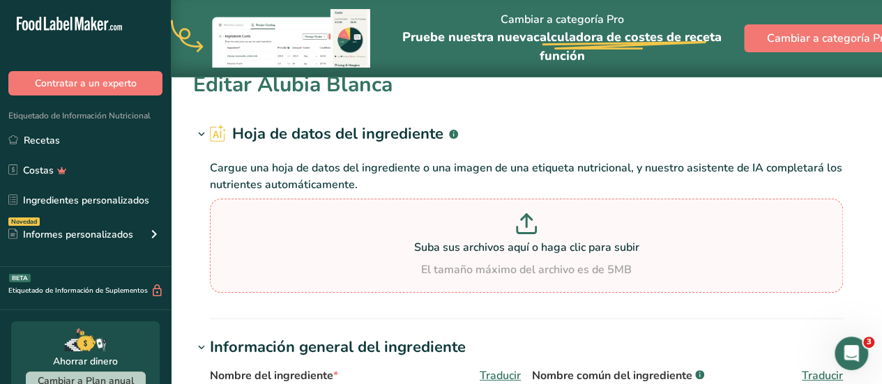
click at [534, 247] on p "Suba sus archivos aquí o haga clic para subir" at bounding box center [526, 247] width 626 height 17
click at [534, 247] on input "Suba sus archivos aquí o haga clic para subir El tamaño máximo del archivo es d…" at bounding box center [526, 246] width 633 height 94
type input "C:\fakepath\alubia blanca.jpg"
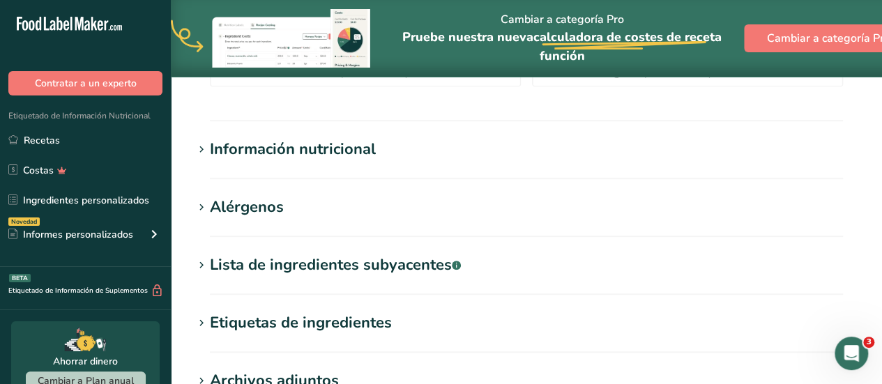
scroll to position [386, 0]
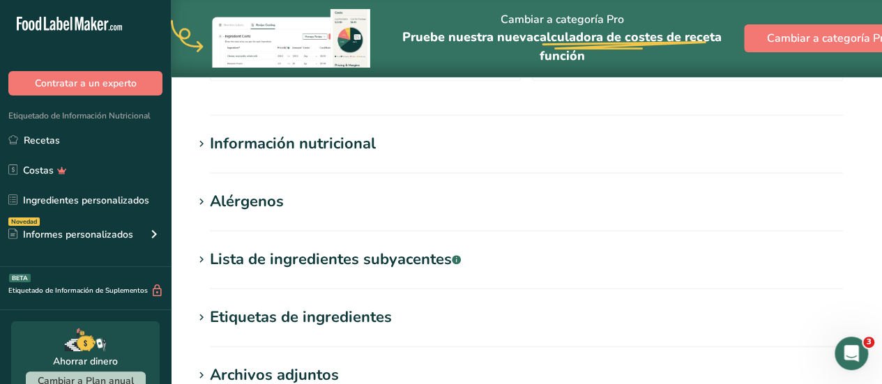
click at [201, 143] on icon at bounding box center [201, 145] width 13 height 20
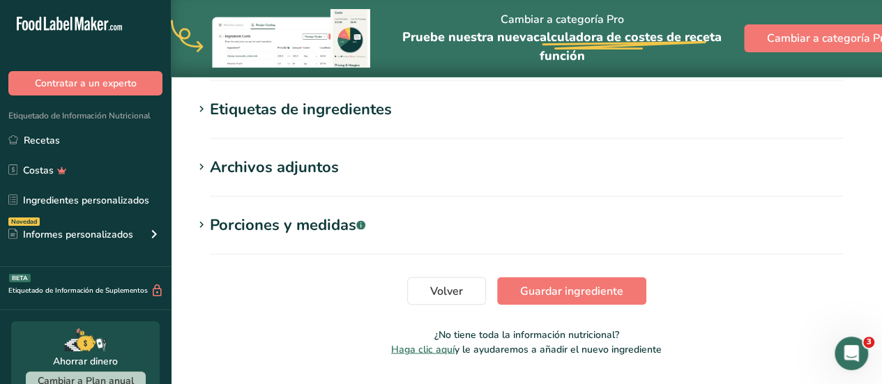
scroll to position [1248, 0]
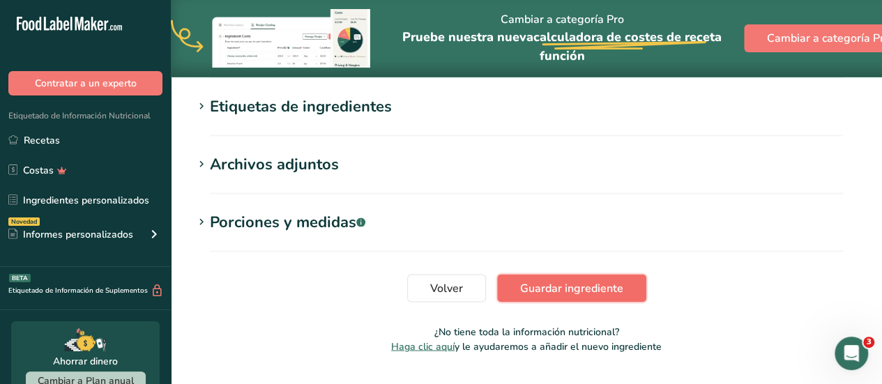
click at [604, 280] on span "Guardar ingrediente" at bounding box center [571, 288] width 103 height 17
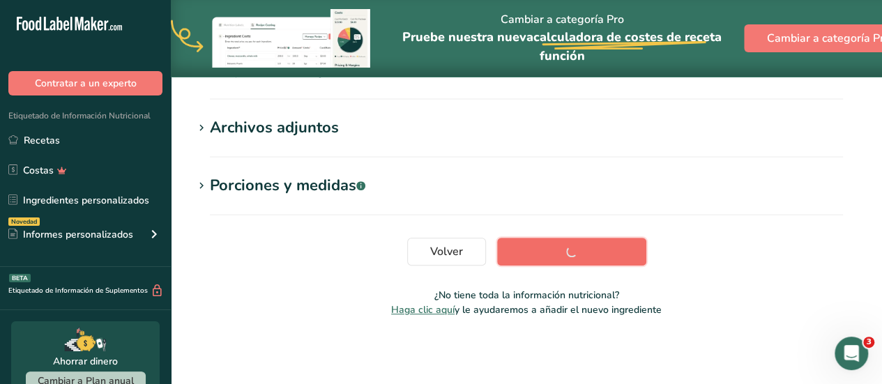
scroll to position [343, 0]
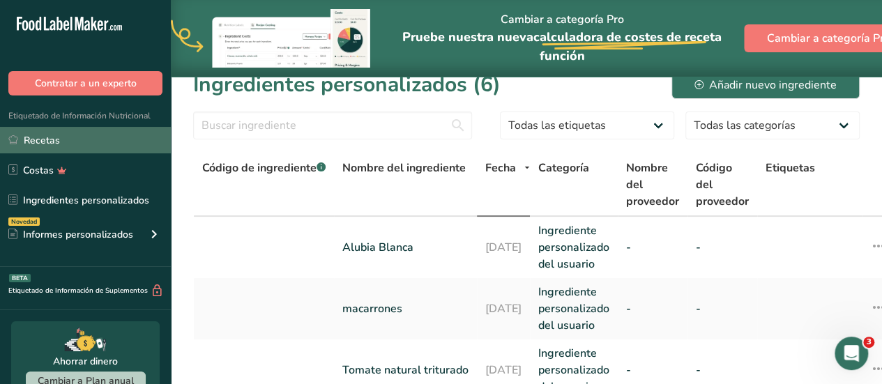
click at [50, 143] on link "Recetas" at bounding box center [85, 140] width 171 height 26
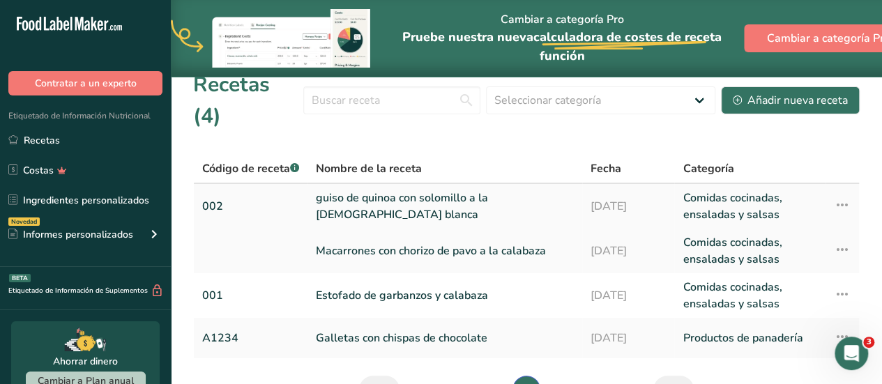
click at [408, 190] on link "guiso de quinoa con solomillo a la [DEMOGRAPHIC_DATA] blanca" at bounding box center [445, 206] width 258 height 33
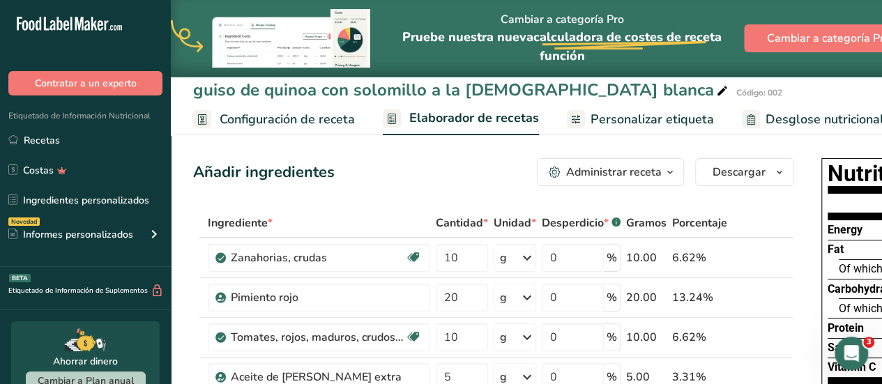
click at [675, 124] on span "Personalizar etiqueta" at bounding box center [651, 119] width 123 height 19
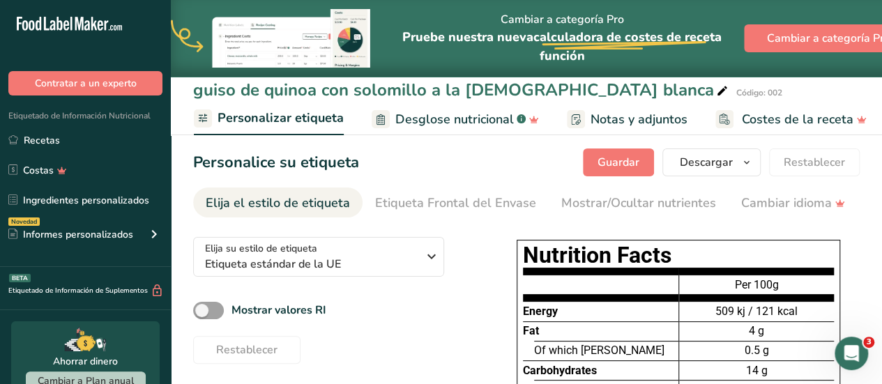
scroll to position [6, 0]
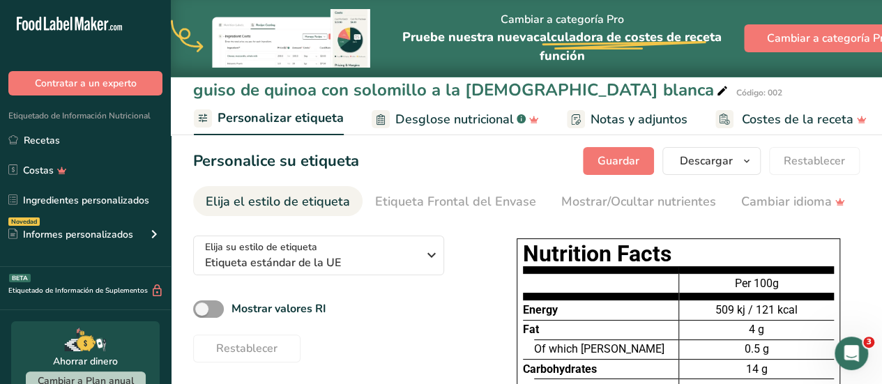
click at [435, 123] on span "Desglose nutricional" at bounding box center [454, 119] width 119 height 19
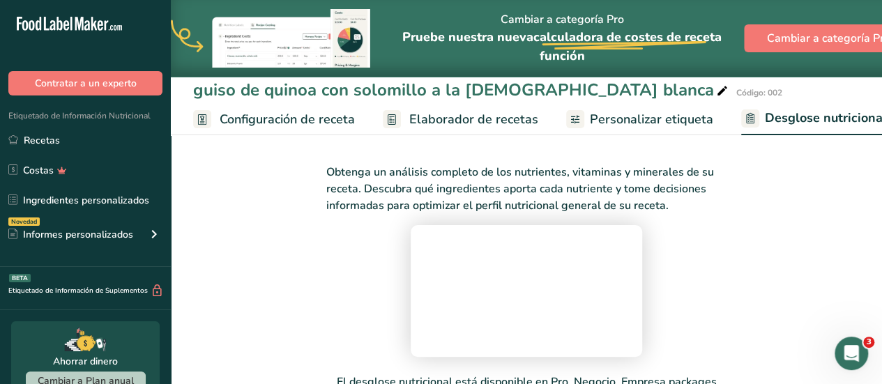
click at [463, 114] on span "Elaborador de recetas" at bounding box center [473, 119] width 129 height 19
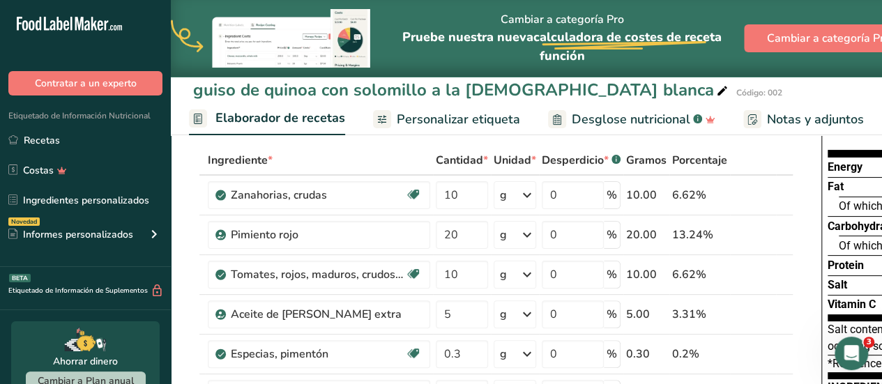
scroll to position [66, 0]
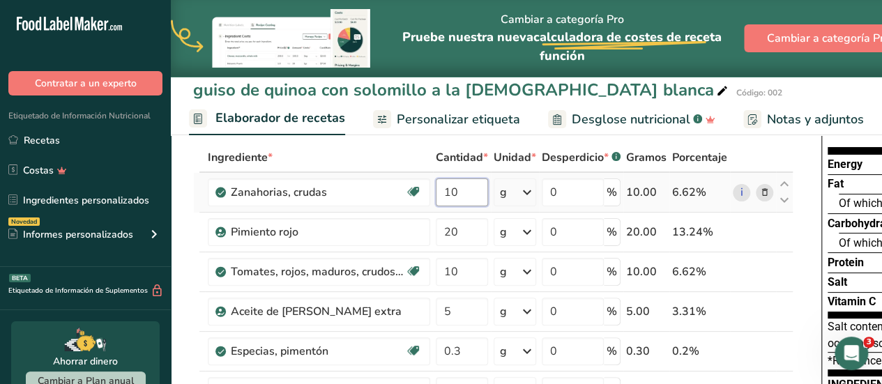
click at [466, 194] on input "10" at bounding box center [462, 192] width 52 height 28
type input "15"
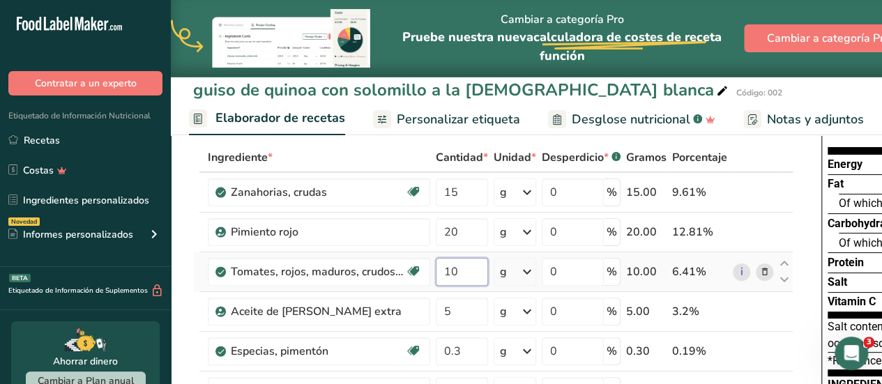
type input "1"
type input "20"
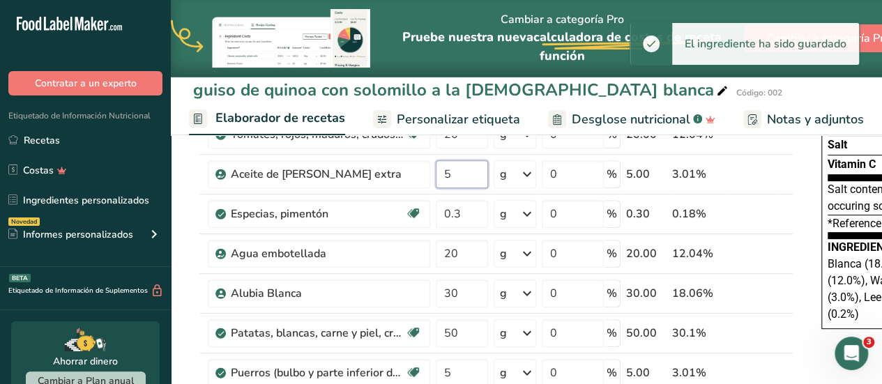
scroll to position [211, 0]
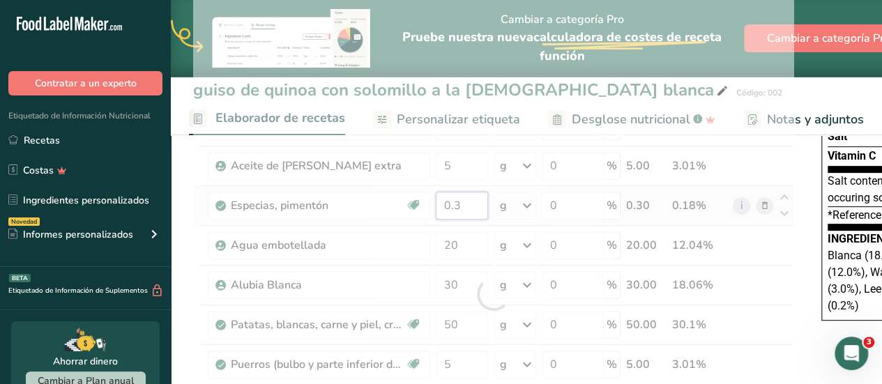
click at [469, 197] on div "Ingrediente * Cantidad * Unidad * Desperdicio * .a-a{fill:#347362;}.b-a{fill:#f…" at bounding box center [493, 294] width 600 height 594
click at [471, 254] on div "Ingrediente * Cantidad * Unidad * Desperdicio * .a-a{fill:#347362;}.b-a{fill:#f…" at bounding box center [493, 294] width 600 height 594
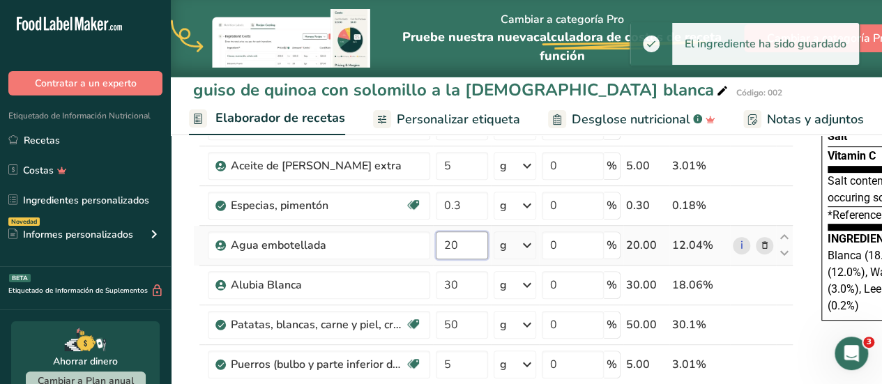
type input "2"
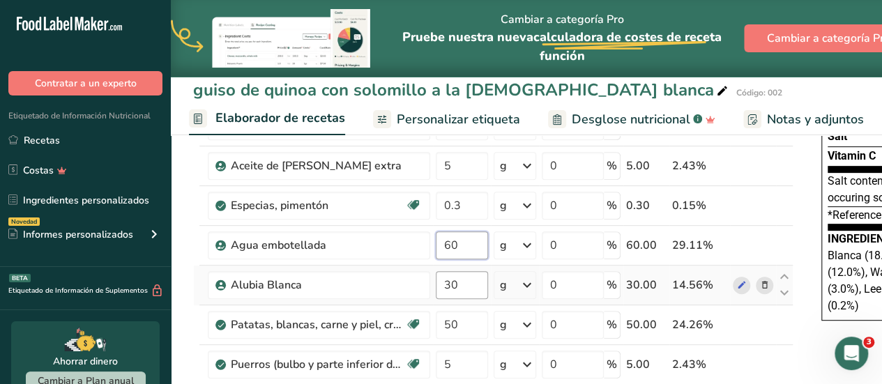
type input "60"
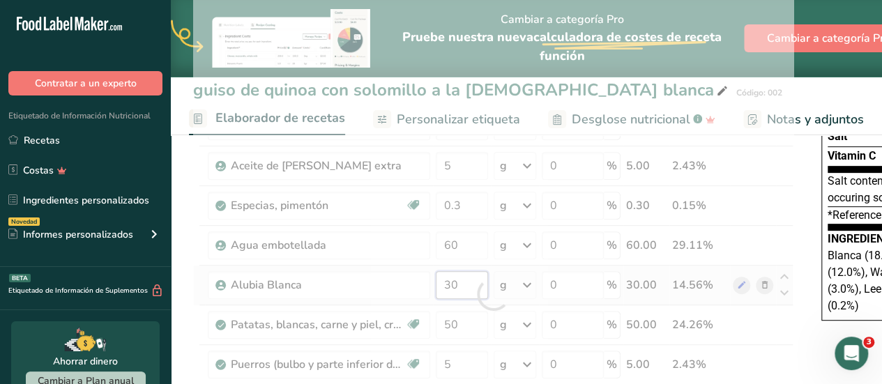
click at [468, 294] on div "Ingrediente * Cantidad * Unidad * Desperdicio * .a-a{fill:#347362;}.b-a{fill:#f…" at bounding box center [493, 294] width 600 height 594
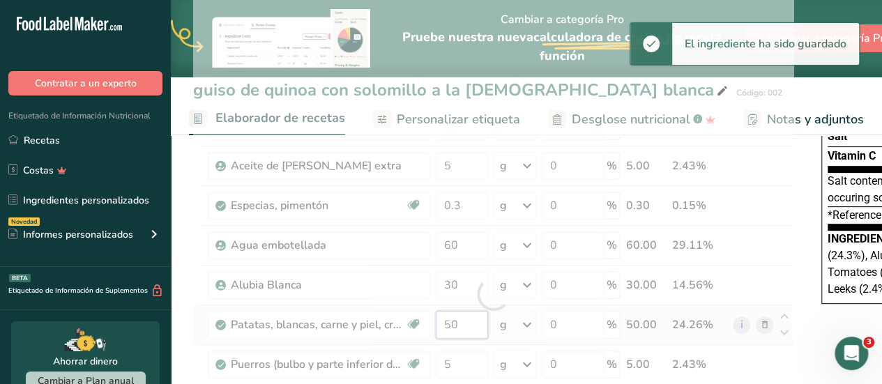
click at [465, 321] on div "Ingrediente * Cantidad * Unidad * Desperdicio * .a-a{fill:#347362;}.b-a{fill:#f…" at bounding box center [493, 294] width 600 height 594
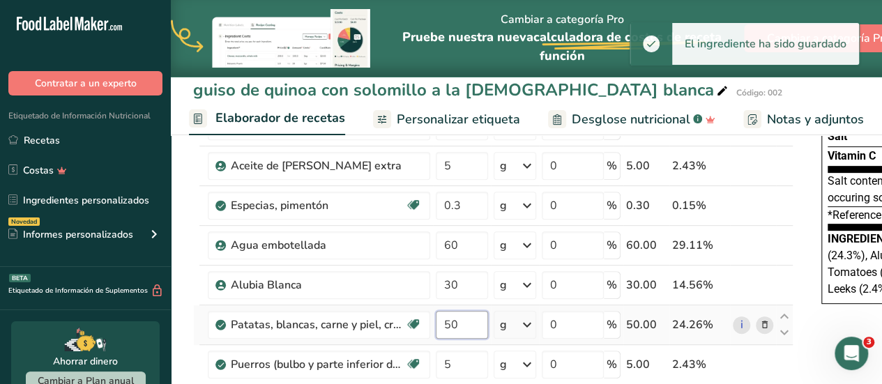
type input "5"
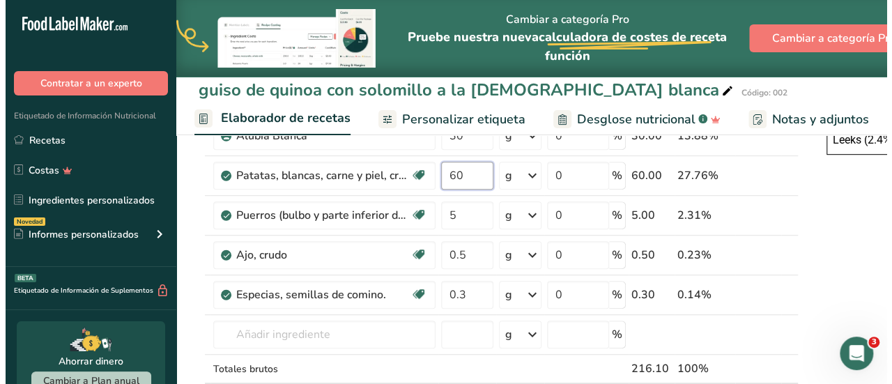
scroll to position [365, 0]
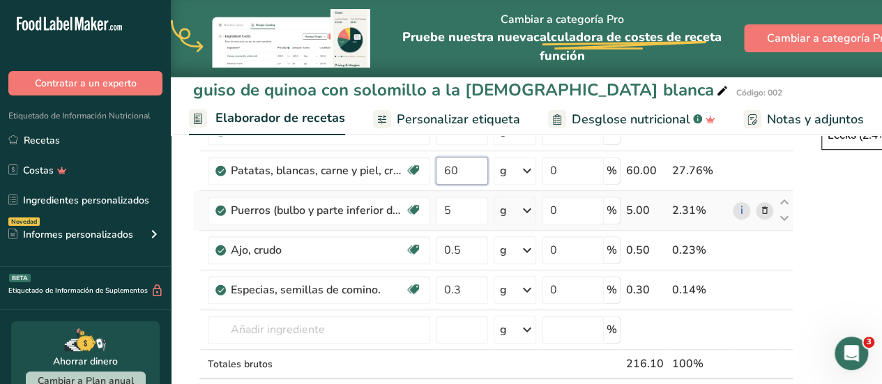
type input "60"
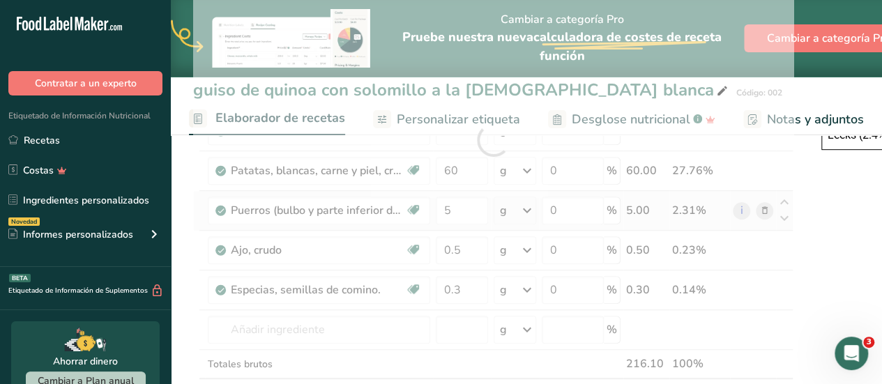
click at [762, 208] on div "Ingrediente * Cantidad * Unidad * Desperdicio * .a-a{fill:#347362;}.b-a{fill:#f…" at bounding box center [493, 140] width 600 height 594
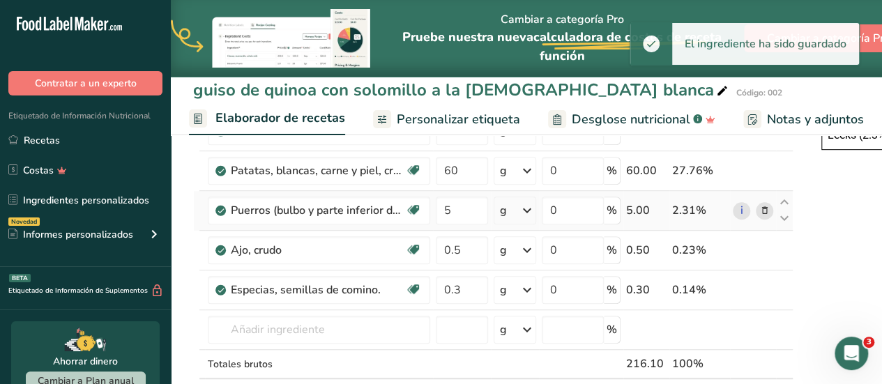
click at [762, 208] on icon at bounding box center [765, 211] width 10 height 15
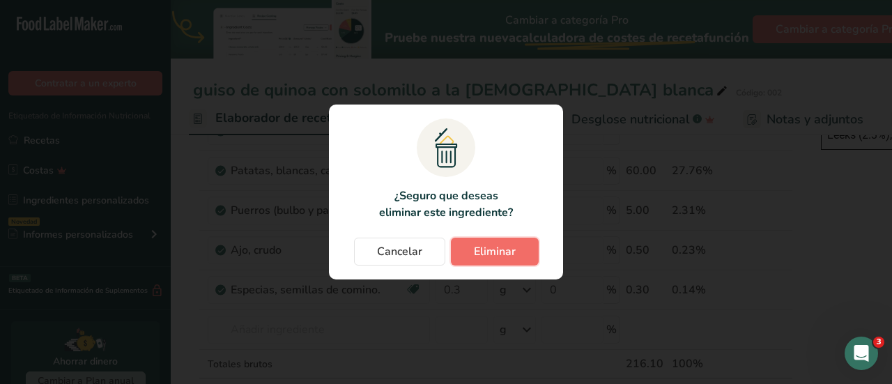
click at [484, 255] on span "Eliminar" at bounding box center [495, 251] width 42 height 17
click at [484, 255] on div "Cancelar Eliminar" at bounding box center [446, 252] width 206 height 28
type input "0.5"
type input "0.3"
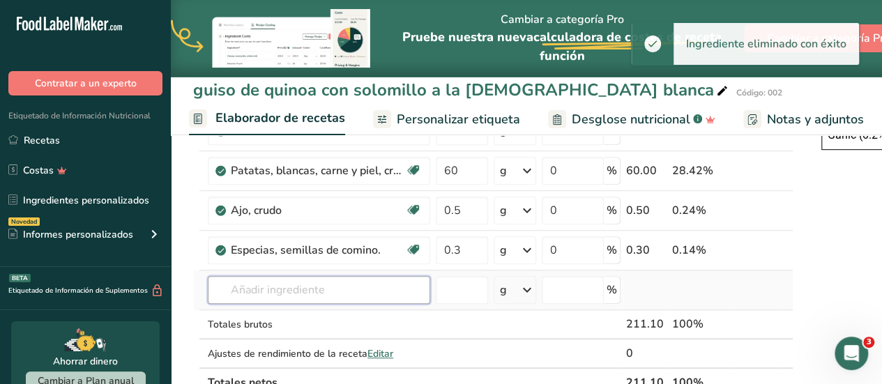
click at [360, 282] on input "text" at bounding box center [319, 290] width 222 height 28
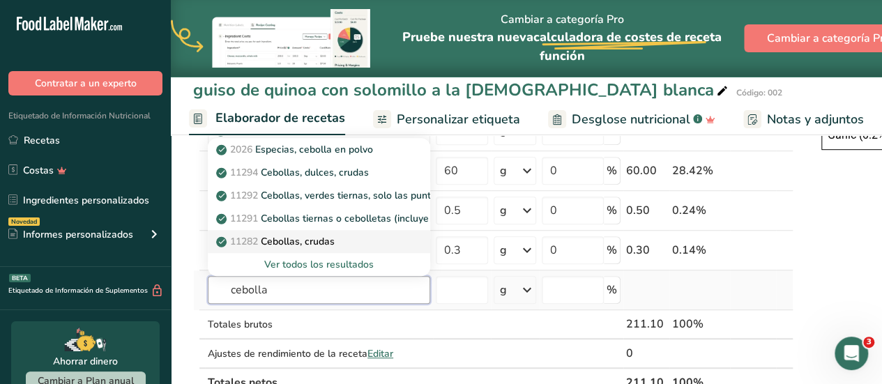
type input "cebolla"
click at [312, 235] on p "11282 Cebollas, crudas" at bounding box center [277, 241] width 116 height 15
type input "Onions, raw"
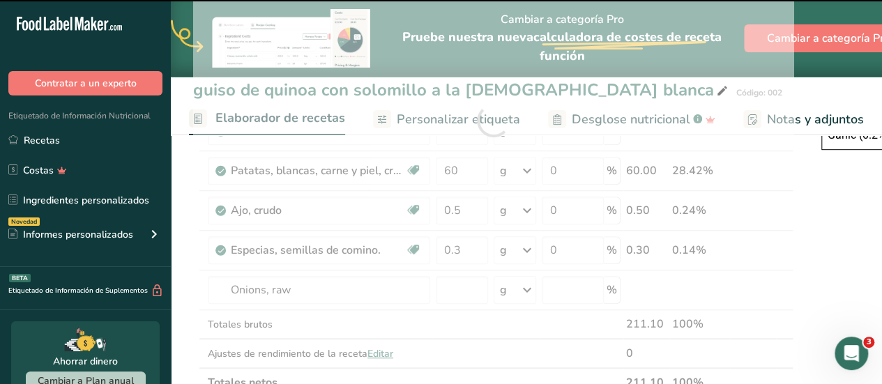
type input "0"
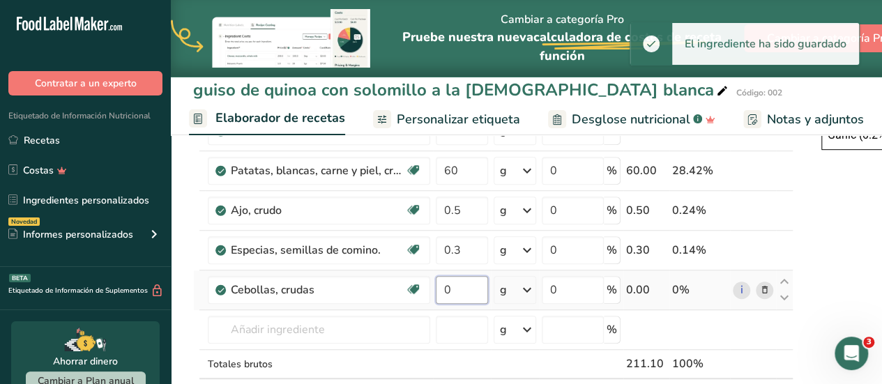
click at [461, 291] on input "0" at bounding box center [462, 290] width 52 height 28
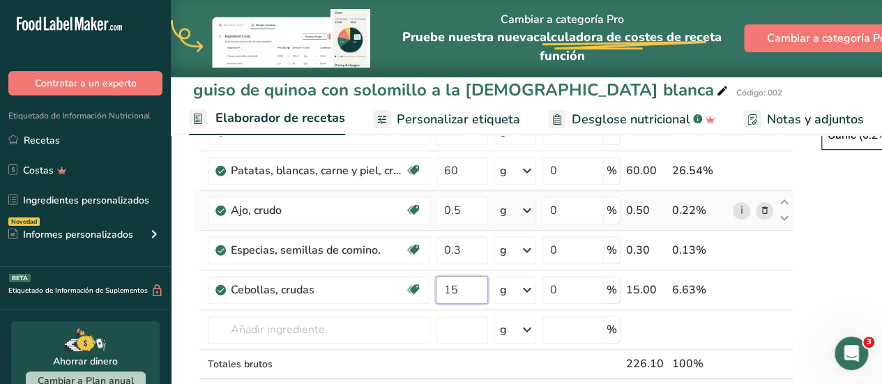
type input "15"
click at [761, 208] on div "Ingrediente * Cantidad * Unidad * Desperdicio * .a-a{fill:#347362;}.b-a{fill:#f…" at bounding box center [493, 140] width 600 height 594
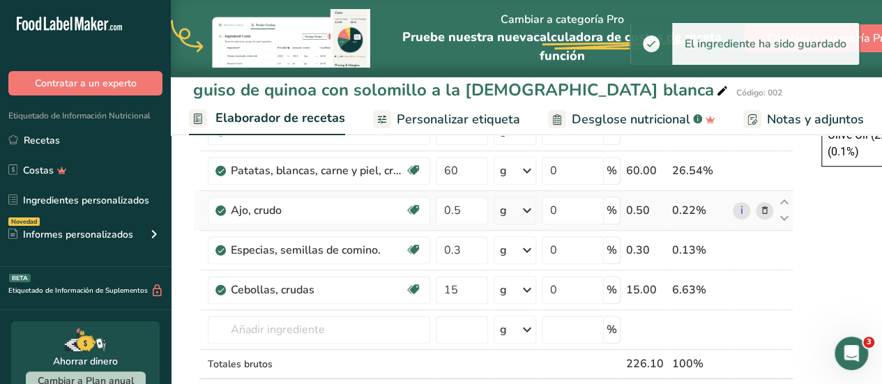
click at [761, 208] on icon at bounding box center [765, 211] width 10 height 15
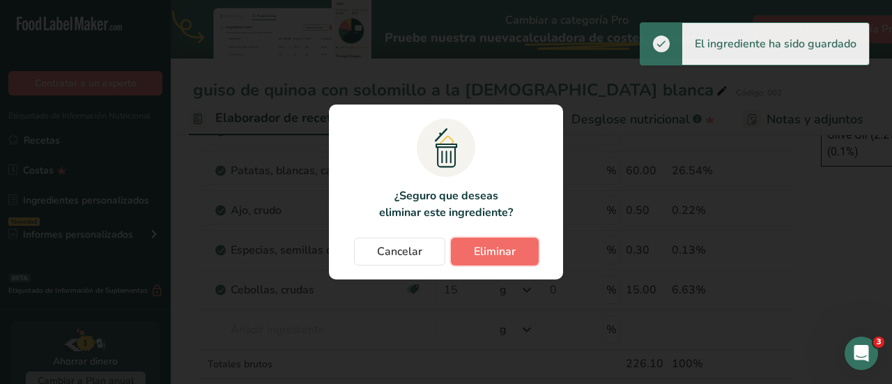
click at [512, 263] on button "Eliminar" at bounding box center [495, 252] width 88 height 28
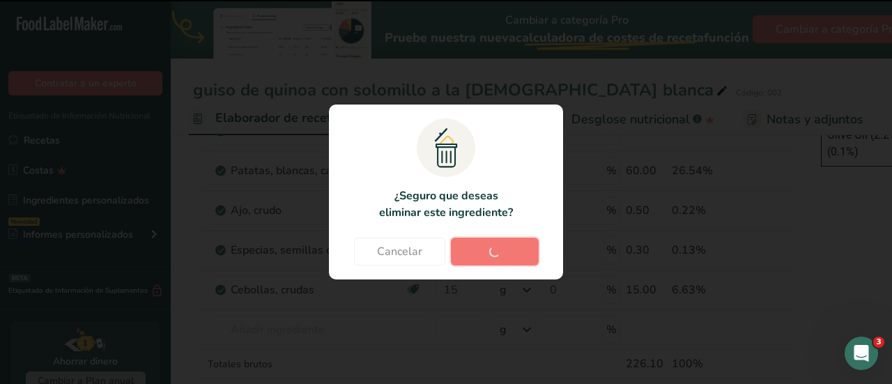
type input "0.3"
type input "15"
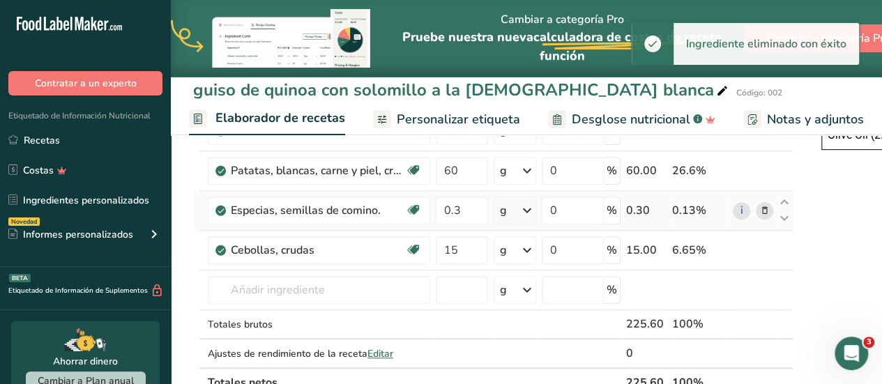
click at [763, 206] on icon at bounding box center [765, 211] width 10 height 15
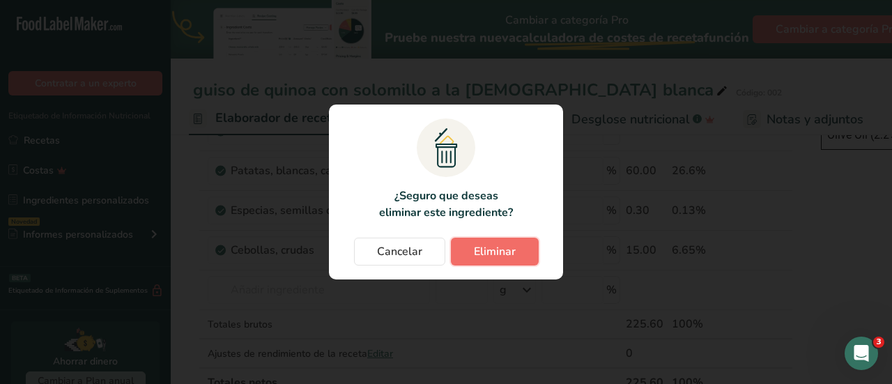
click at [507, 250] on span "Eliminar" at bounding box center [495, 251] width 42 height 17
type input "15"
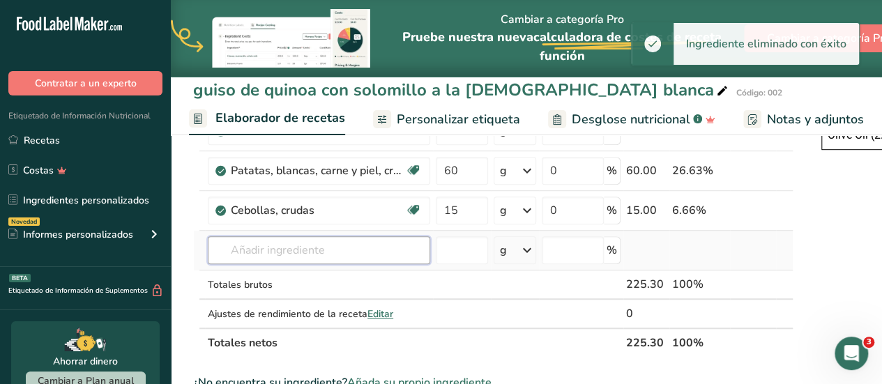
click at [340, 247] on input "text" at bounding box center [319, 250] width 222 height 28
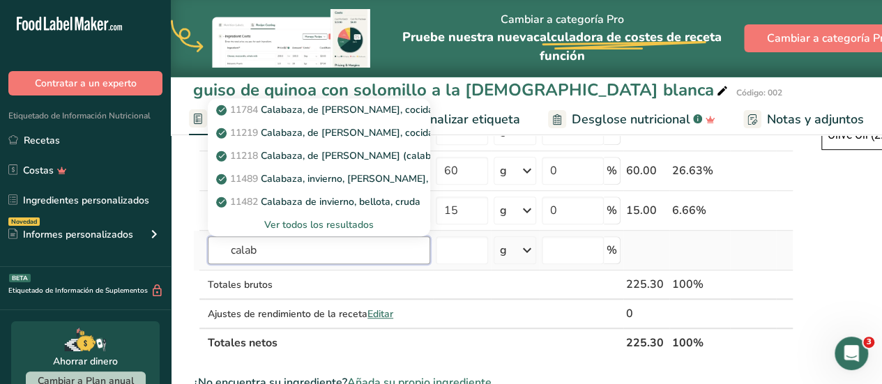
type input "calab"
click at [330, 226] on div "Ver todos los resultados" at bounding box center [319, 224] width 200 height 15
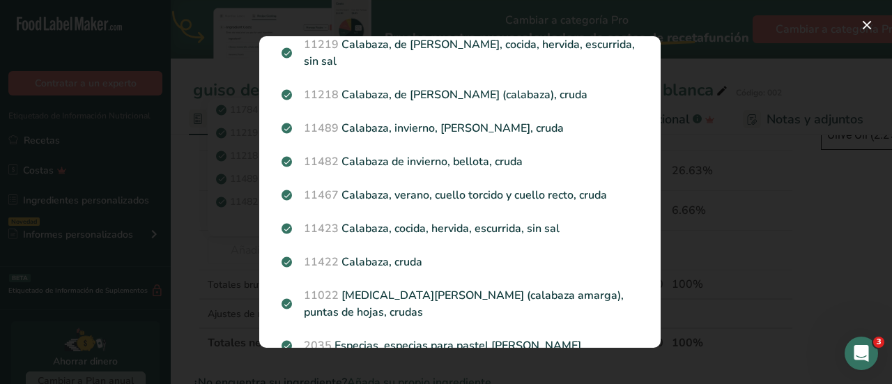
scroll to position [156, 0]
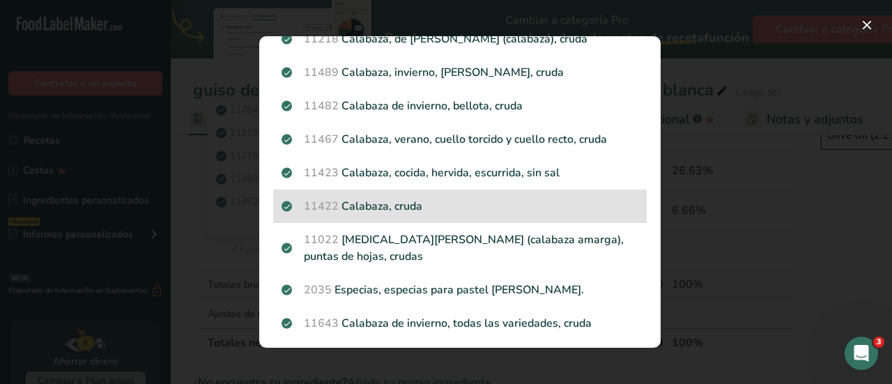
click at [396, 202] on p "11422 Calabaza, cruda" at bounding box center [460, 206] width 357 height 17
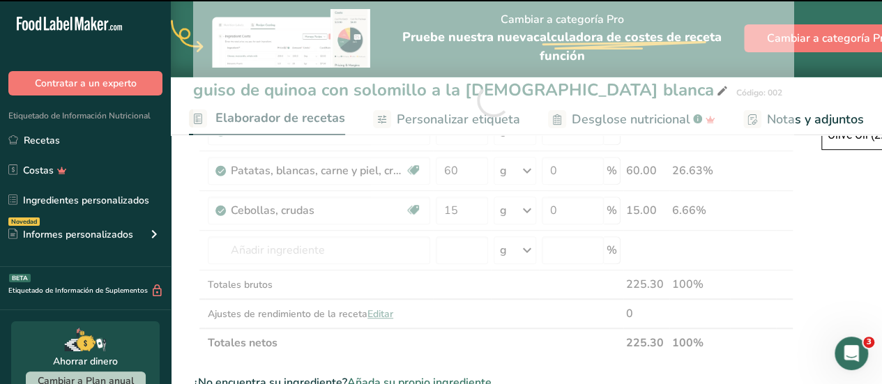
type input "0"
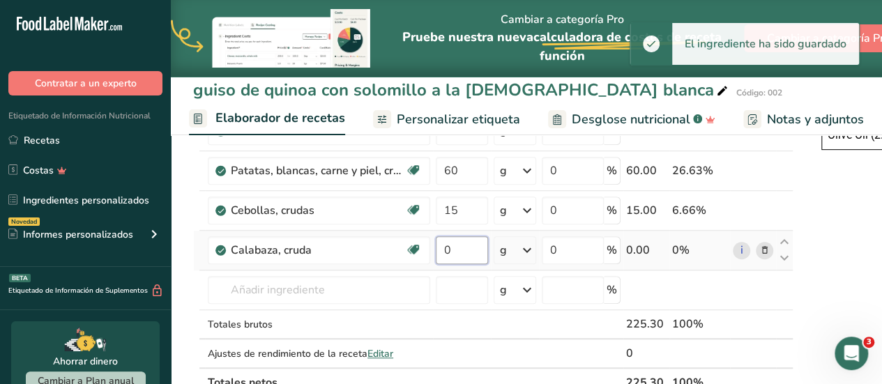
click at [457, 246] on input "0" at bounding box center [462, 250] width 52 height 28
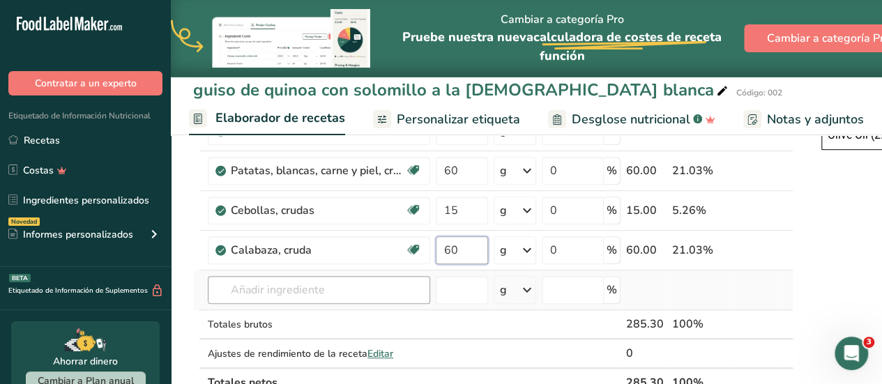
type input "60"
click at [383, 292] on div "Ingrediente * Cantidad * Unidad * Desperdicio * .a-a{fill:#347362;}.b-a{fill:#f…" at bounding box center [493, 120] width 600 height 554
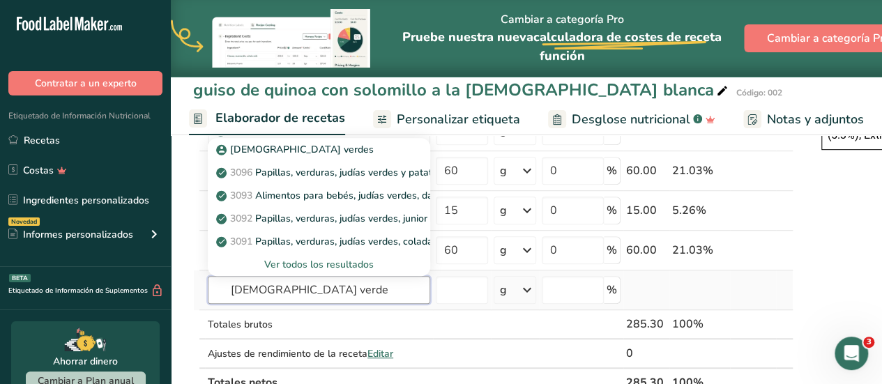
type input "judia verde"
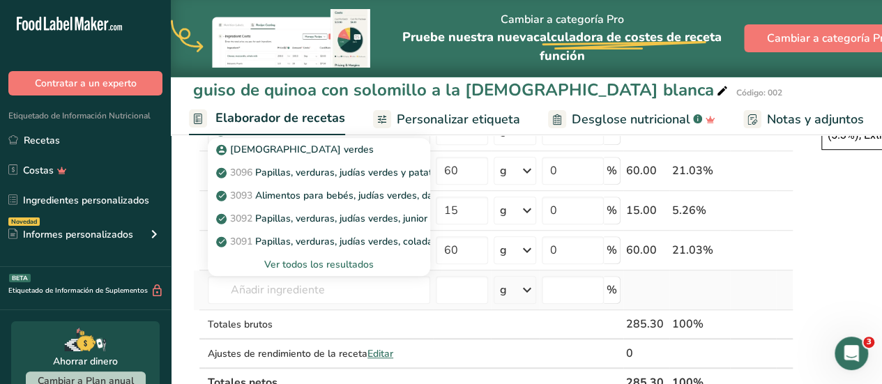
click at [287, 259] on div "Ver todos los resultados" at bounding box center [319, 264] width 200 height 15
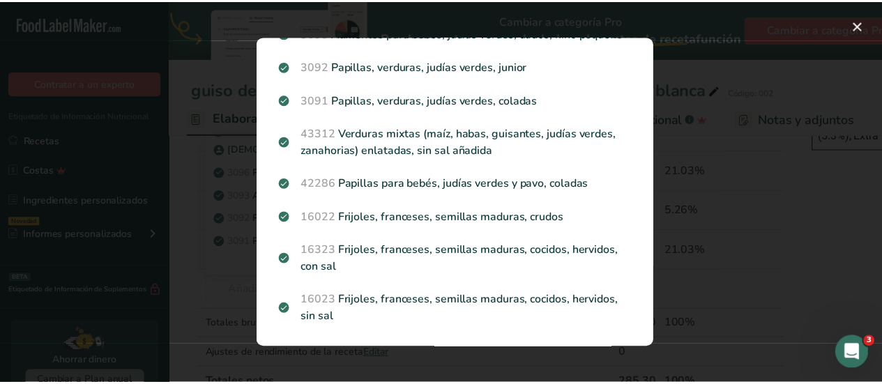
scroll to position [0, 0]
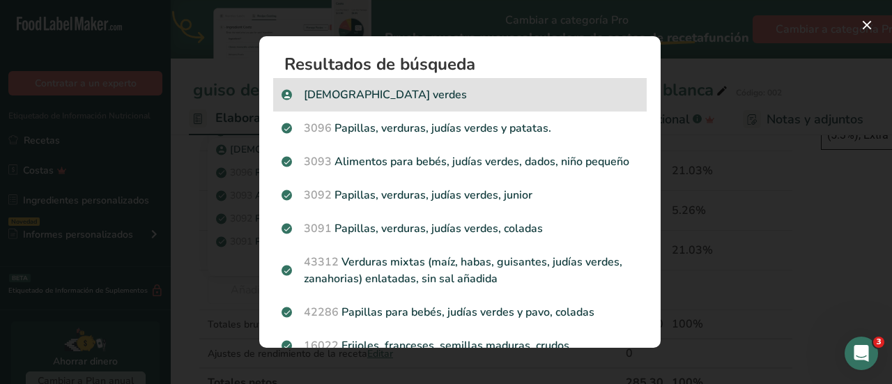
click at [323, 96] on p "judias verdes" at bounding box center [460, 94] width 357 height 17
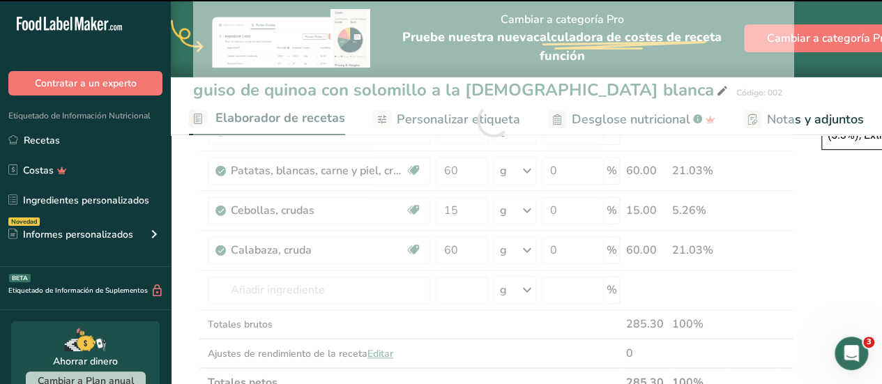
type input "0"
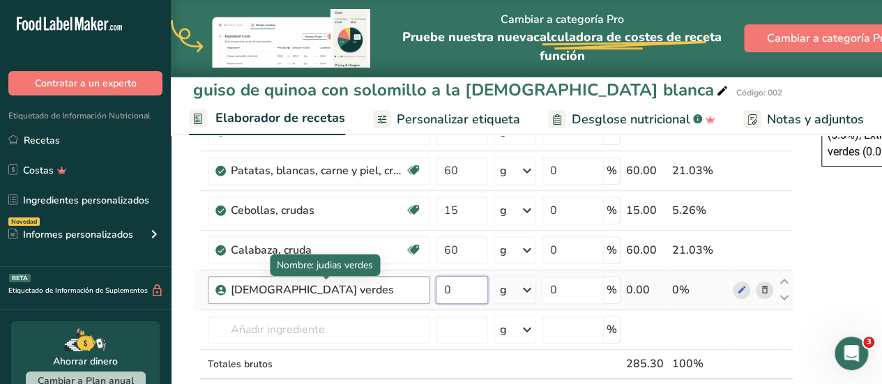
drag, startPoint x: 463, startPoint y: 285, endPoint x: 392, endPoint y: 278, distance: 71.4
click at [392, 278] on tr "judias verdes 0 g Unidades de peso g kg mg Ver más Unidades de volumen litro La…" at bounding box center [493, 290] width 599 height 40
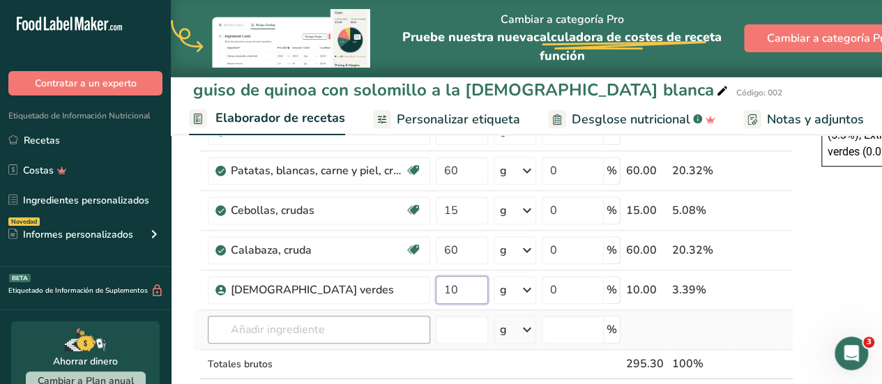
type input "10"
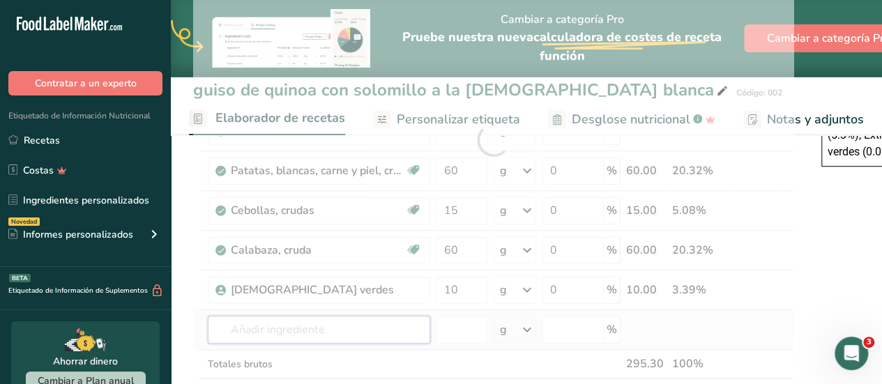
click at [337, 316] on div "Ingrediente * Cantidad * Unidad * Desperdicio * .a-a{fill:#347362;}.b-a{fill:#f…" at bounding box center [493, 140] width 600 height 594
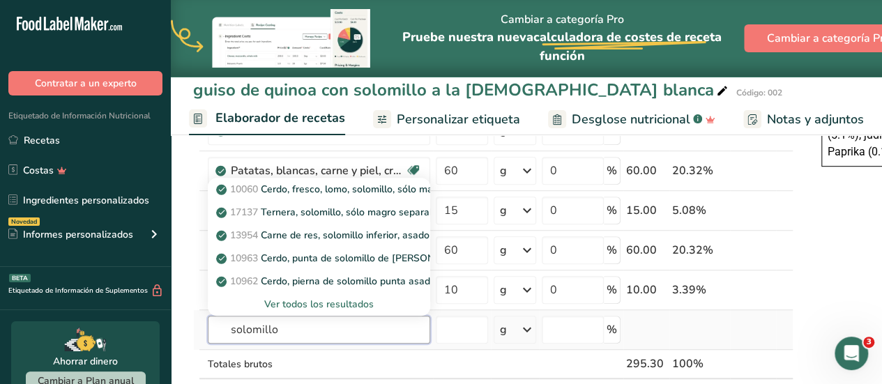
type input "solomillo"
click at [333, 301] on div "Ver todos los resultados" at bounding box center [319, 304] width 200 height 15
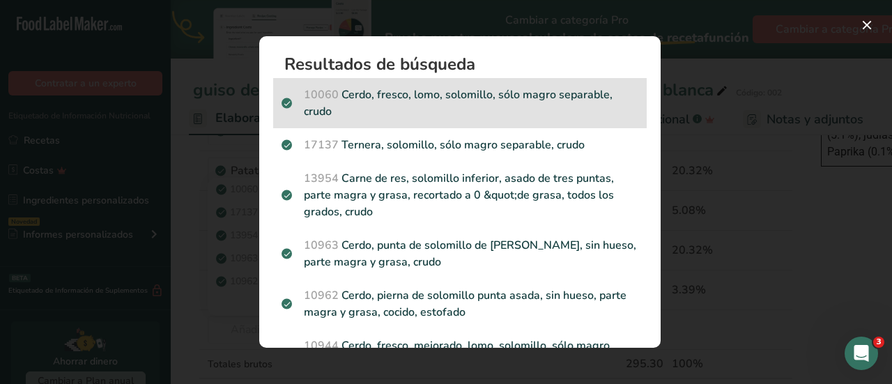
click at [413, 98] on p "10060 Cerdo, fresco, lomo, solomillo, sólo magro separable, crudo" at bounding box center [460, 102] width 357 height 33
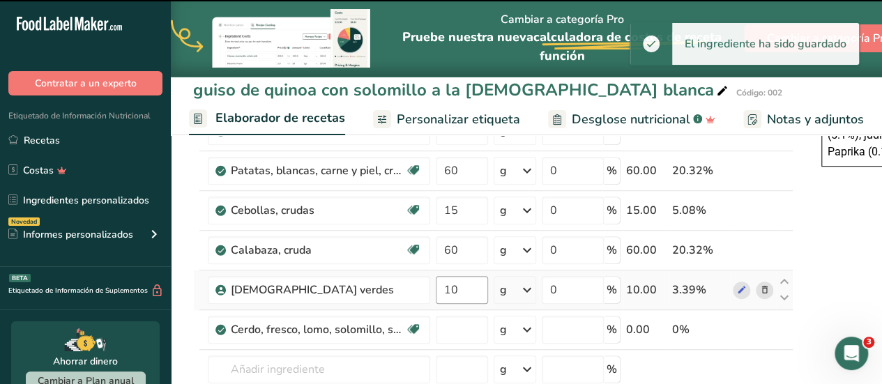
type input "0"
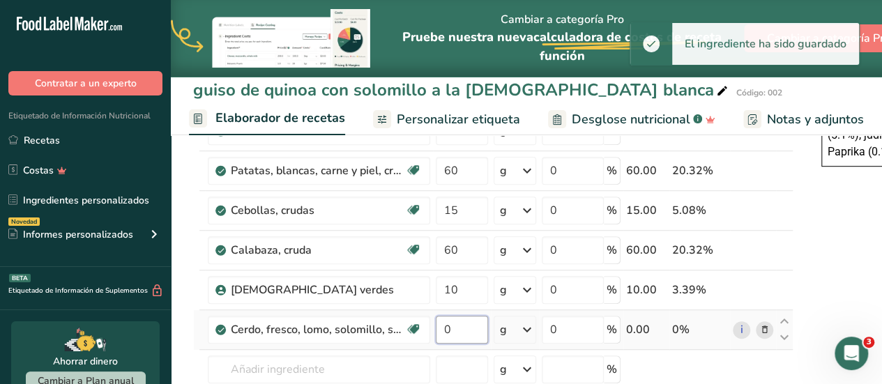
drag, startPoint x: 464, startPoint y: 321, endPoint x: 429, endPoint y: 316, distance: 35.1
click at [429, 316] on tr "Cerdo, fresco, lomo, solomillo, sólo magro separable, crudo Libre de lácteos Li…" at bounding box center [493, 330] width 599 height 40
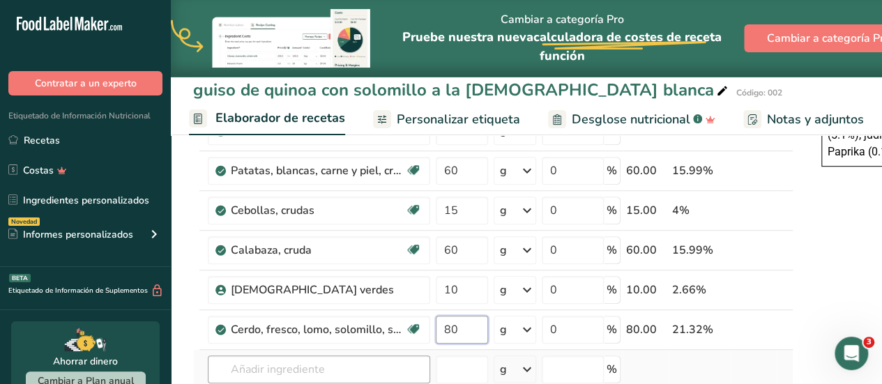
type input "80"
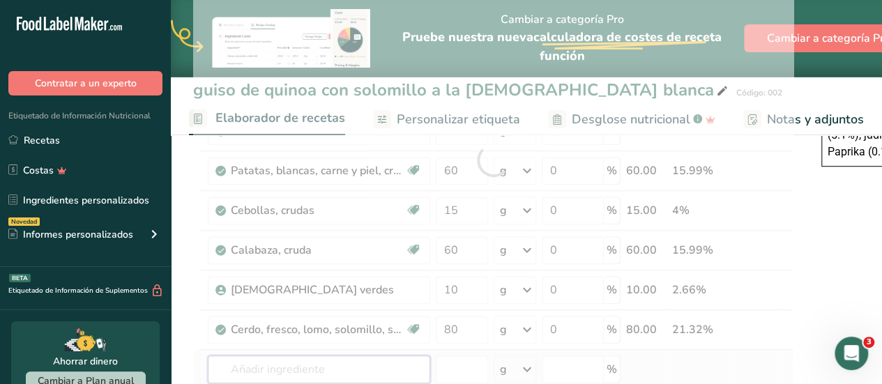
click at [362, 352] on div "Ingrediente * Cantidad * Unidad * Desperdicio * .a-a{fill:#347362;}.b-a{fill:#f…" at bounding box center [493, 160] width 600 height 634
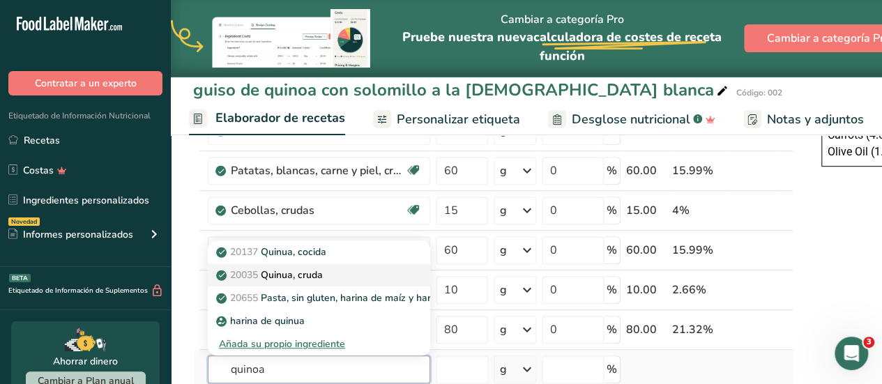
type input "quinoa"
click at [312, 268] on p "20035 Quinua, cruda" at bounding box center [271, 275] width 104 height 15
type input "Quinoa, uncooked"
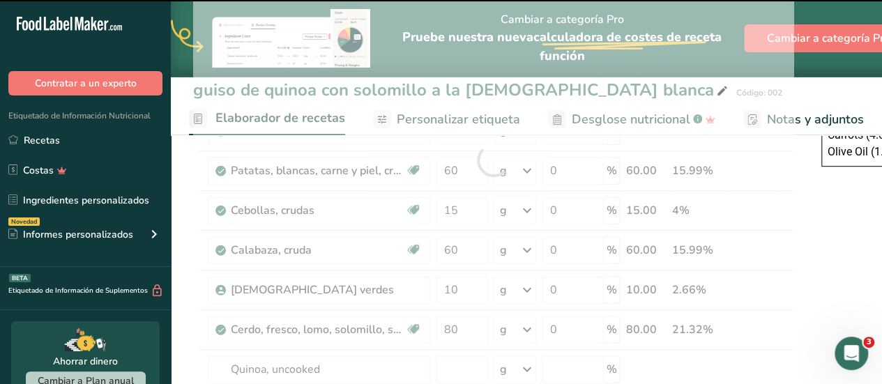
type input "0"
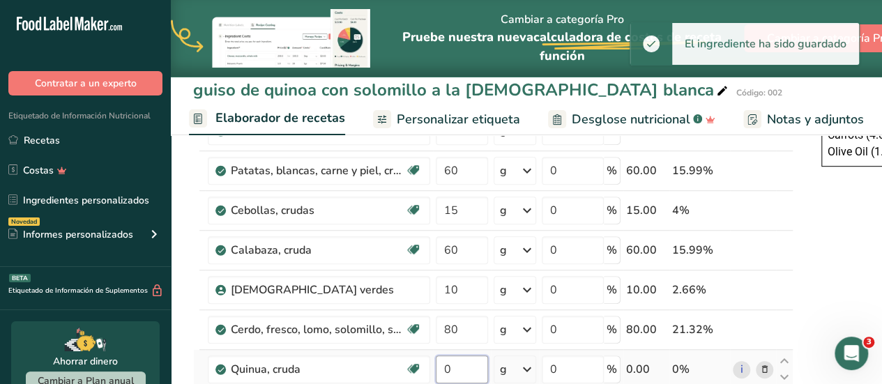
click at [464, 357] on input "0" at bounding box center [462, 370] width 52 height 28
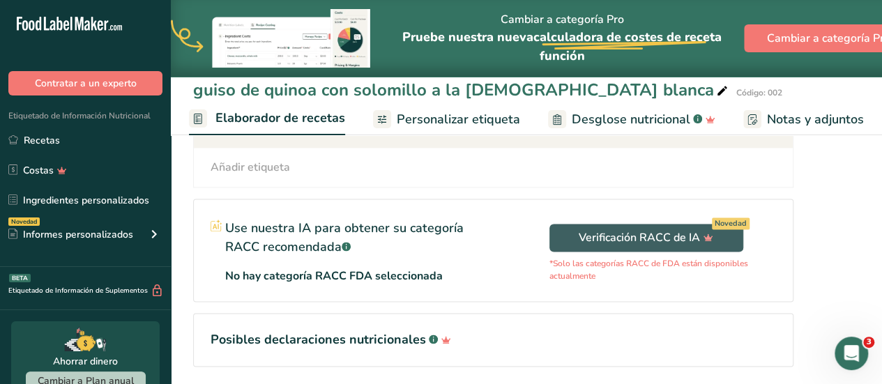
scroll to position [1012, 0]
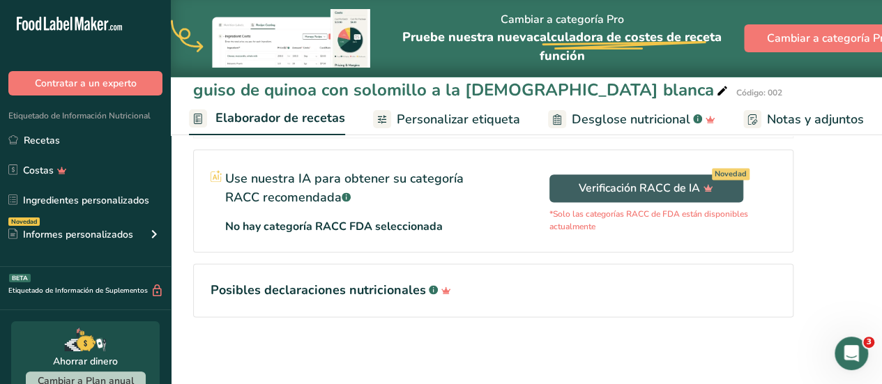
type input "20"
click at [475, 112] on span "Personalizar etiqueta" at bounding box center [458, 119] width 123 height 19
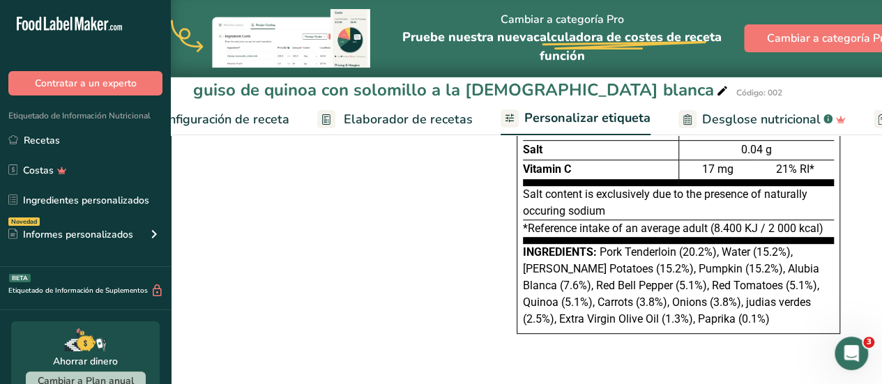
scroll to position [0, 47]
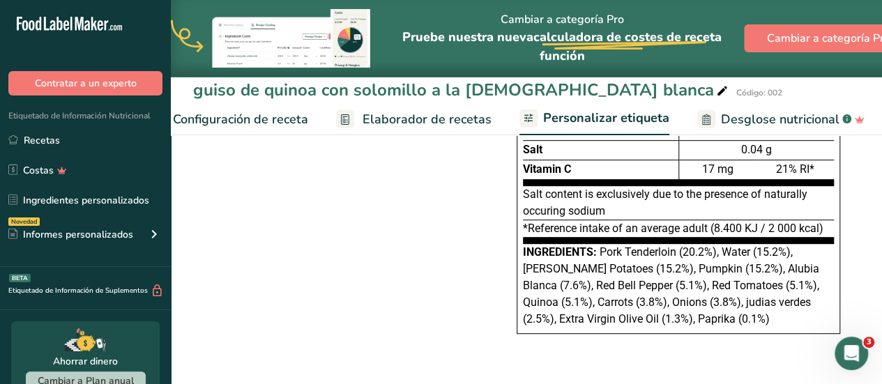
click at [409, 125] on span "Elaborador de recetas" at bounding box center [426, 119] width 129 height 19
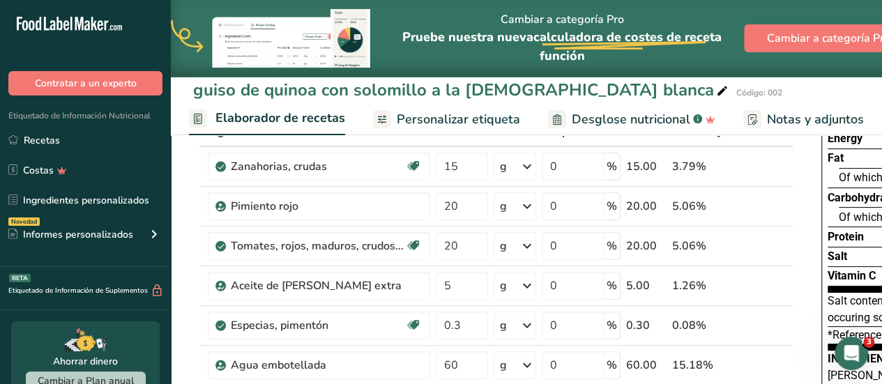
scroll to position [88, 0]
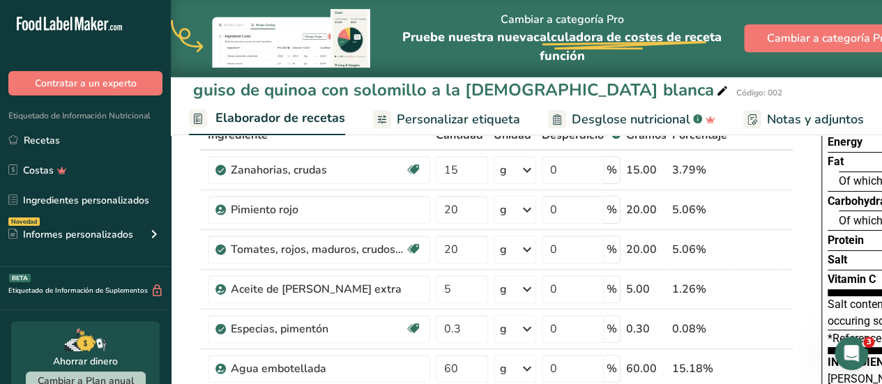
click at [427, 115] on span "Personalizar etiqueta" at bounding box center [458, 119] width 123 height 19
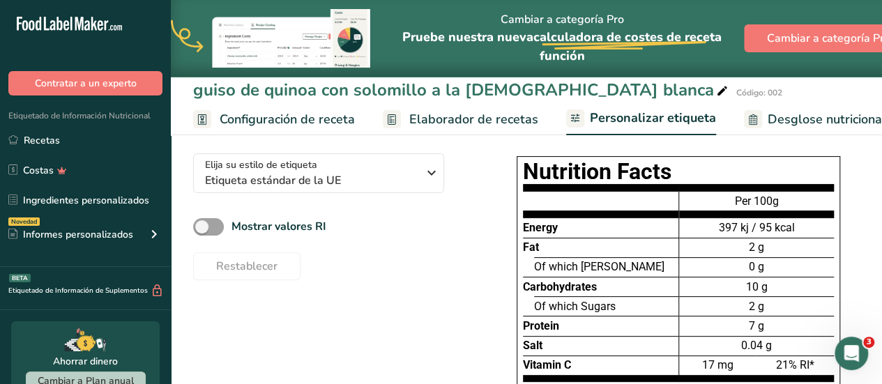
click at [280, 116] on span "Configuración de receta" at bounding box center [287, 119] width 135 height 19
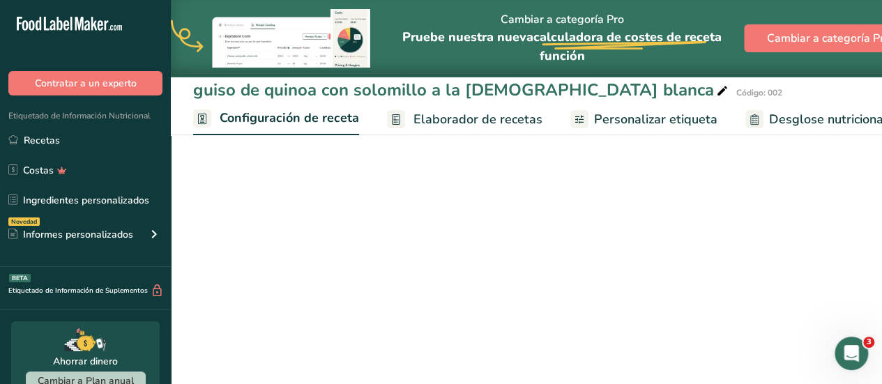
scroll to position [0, 5]
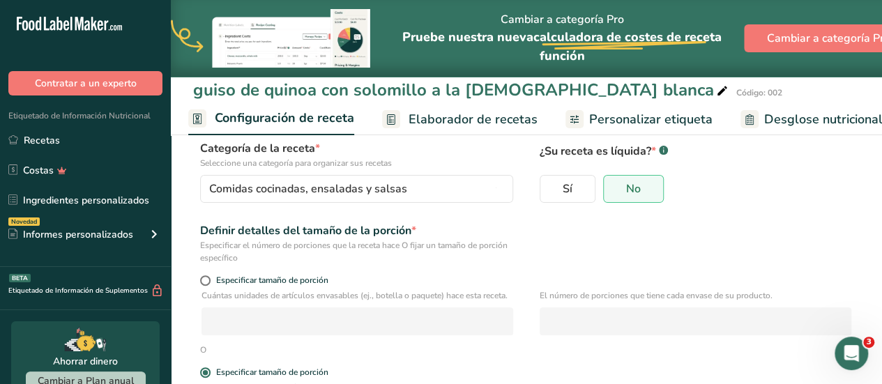
click at [432, 118] on span "Elaborador de recetas" at bounding box center [473, 119] width 129 height 19
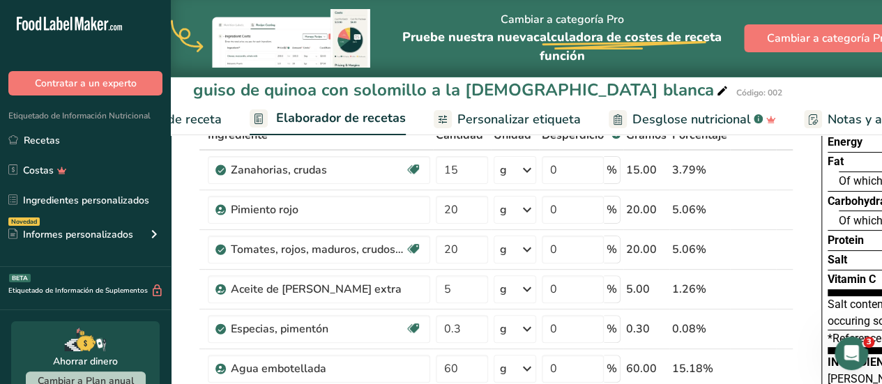
scroll to position [0, 194]
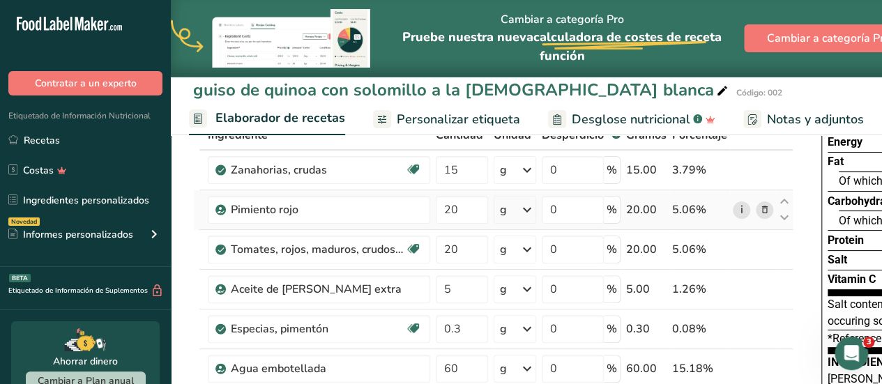
click at [738, 211] on link "i" at bounding box center [741, 209] width 17 height 17
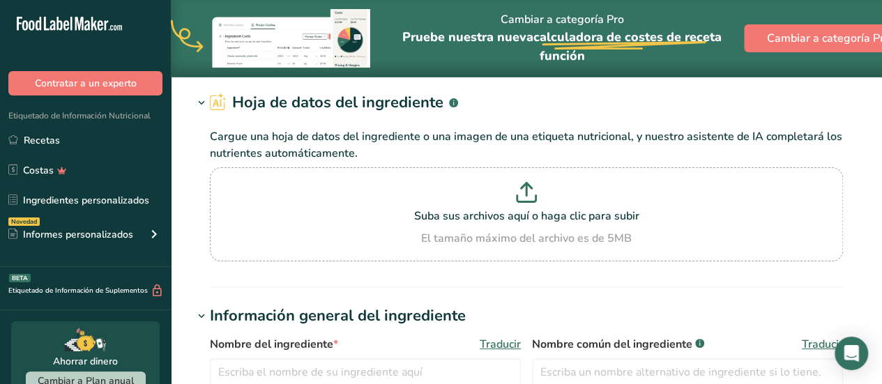
type input "Red Bell Pepper"
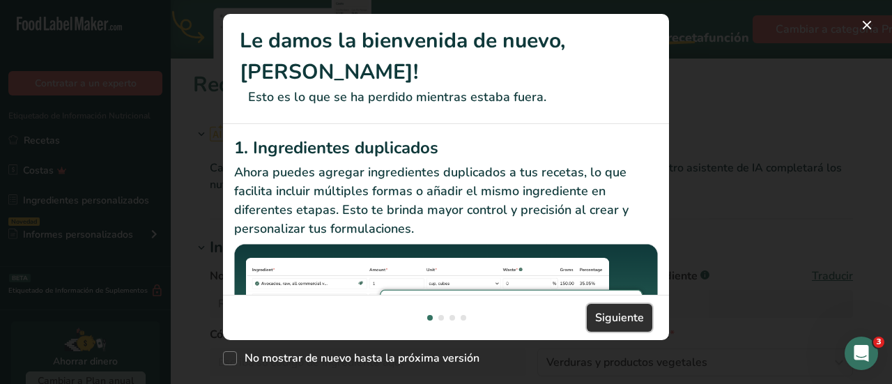
click at [618, 310] on span "Siguiente" at bounding box center [619, 318] width 49 height 17
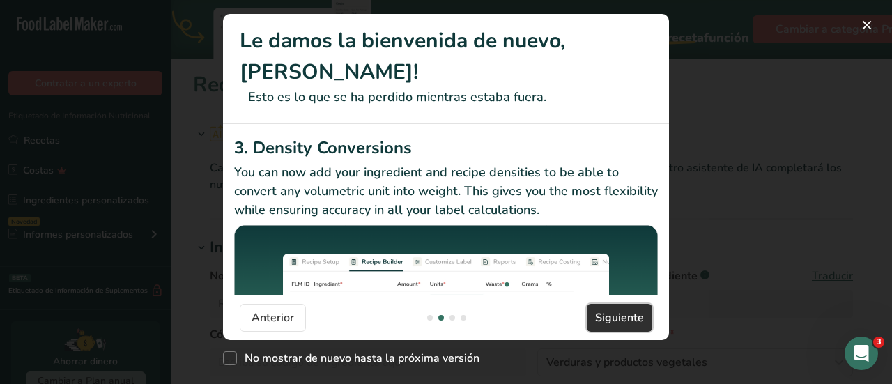
click at [618, 310] on span "Siguiente" at bounding box center [619, 318] width 49 height 17
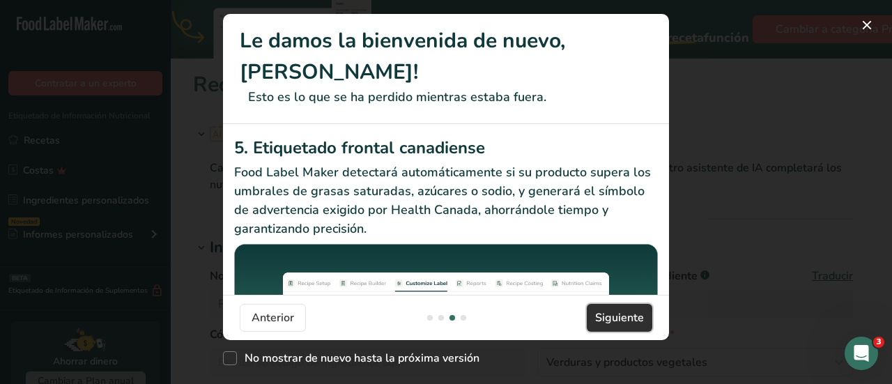
click at [618, 310] on span "Siguiente" at bounding box center [619, 318] width 49 height 17
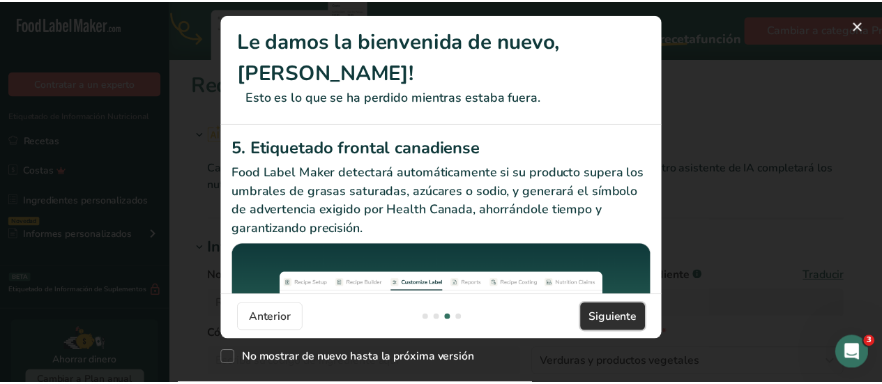
scroll to position [0, 1338]
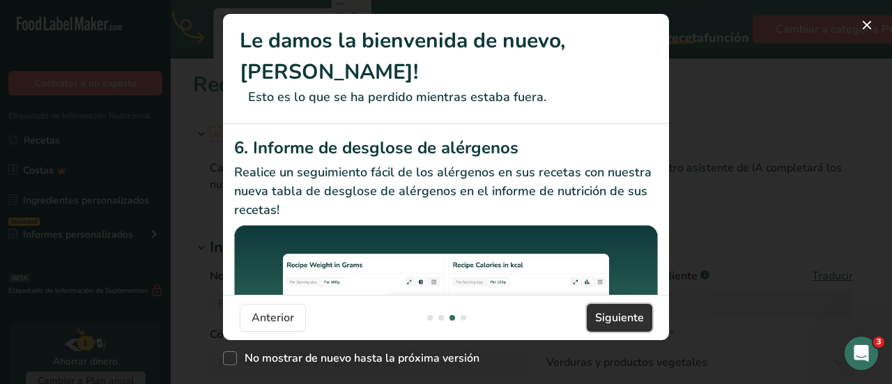
click at [618, 310] on span "Siguiente" at bounding box center [619, 318] width 49 height 17
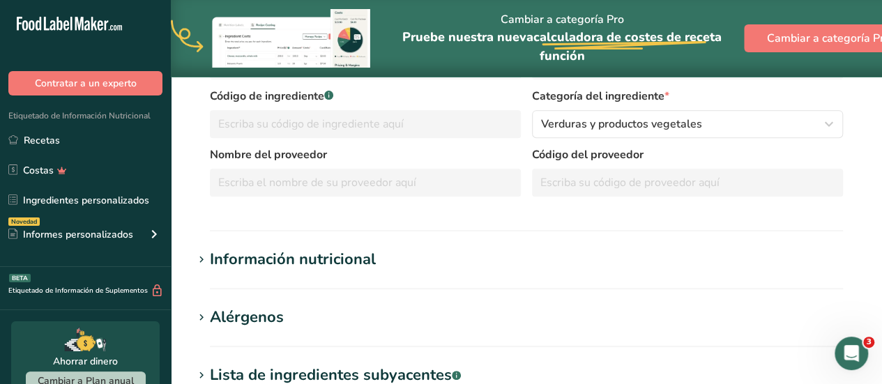
scroll to position [246, 0]
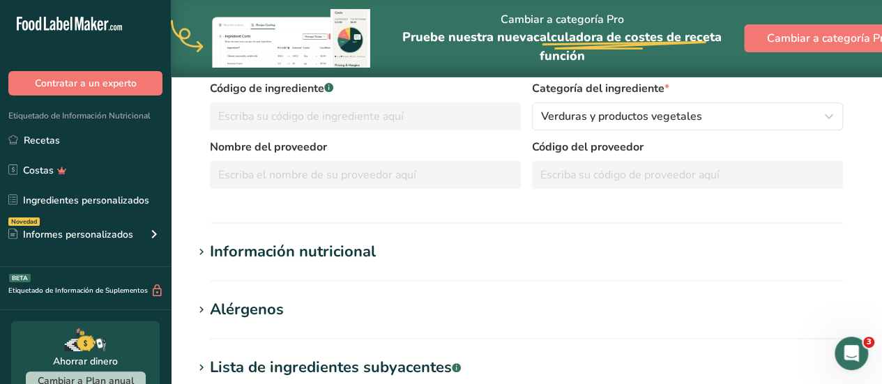
click at [206, 252] on icon at bounding box center [201, 253] width 13 height 20
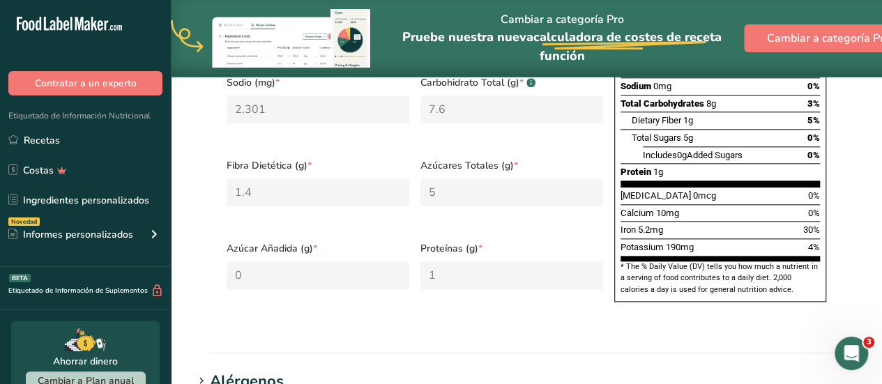
scroll to position [0, 0]
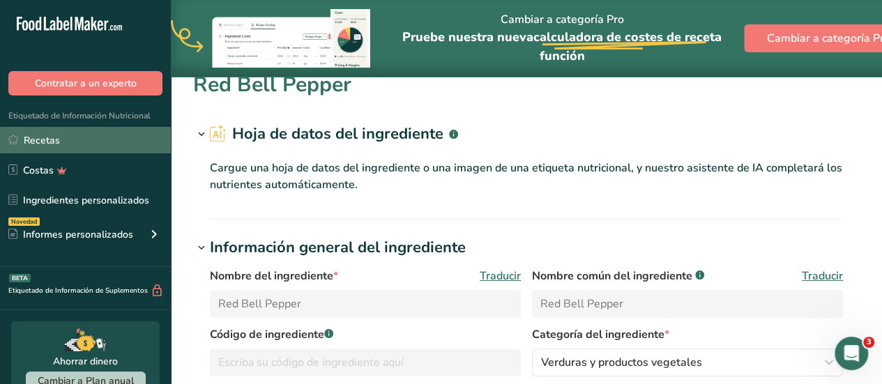
click at [45, 142] on link "Recetas" at bounding box center [85, 140] width 171 height 26
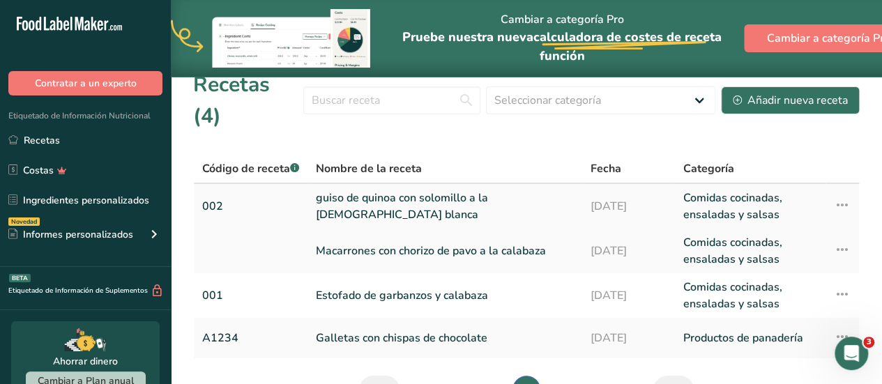
click at [454, 190] on link "guiso de quinoa con solomillo a la [DEMOGRAPHIC_DATA] blanca" at bounding box center [445, 206] width 258 height 33
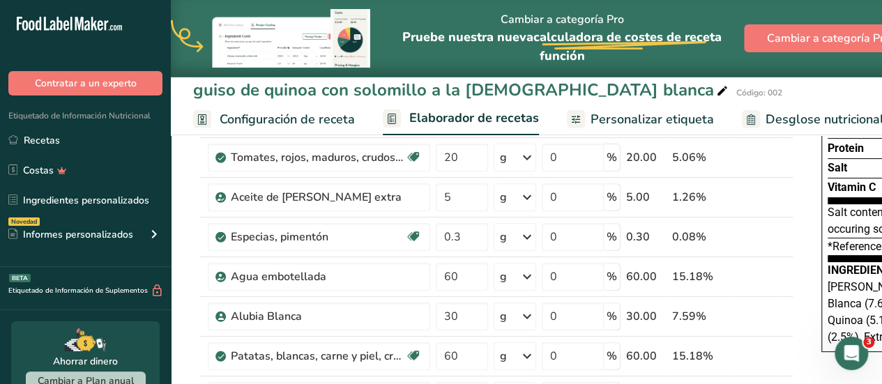
scroll to position [214, 0]
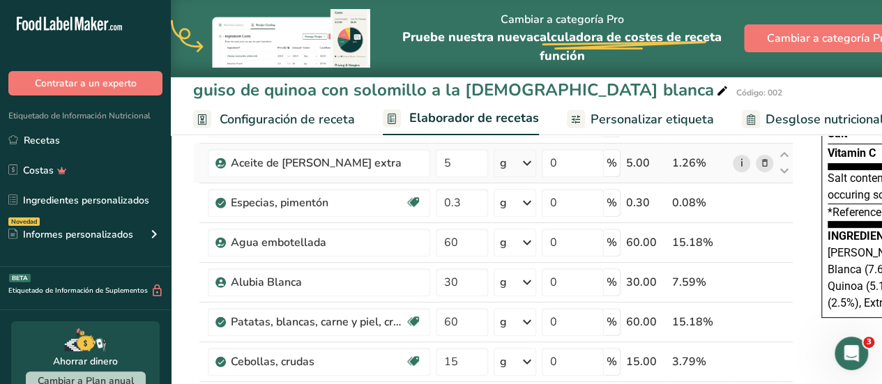
click at [742, 161] on link "i" at bounding box center [741, 163] width 17 height 17
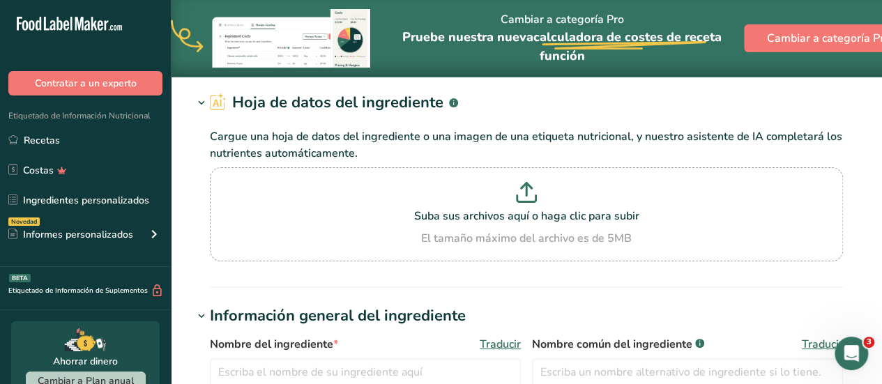
type input "Extra Virgin Olive Oil"
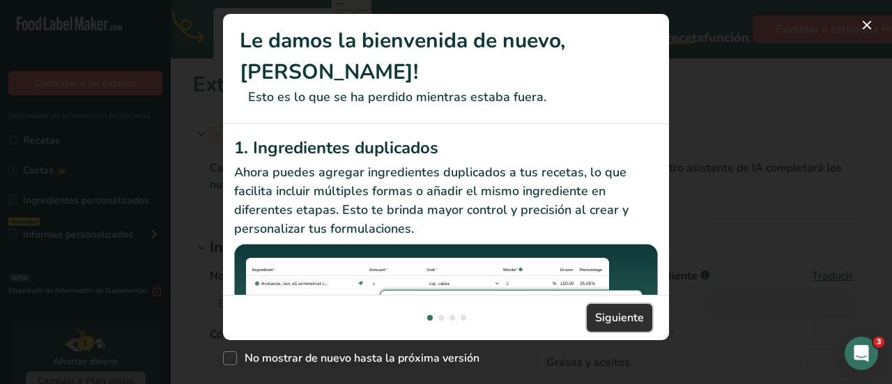
click at [616, 322] on span "Siguiente" at bounding box center [619, 318] width 49 height 17
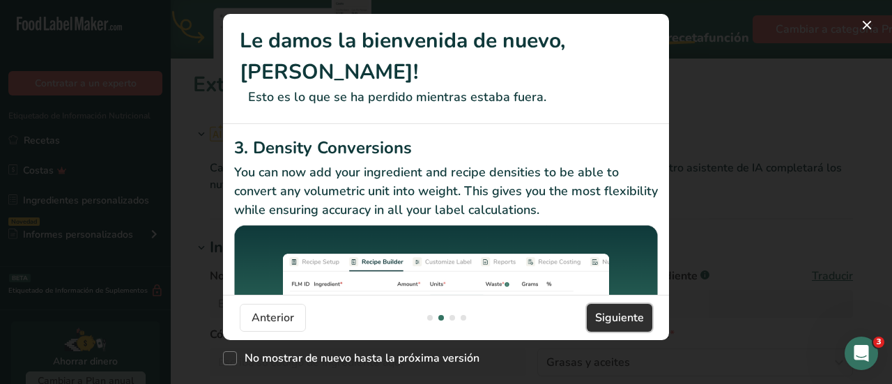
click at [616, 322] on span "Siguiente" at bounding box center [619, 318] width 49 height 17
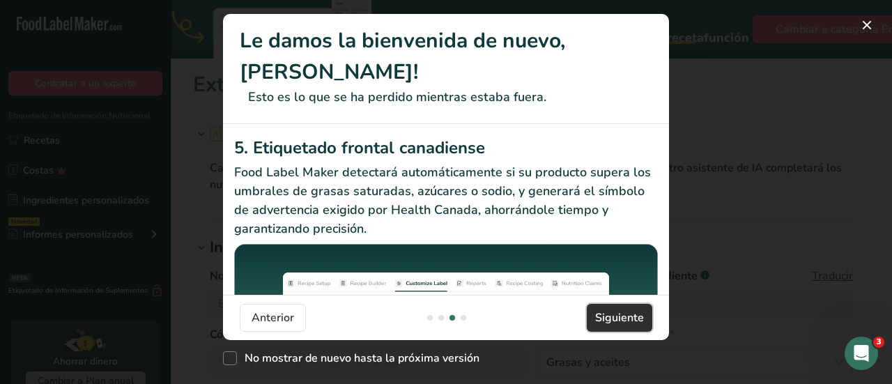
click at [616, 322] on span "Siguiente" at bounding box center [619, 318] width 49 height 17
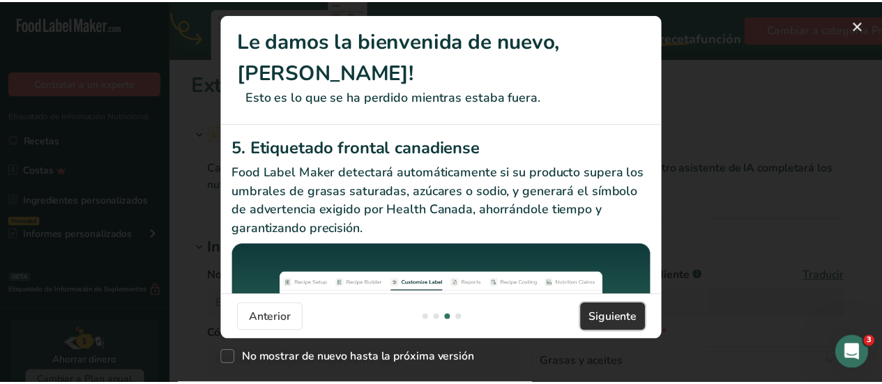
scroll to position [0, 1338]
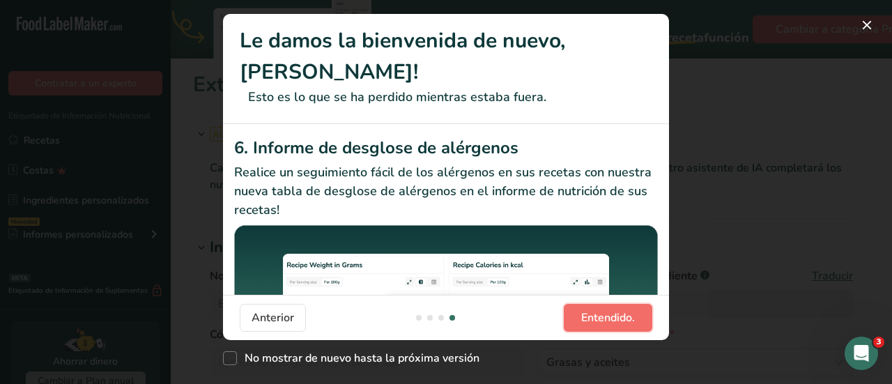
click at [616, 322] on span "Entendido." at bounding box center [608, 318] width 54 height 17
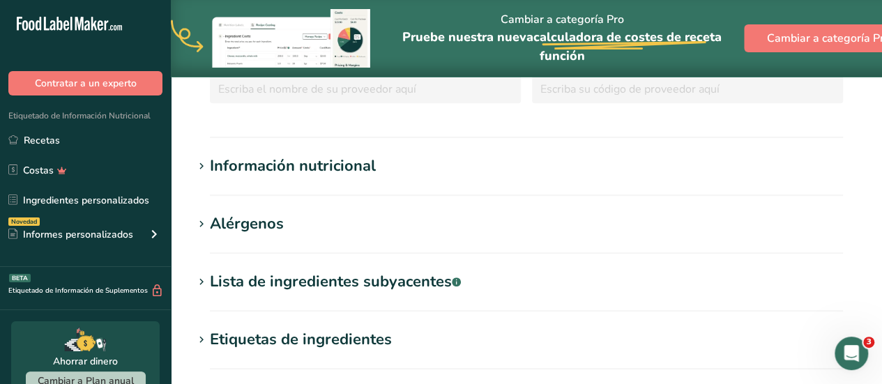
scroll to position [340, 0]
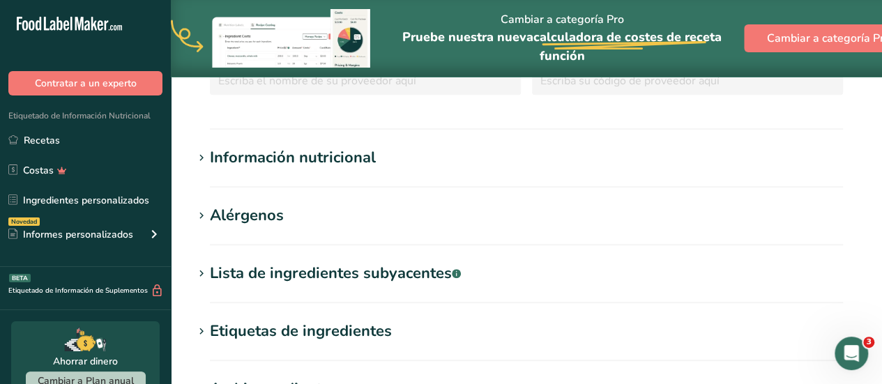
click at [201, 160] on icon at bounding box center [201, 158] width 13 height 20
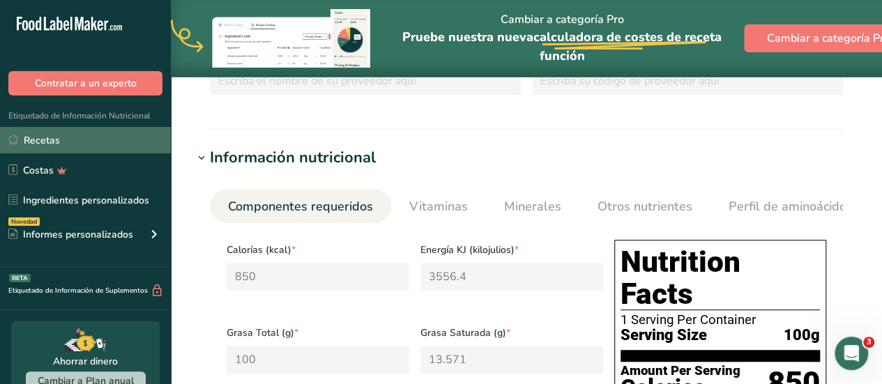
click at [54, 133] on link "Recetas" at bounding box center [85, 140] width 171 height 26
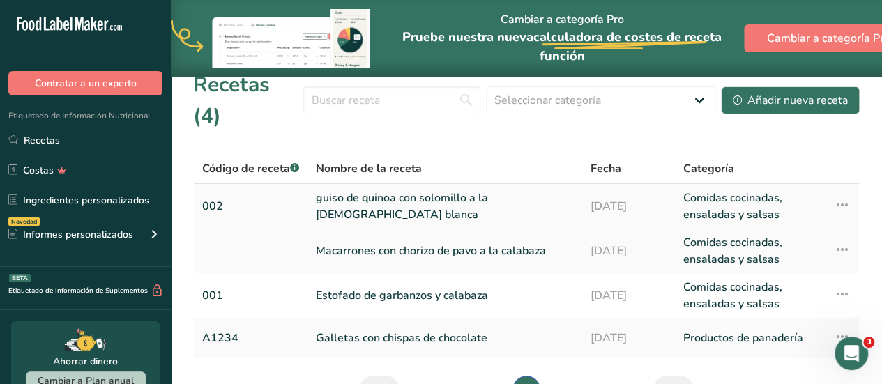
click at [368, 190] on link "guiso de quinoa con solomillo a la [DEMOGRAPHIC_DATA] blanca" at bounding box center [445, 206] width 258 height 33
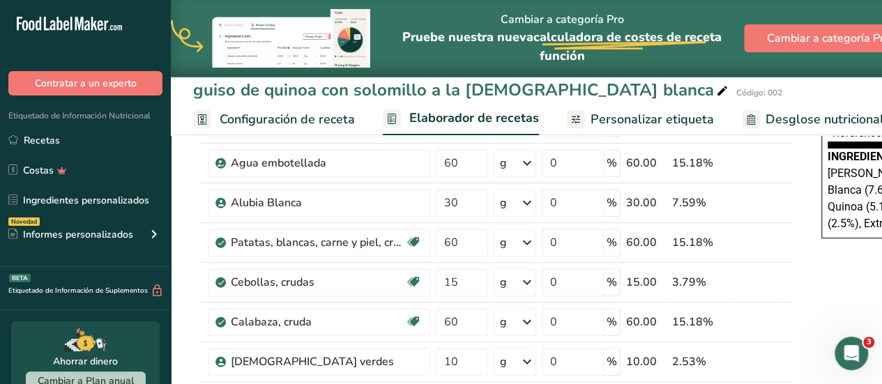
scroll to position [306, 0]
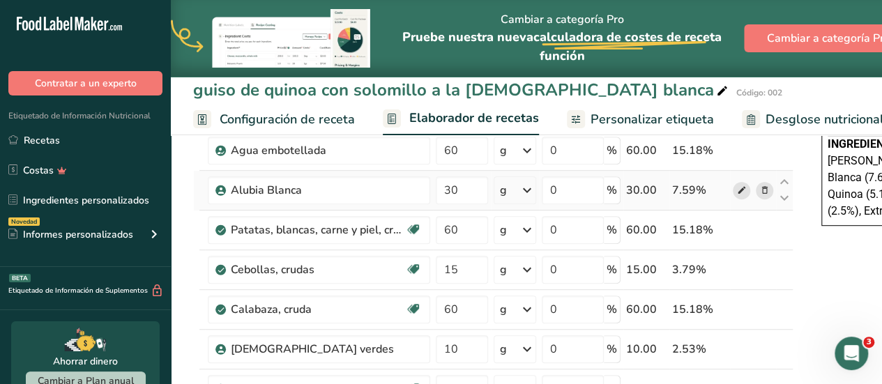
click at [740, 187] on icon at bounding box center [742, 190] width 10 height 15
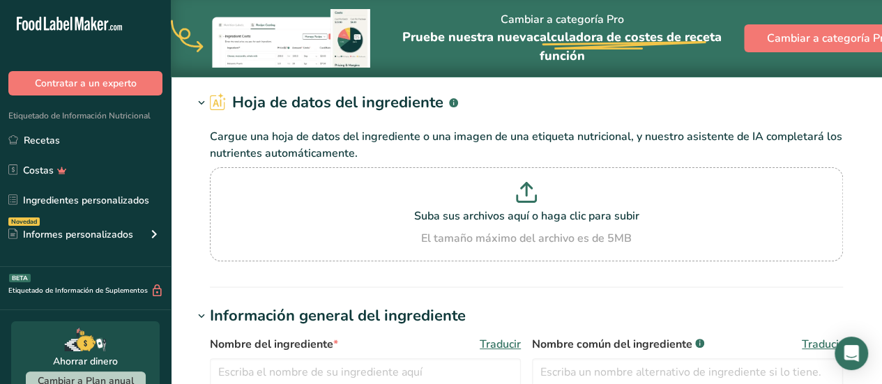
type input "Alubia Blanca"
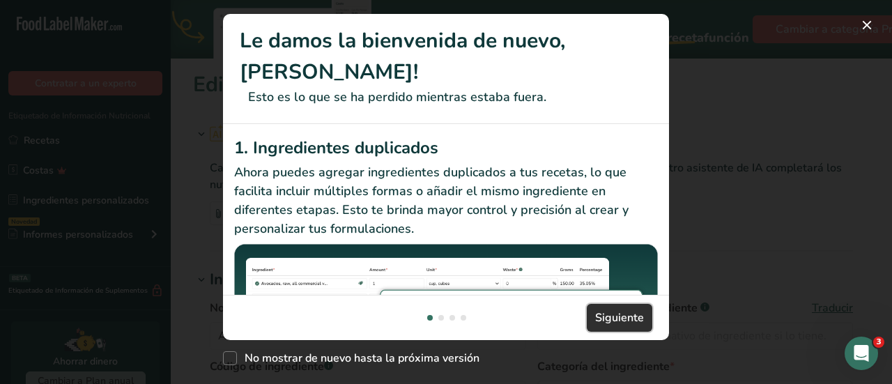
click at [612, 324] on span "Siguiente" at bounding box center [619, 318] width 49 height 17
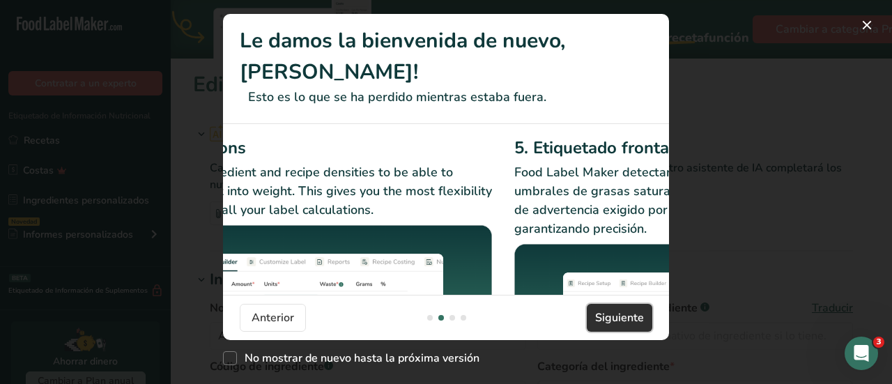
click at [612, 324] on span "Siguiente" at bounding box center [619, 318] width 49 height 17
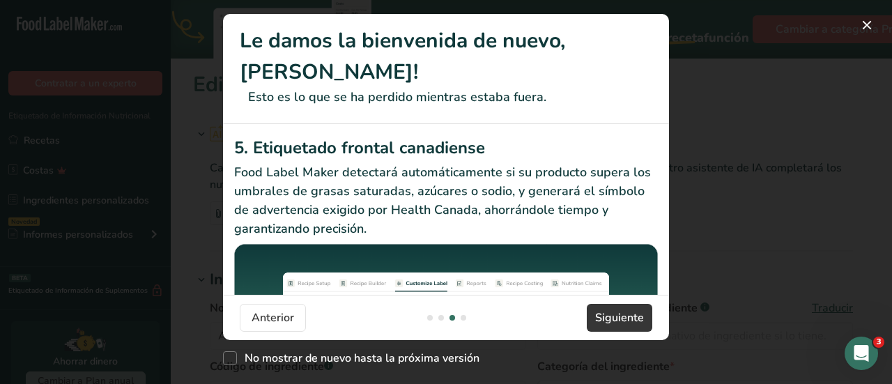
scroll to position [89, 0]
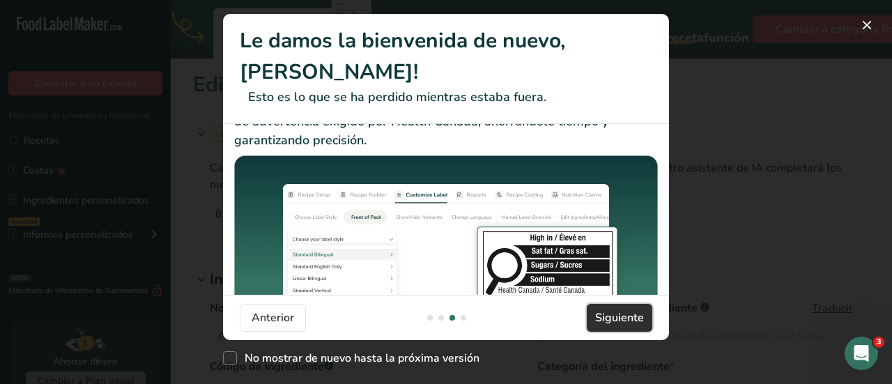
click at [608, 314] on span "Siguiente" at bounding box center [619, 318] width 49 height 17
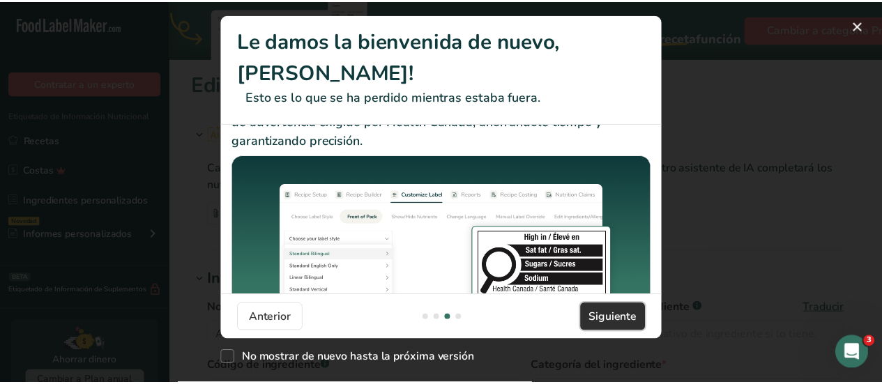
scroll to position [0, 1338]
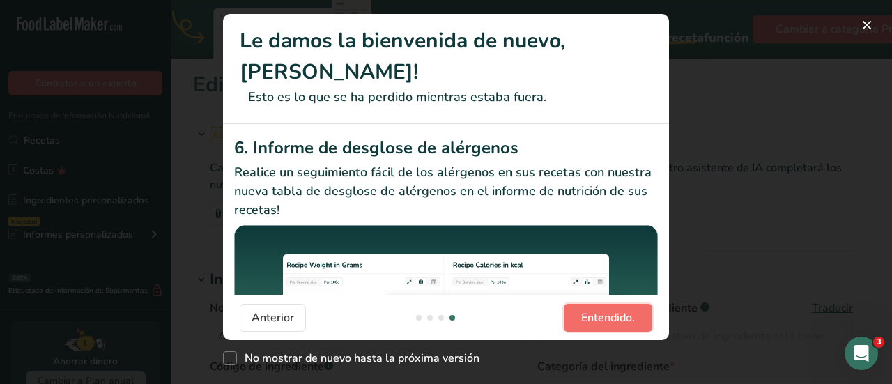
click at [608, 314] on span "Entendido." at bounding box center [608, 318] width 54 height 17
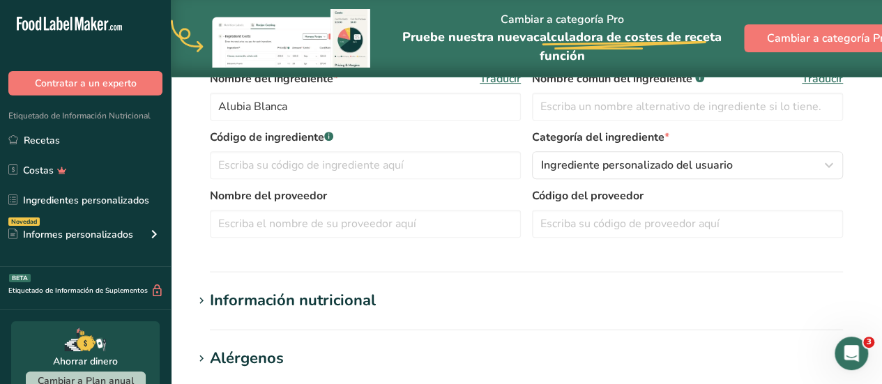
scroll to position [228, 0]
click at [201, 300] on icon at bounding box center [201, 303] width 13 height 20
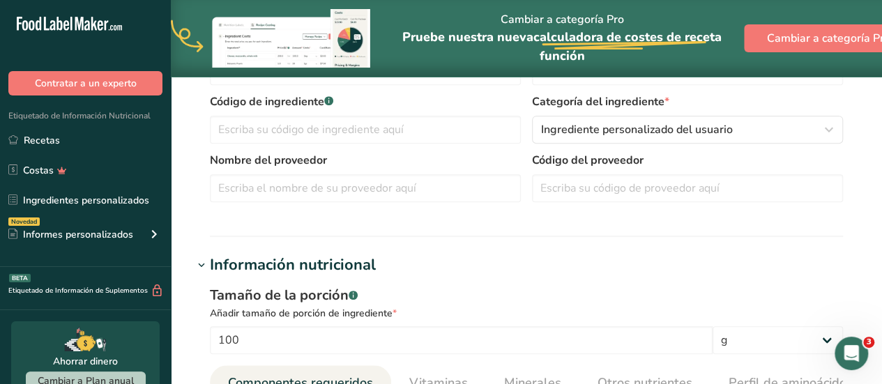
scroll to position [0, 0]
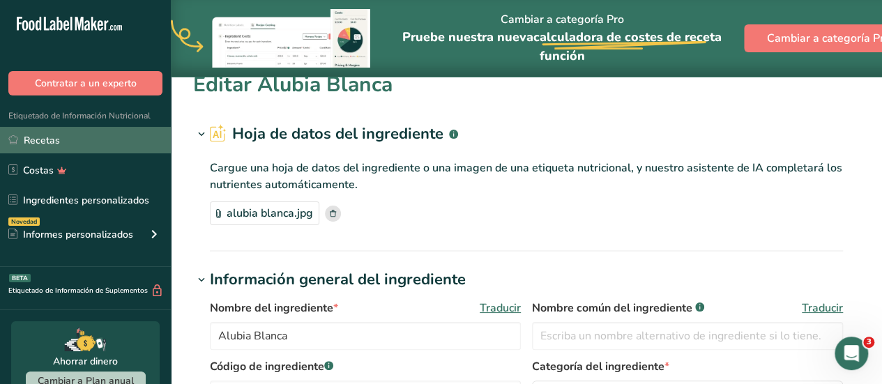
click at [54, 138] on link "Recetas" at bounding box center [85, 140] width 171 height 26
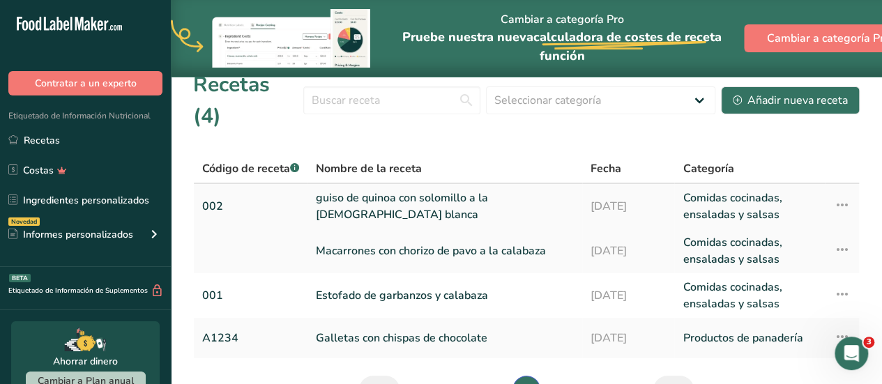
click at [462, 190] on link "guiso de quinoa con solomillo a la [DEMOGRAPHIC_DATA] blanca" at bounding box center [445, 206] width 258 height 33
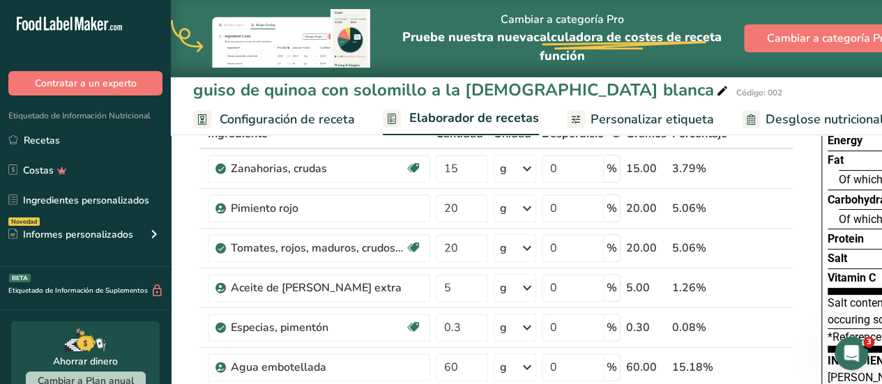
scroll to position [98, 0]
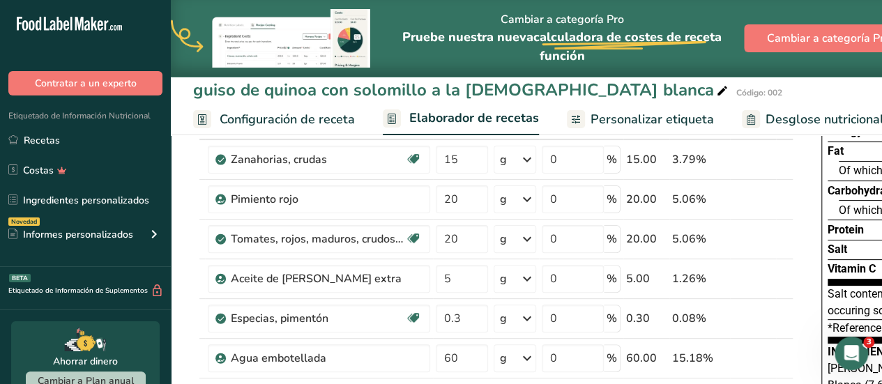
drag, startPoint x: 856, startPoint y: 169, endPoint x: 892, endPoint y: 194, distance: 43.1
click at [643, 112] on span "Personalizar etiqueta" at bounding box center [651, 119] width 123 height 19
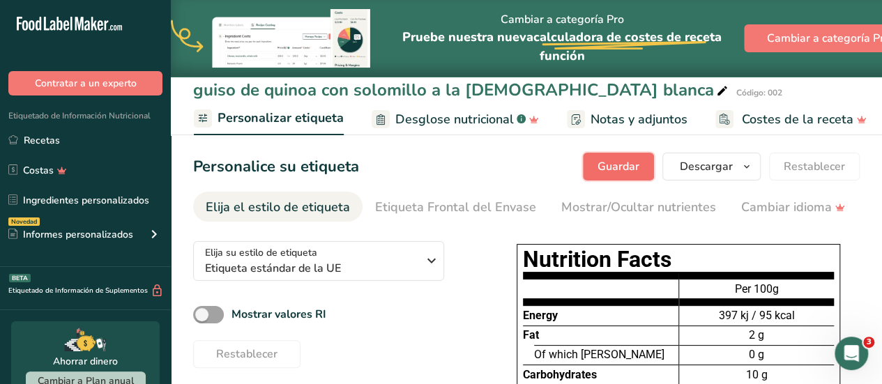
click at [616, 167] on span "Guardar" at bounding box center [618, 166] width 42 height 17
